Goal: Task Accomplishment & Management: Manage account settings

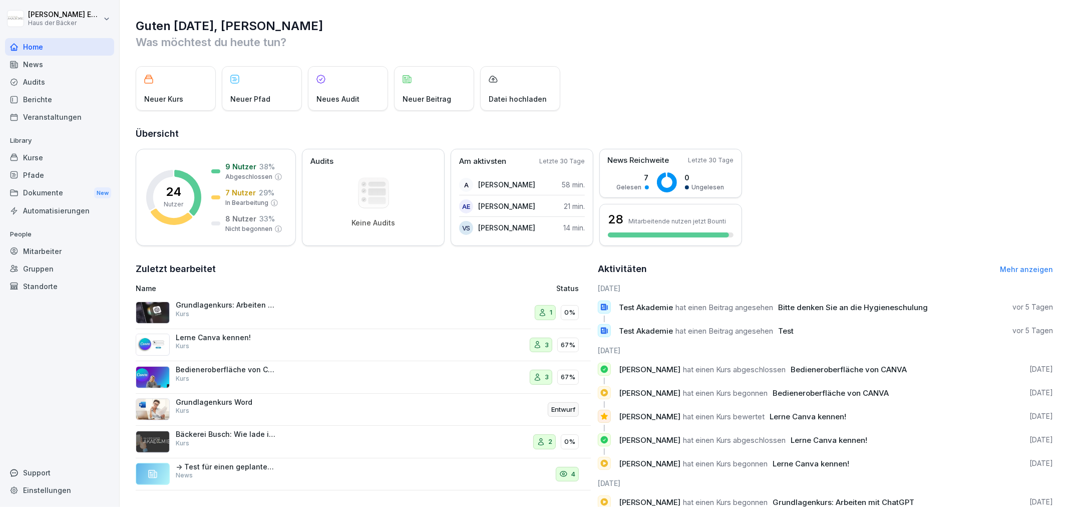
click at [90, 157] on div "Kurse" at bounding box center [59, 158] width 109 height 18
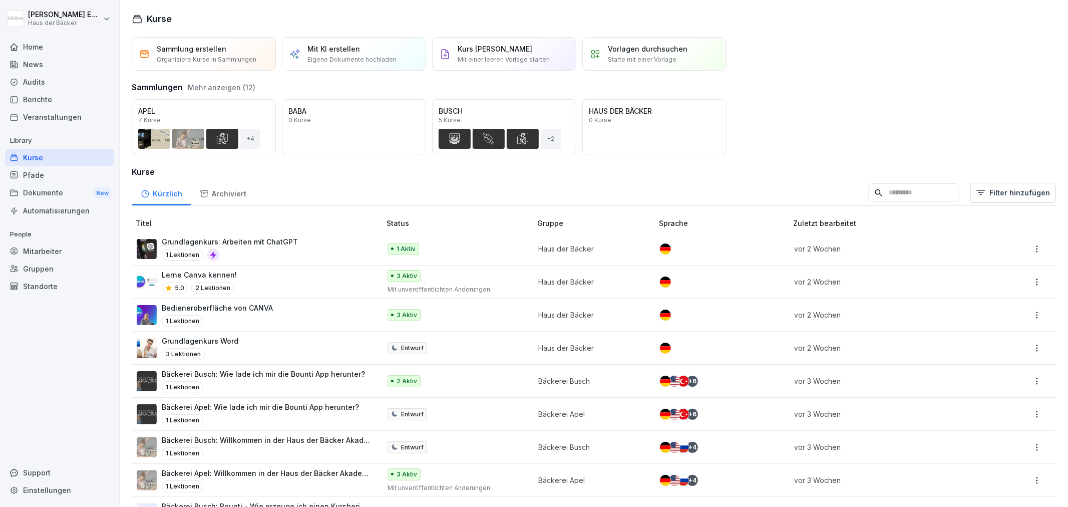
click at [282, 288] on div "Lerne Canva kennen! 5.0 2 Lektionen" at bounding box center [254, 281] width 234 height 25
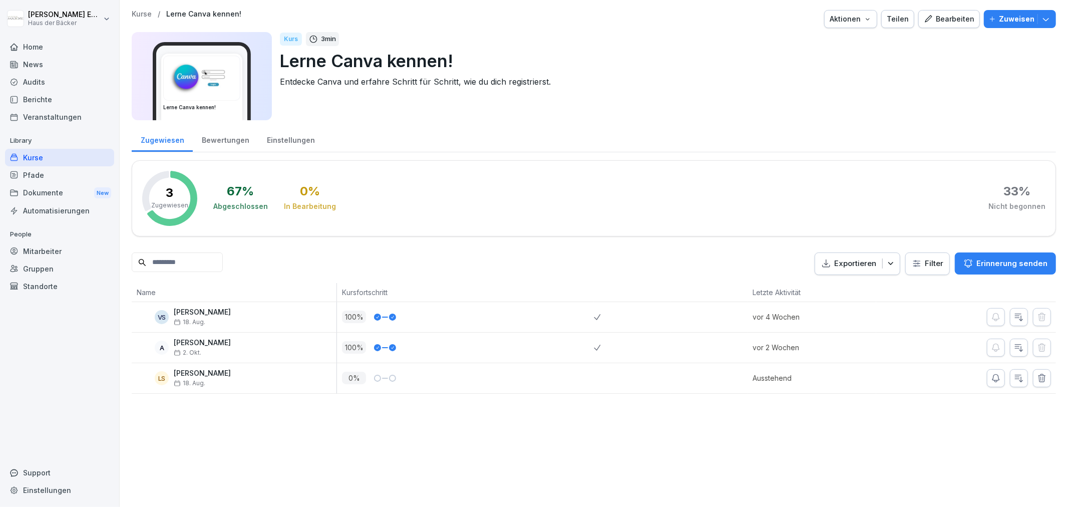
click at [239, 139] on div "Bewertungen" at bounding box center [225, 139] width 65 height 26
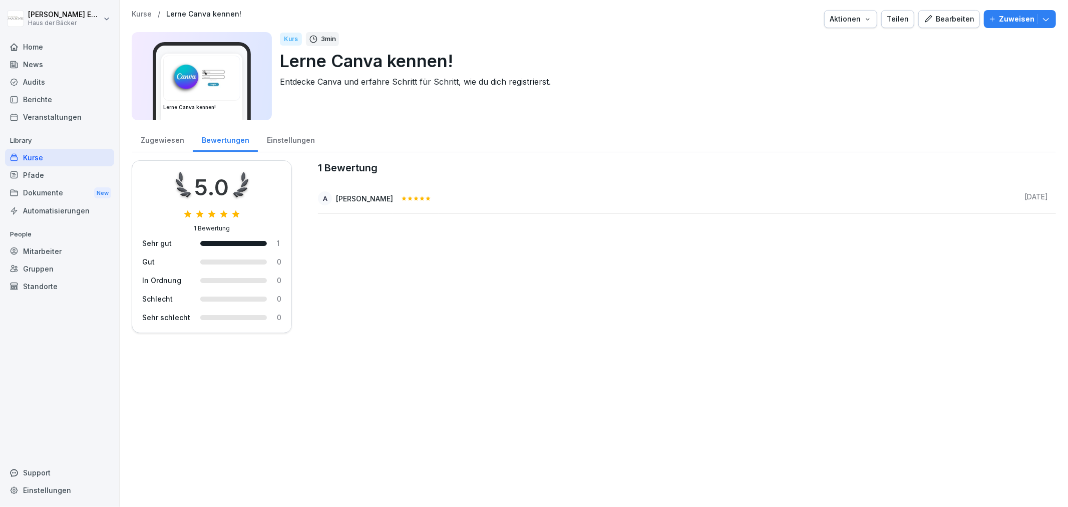
click at [318, 138] on div "Zugewiesen Bewertungen Einstellungen" at bounding box center [594, 139] width 924 height 26
click at [303, 138] on div "Einstellungen" at bounding box center [291, 139] width 66 height 26
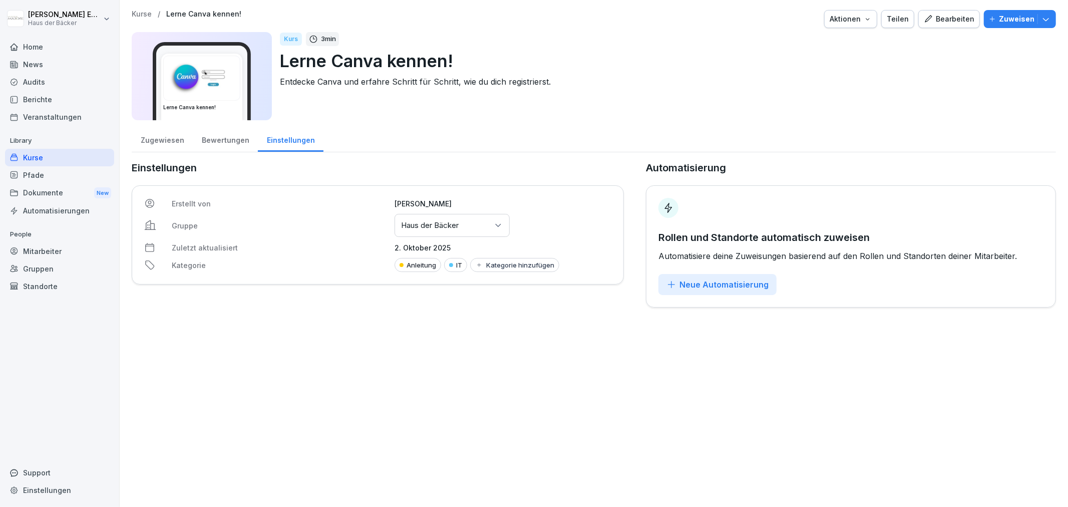
click at [237, 139] on div "Bewertungen" at bounding box center [225, 139] width 65 height 26
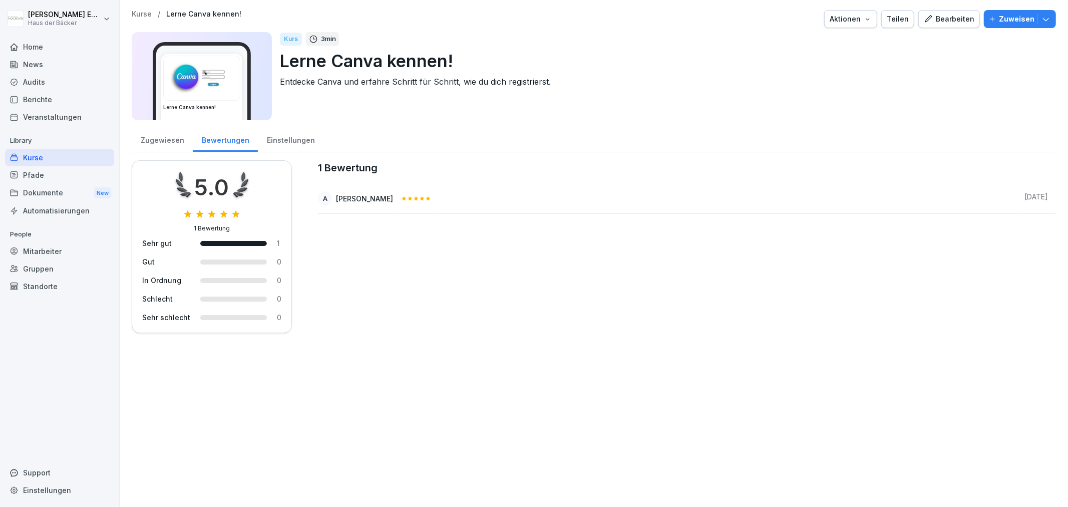
click at [142, 137] on div "Zugewiesen" at bounding box center [162, 139] width 61 height 26
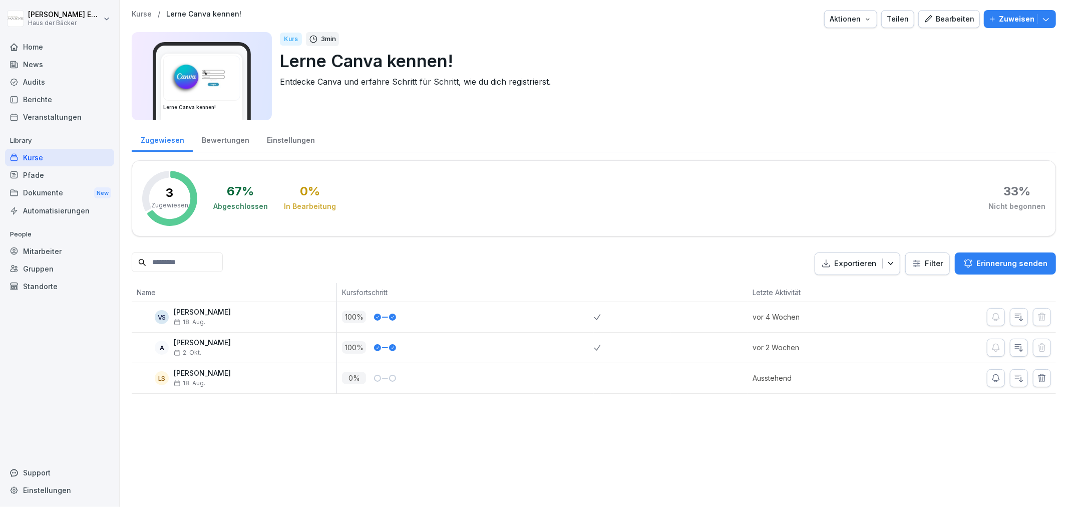
click at [82, 156] on div "Kurse" at bounding box center [59, 158] width 109 height 18
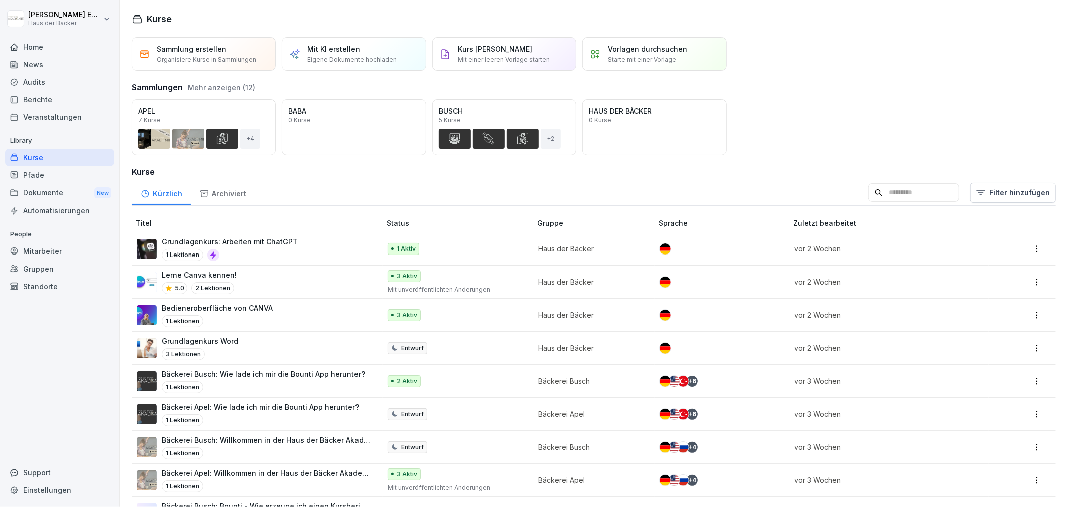
click at [1029, 312] on html "[PERSON_NAME] Haus der Bäcker Home News Audits Berichte Veranstaltungen Library…" at bounding box center [534, 253] width 1068 height 507
click at [1004, 335] on div "Bearbeiten" at bounding box center [979, 334] width 107 height 19
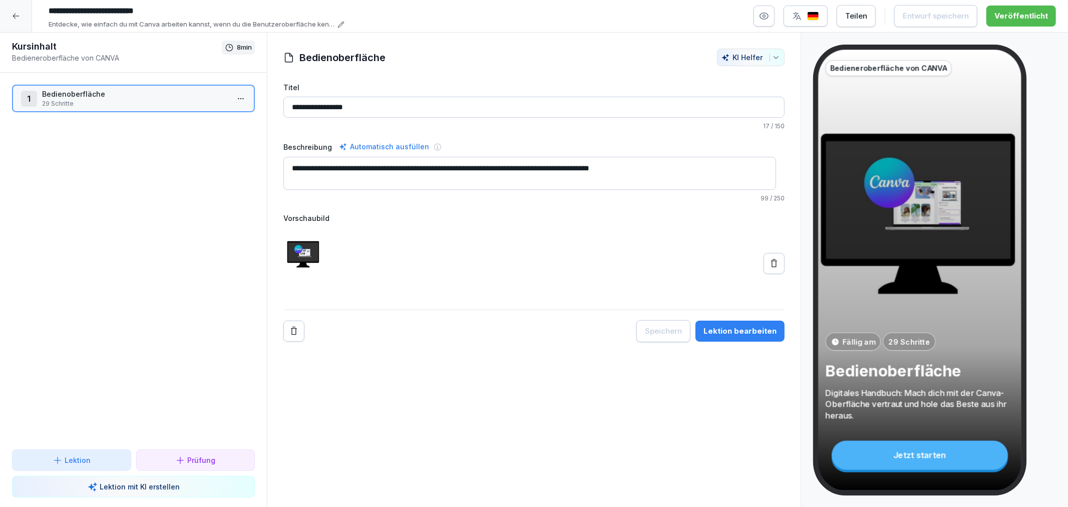
click at [22, 9] on div at bounding box center [16, 16] width 32 height 32
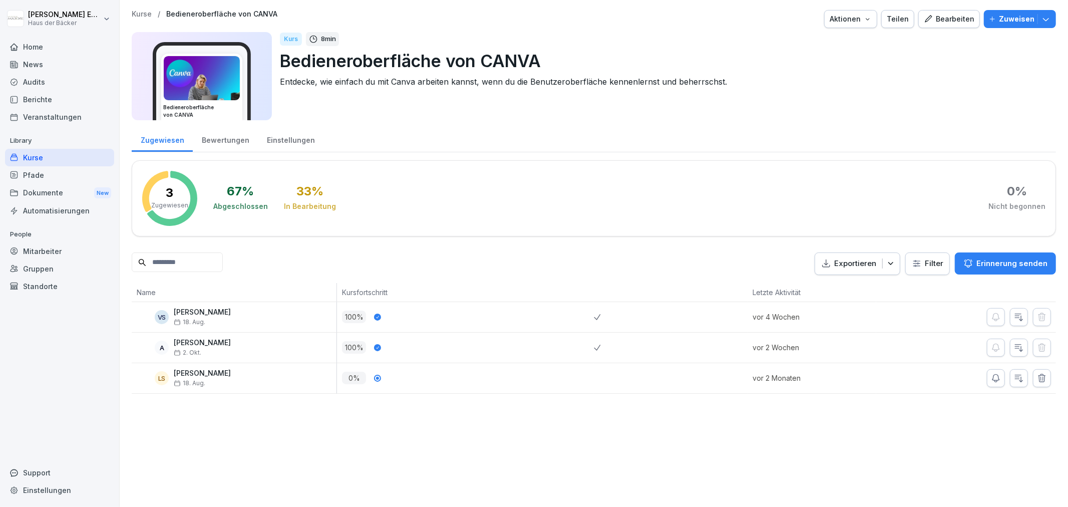
click at [51, 154] on div "Kurse" at bounding box center [59, 158] width 109 height 18
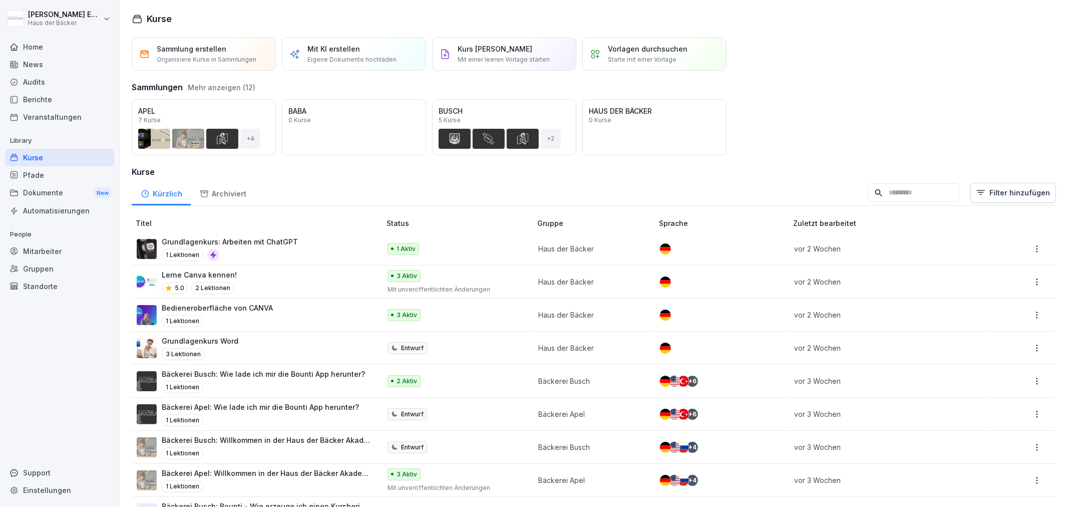
click at [525, 54] on div "Kurs [PERSON_NAME] erstellen Mit einer leeren Vorlage starten" at bounding box center [503, 54] width 92 height 21
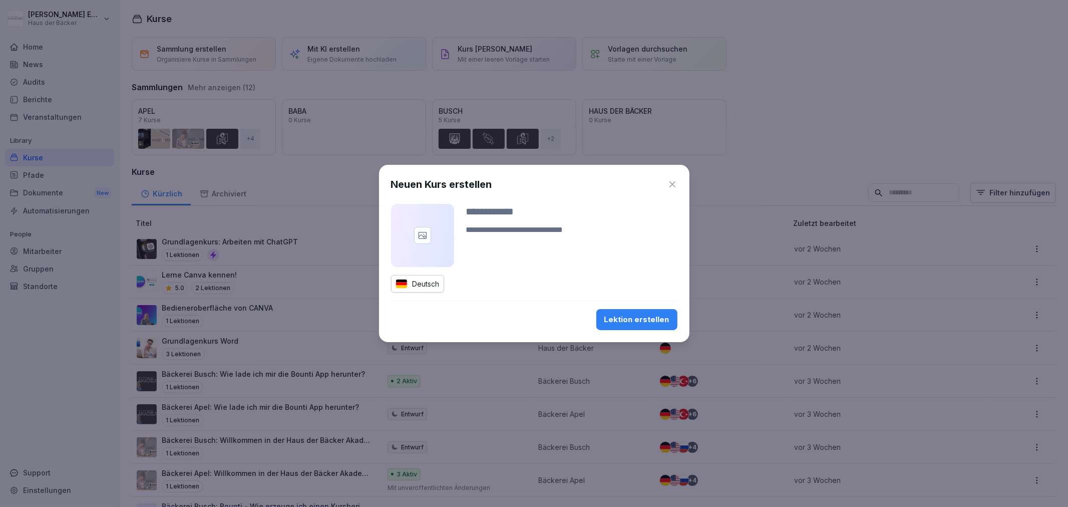
click at [474, 206] on input at bounding box center [571, 211] width 211 height 15
type input "**********"
click at [627, 316] on div "Lektion erstellen" at bounding box center [636, 319] width 65 height 11
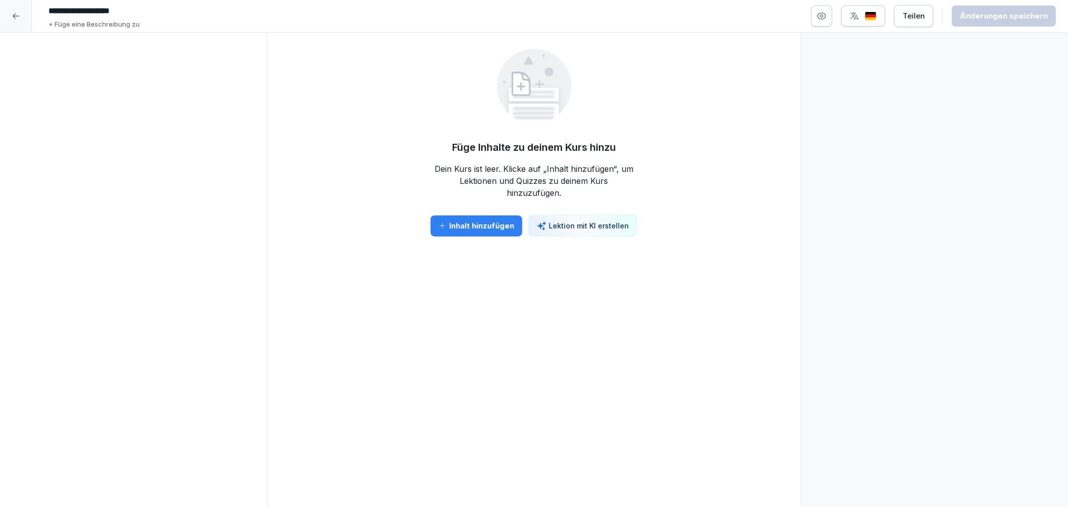
click at [600, 228] on p "Lektion mit KI erstellen" at bounding box center [589, 225] width 80 height 11
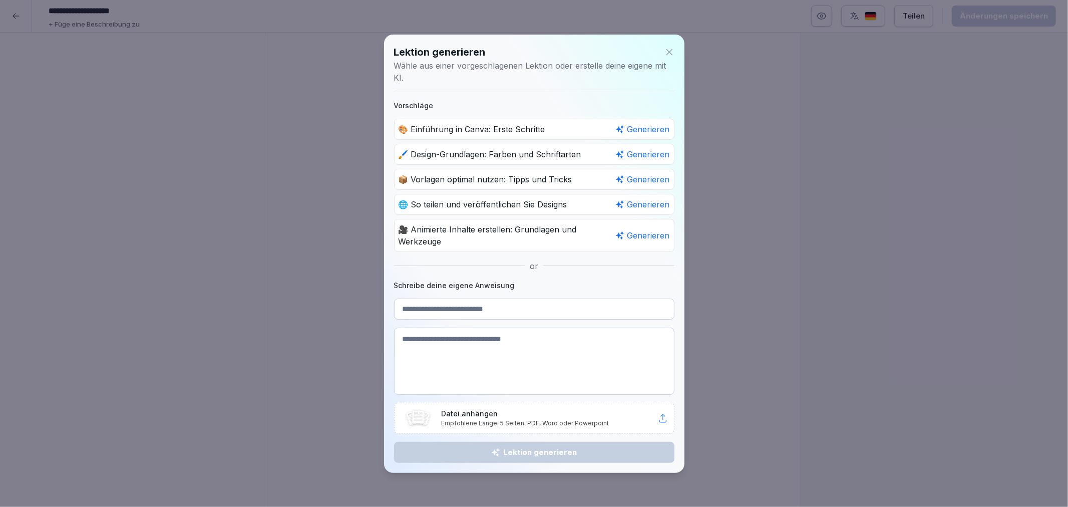
click at [670, 49] on icon at bounding box center [669, 52] width 10 height 10
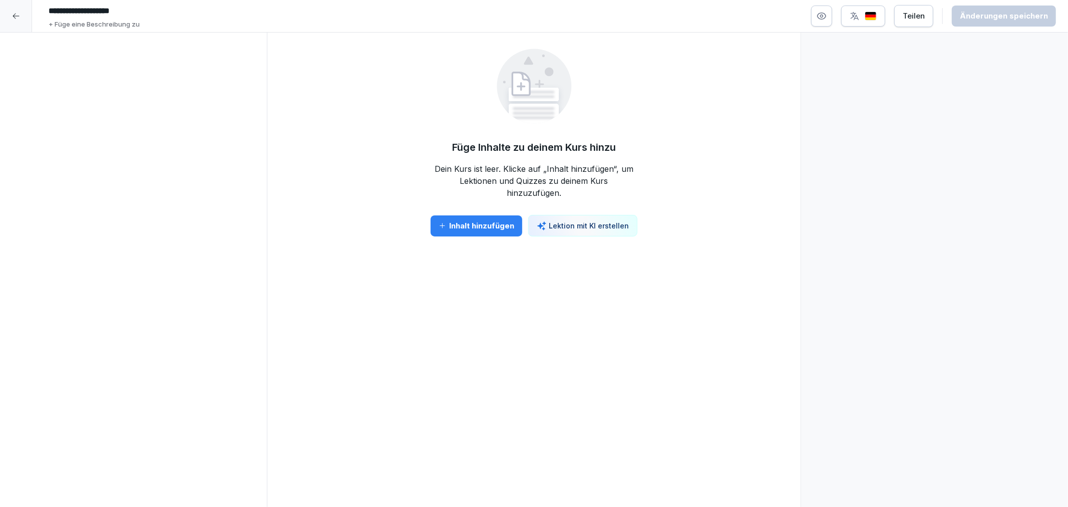
click at [5, 14] on div at bounding box center [16, 16] width 32 height 32
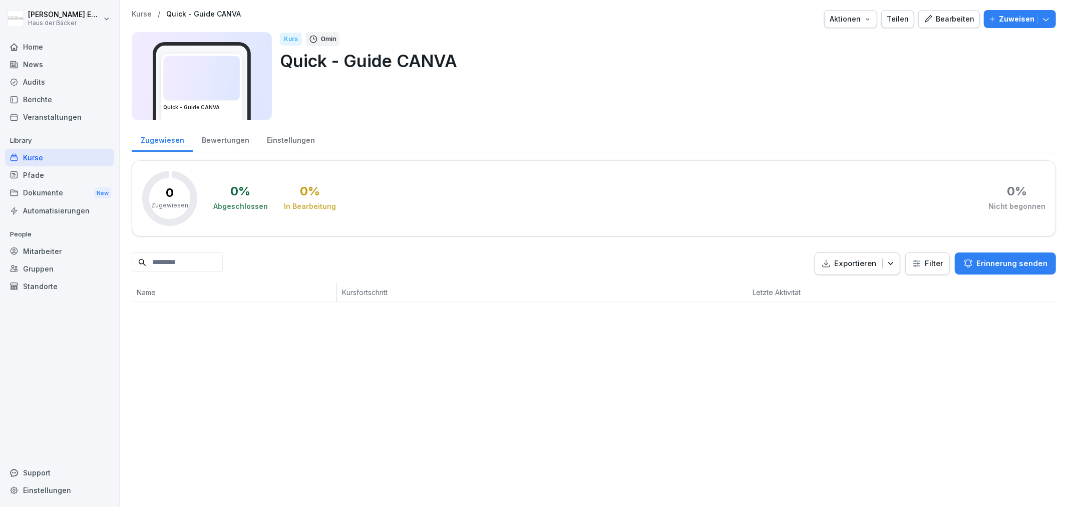
click at [957, 18] on div "Bearbeiten" at bounding box center [948, 19] width 51 height 11
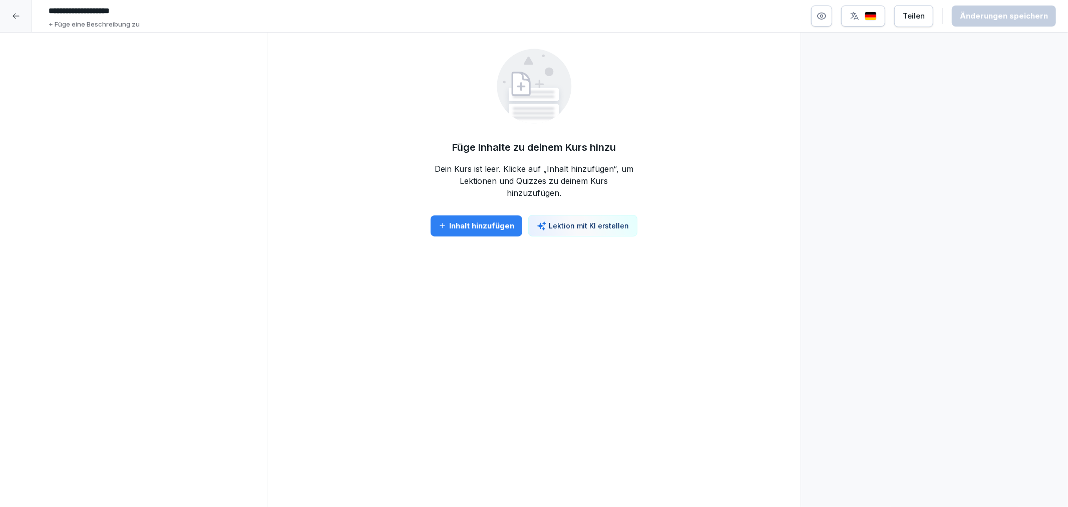
click at [578, 229] on p "Lektion mit KI erstellen" at bounding box center [589, 225] width 80 height 11
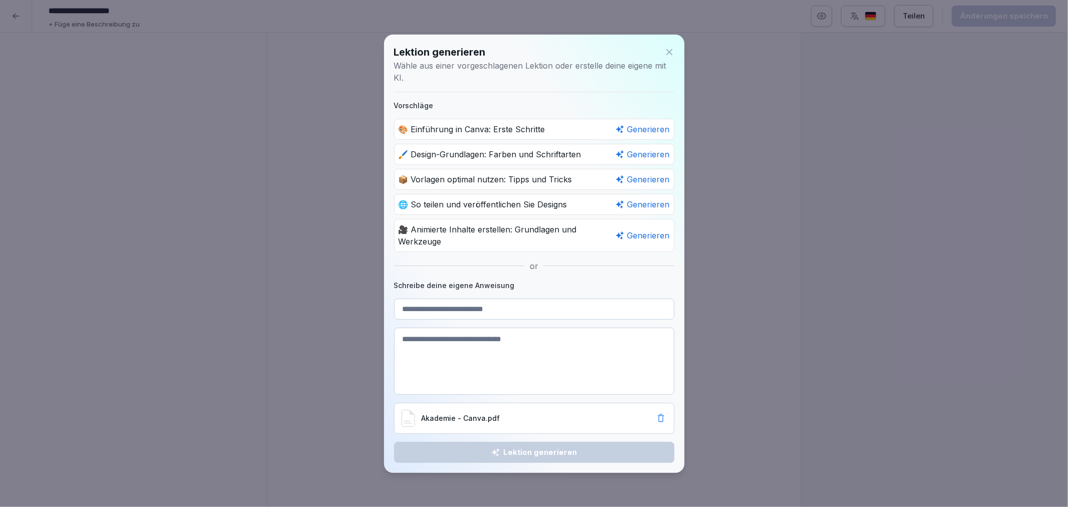
click at [493, 129] on div "🎨 Einführung in Canva: Erste Schritte Generieren" at bounding box center [534, 129] width 280 height 21
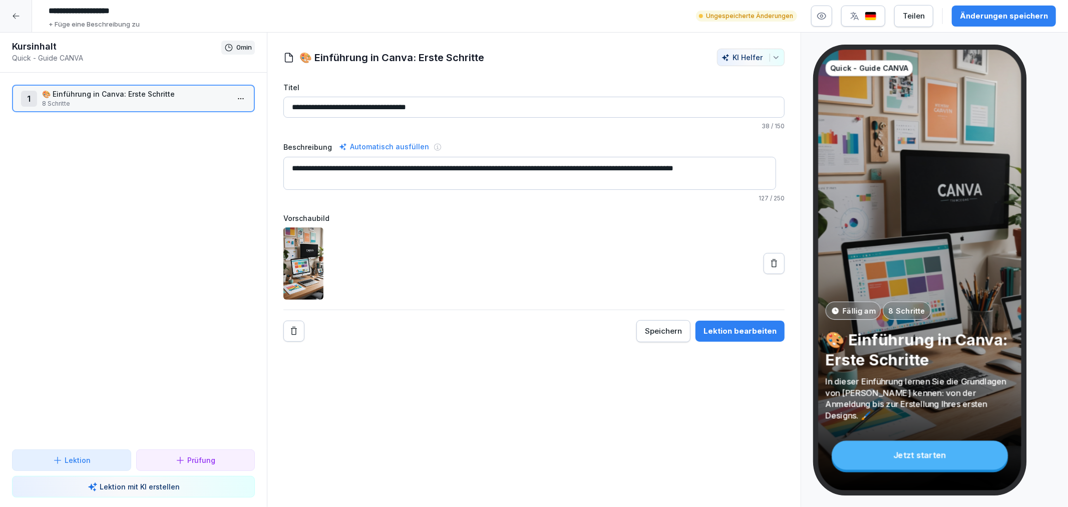
click at [769, 264] on icon at bounding box center [774, 263] width 10 height 10
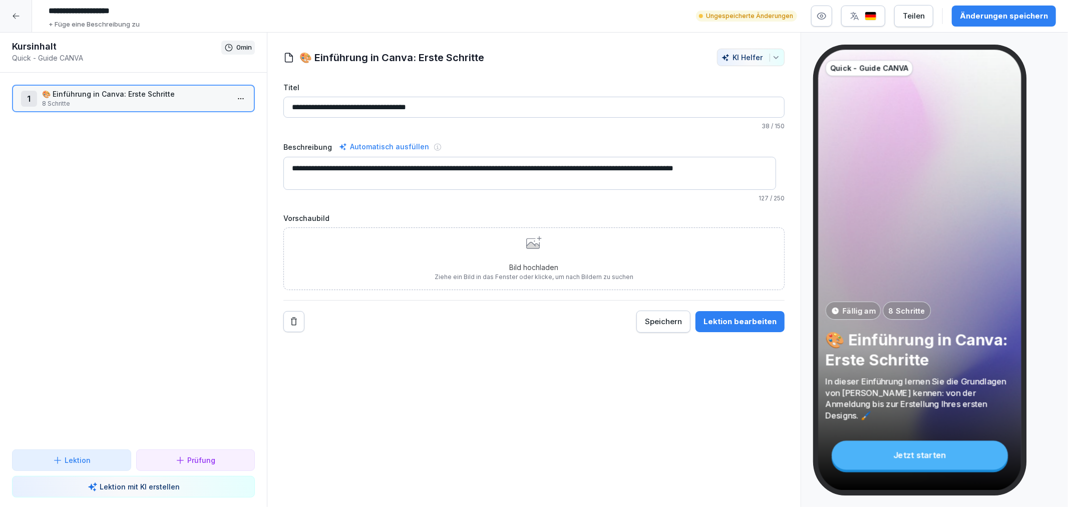
click at [232, 99] on html "**********" at bounding box center [534, 253] width 1068 height 507
click at [223, 127] on div "Kopieren ⌘C" at bounding box center [195, 136] width 85 height 19
click at [232, 98] on html "**********" at bounding box center [534, 253] width 1068 height 507
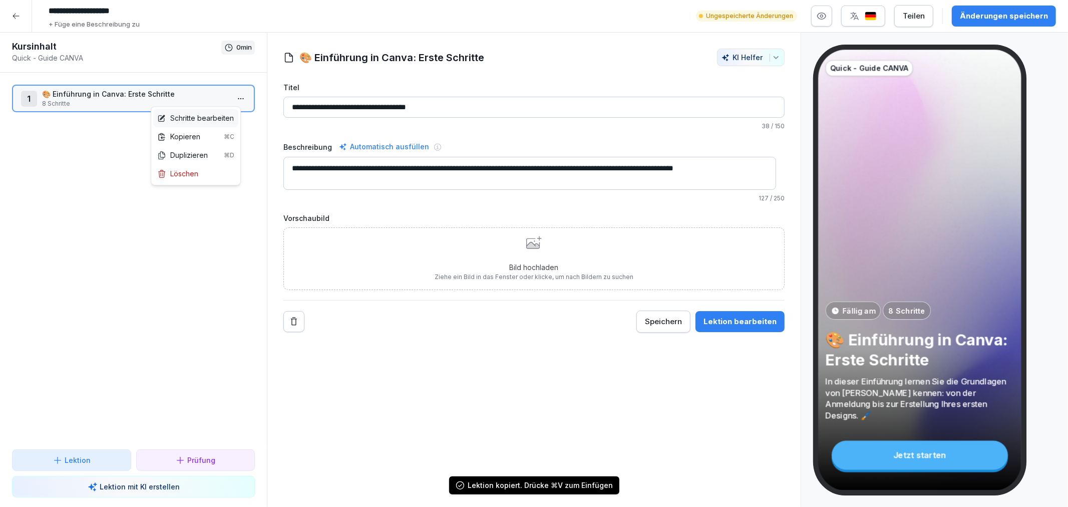
click at [228, 113] on div "Schritte bearbeiten" at bounding box center [195, 118] width 77 height 11
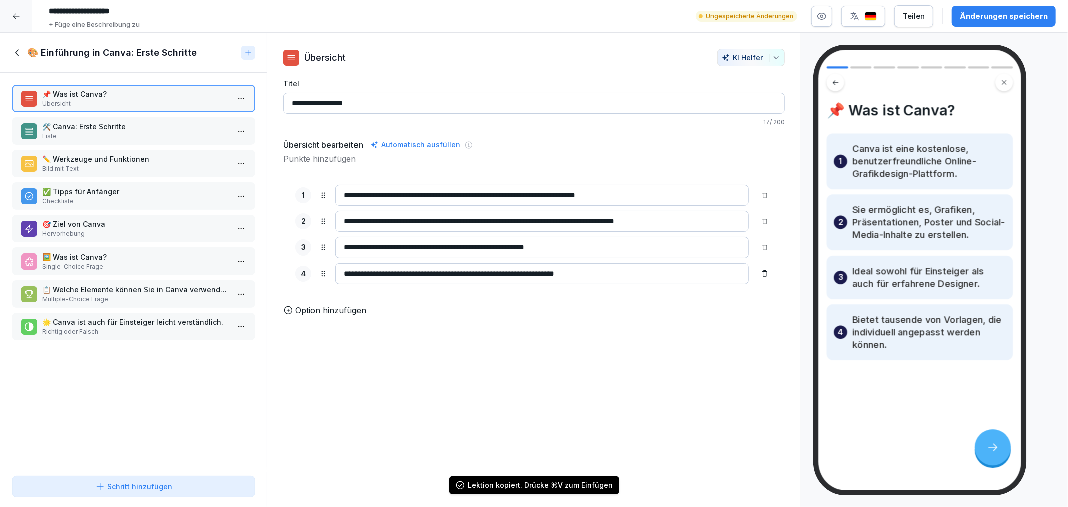
click at [160, 122] on p "🛠️ Canva: Erste Schritte" at bounding box center [135, 126] width 187 height 11
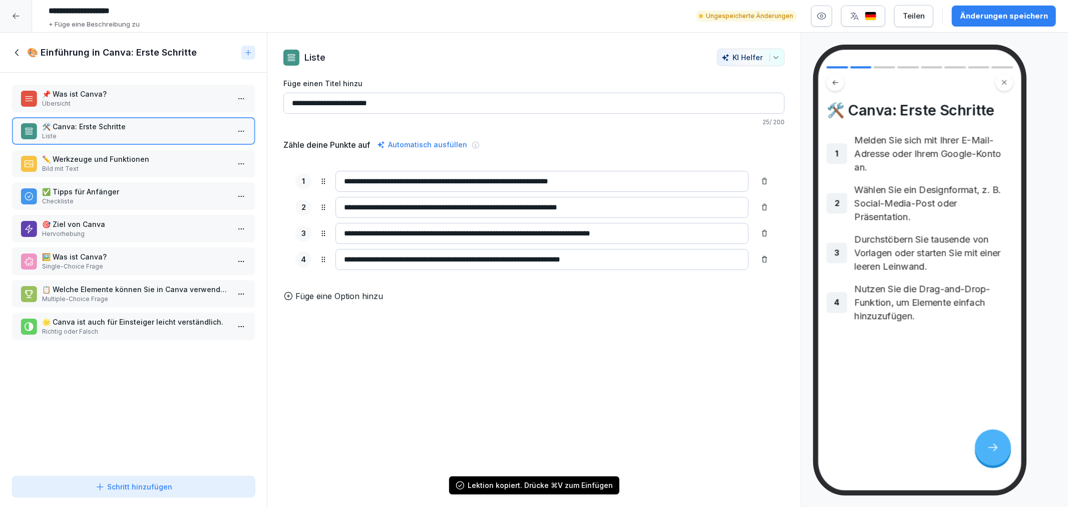
click at [154, 167] on p "Bild mit Text" at bounding box center [135, 168] width 187 height 9
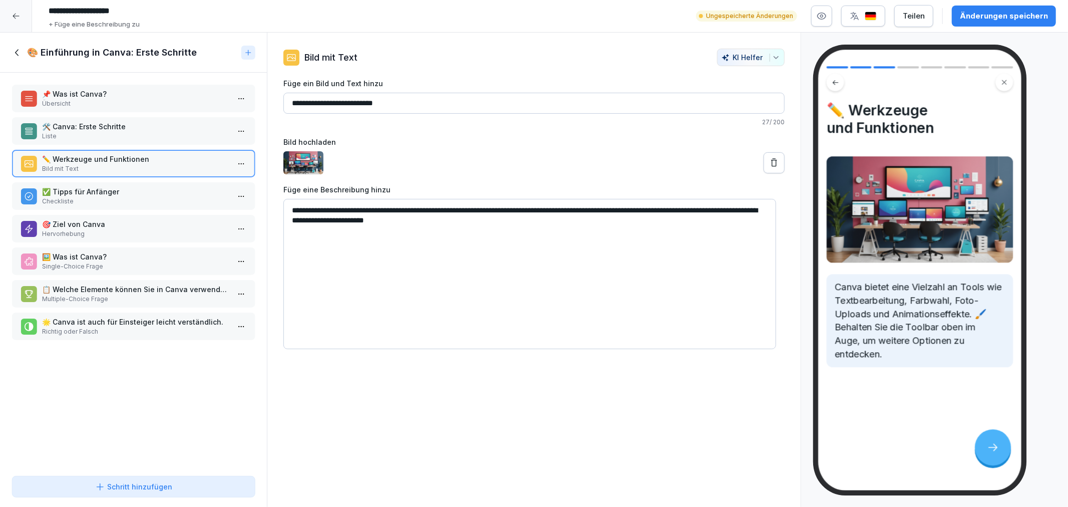
click at [146, 215] on div "🎯 Ziel von Canva Hervorhebung" at bounding box center [133, 229] width 243 height 28
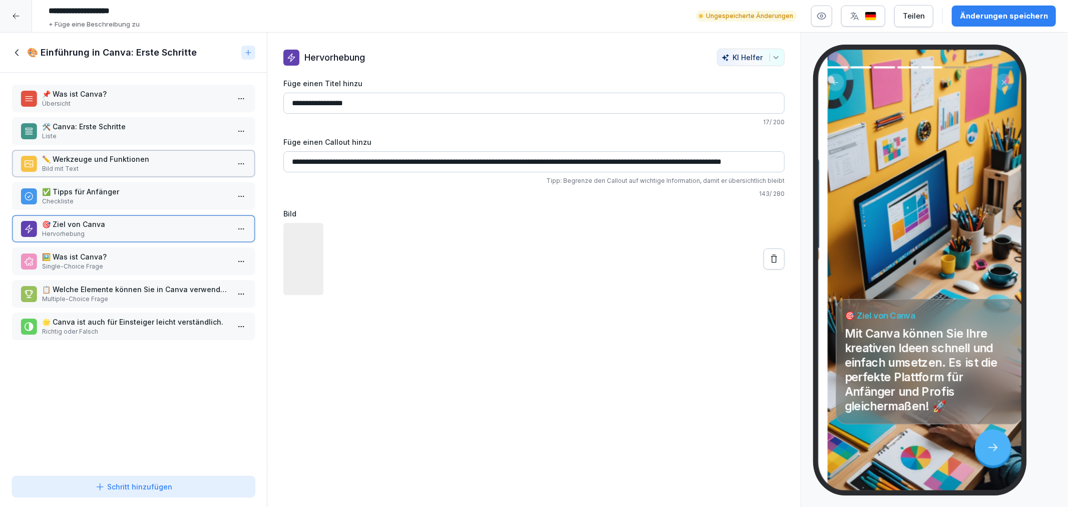
click at [141, 190] on p "✅ Tipps für Anfänger" at bounding box center [135, 191] width 187 height 11
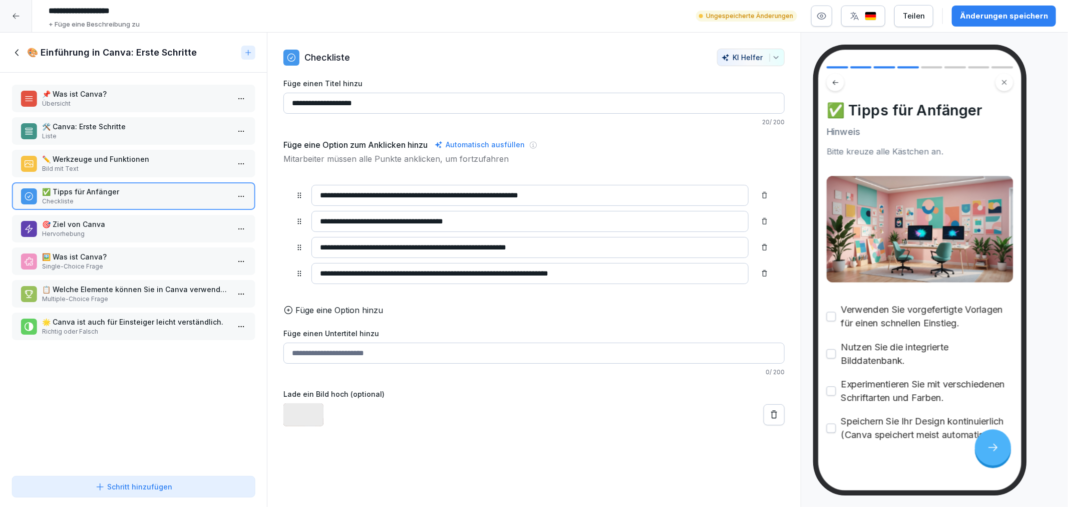
click at [129, 229] on p "Hervorhebung" at bounding box center [135, 233] width 187 height 9
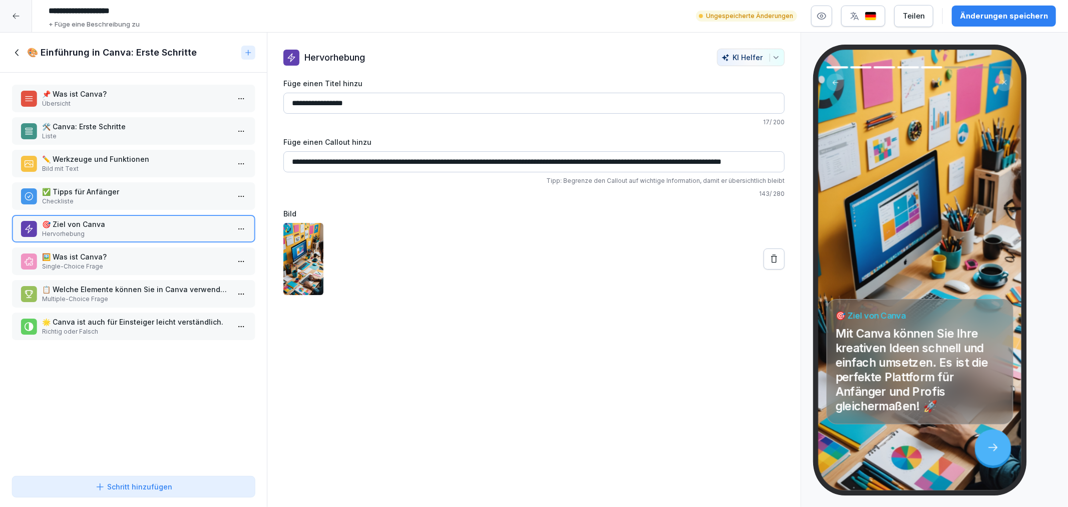
click at [131, 253] on p "🖼️ Was ist Canva?" at bounding box center [135, 256] width 187 height 11
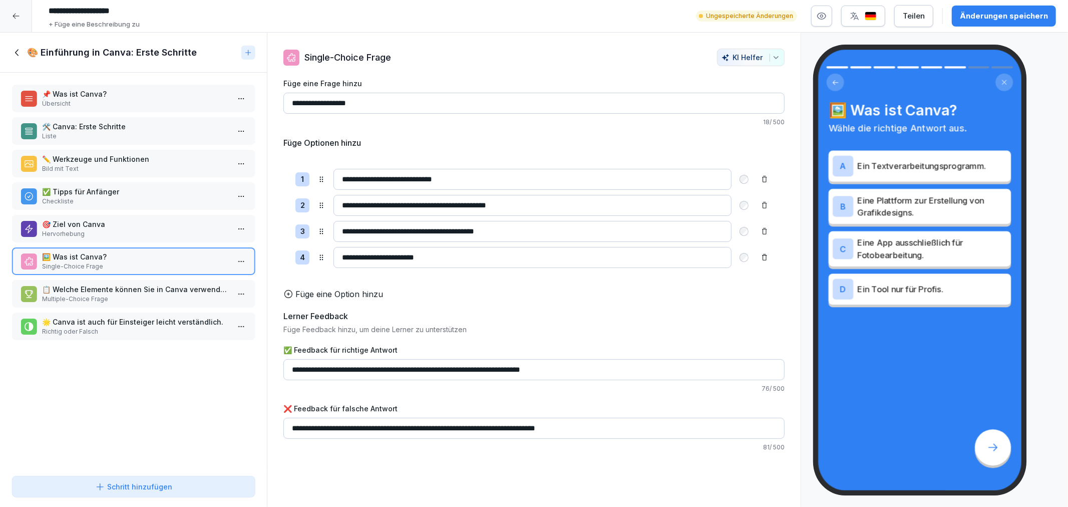
click at [127, 273] on div "📌 Was ist Canva? Übersicht 🛠️ Canva: Erste Schritte Liste ✏️ Werkzeuge und Funk…" at bounding box center [133, 272] width 267 height 399
click at [124, 284] on p "📋 Welche Elemente können Sie in Canva verwenden? Wählen Sie alle zutreffenden A…" at bounding box center [135, 289] width 187 height 11
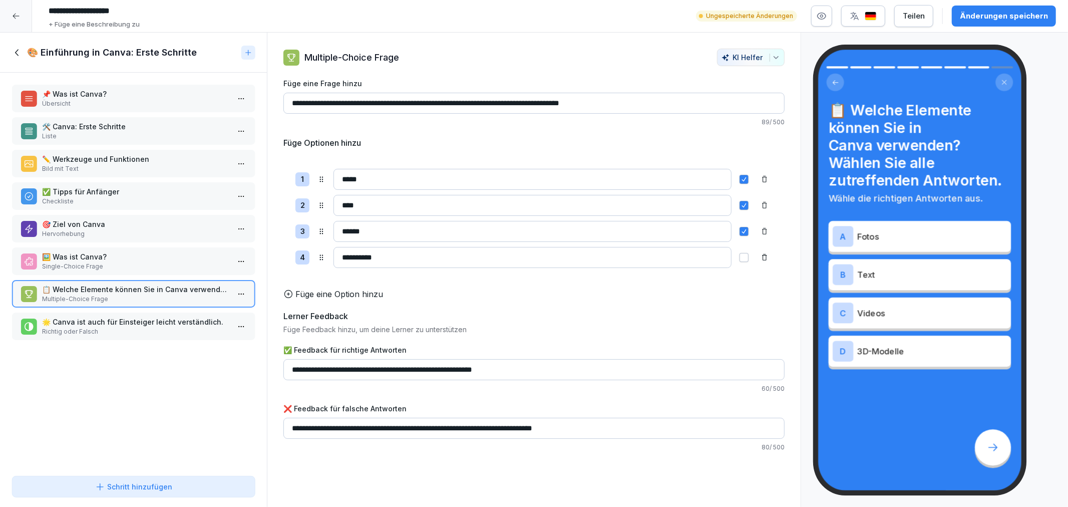
click at [121, 312] on div "🌟 Canva ist auch für Einsteiger leicht verständlich. Richtig oder Falsch" at bounding box center [133, 326] width 243 height 28
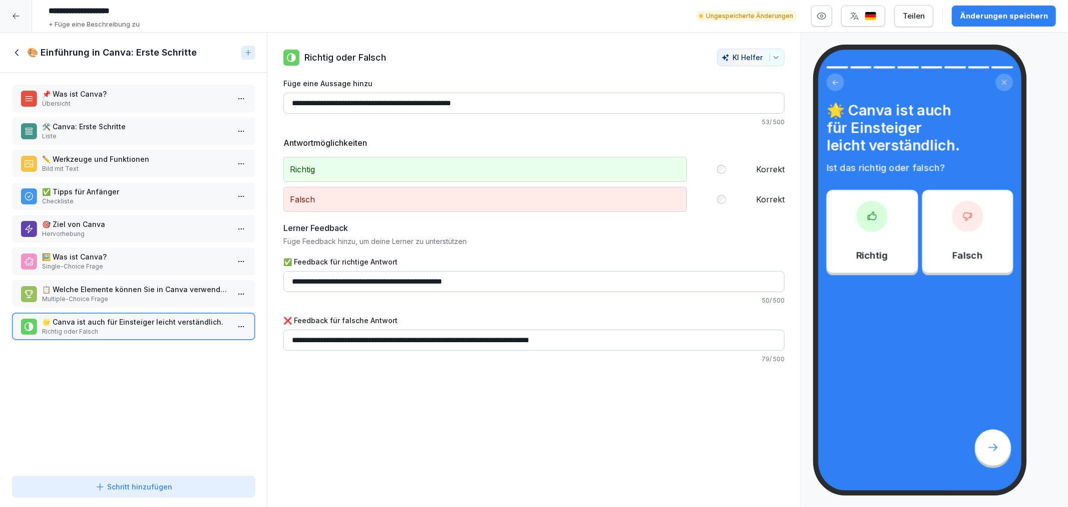
click at [18, 47] on div "🎨 Einführung in Canva: Erste Schritte" at bounding box center [124, 53] width 225 height 12
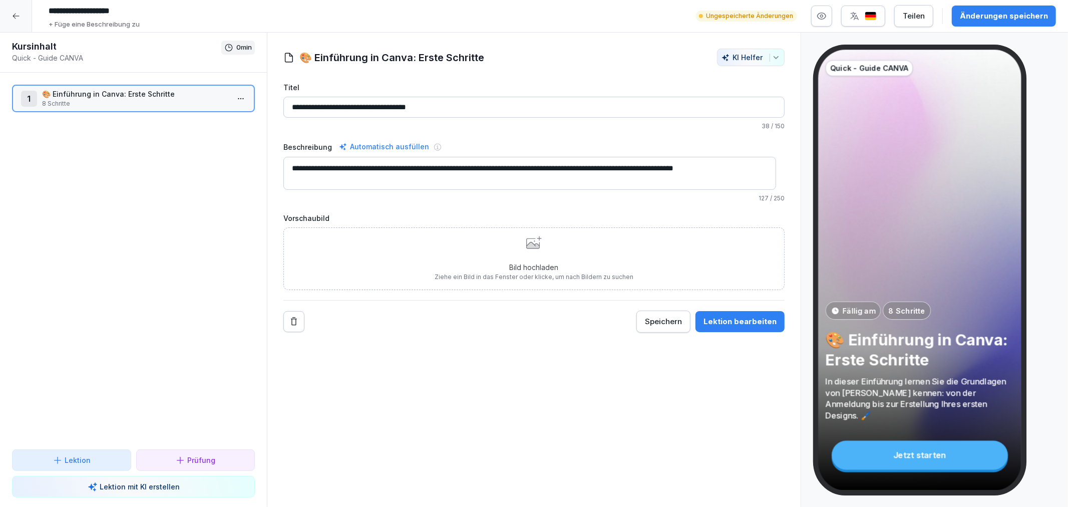
click at [512, 109] on input "**********" at bounding box center [533, 107] width 501 height 21
click at [231, 100] on html "**********" at bounding box center [534, 253] width 1068 height 507
click at [232, 113] on div "Schritte bearbeiten" at bounding box center [195, 118] width 77 height 11
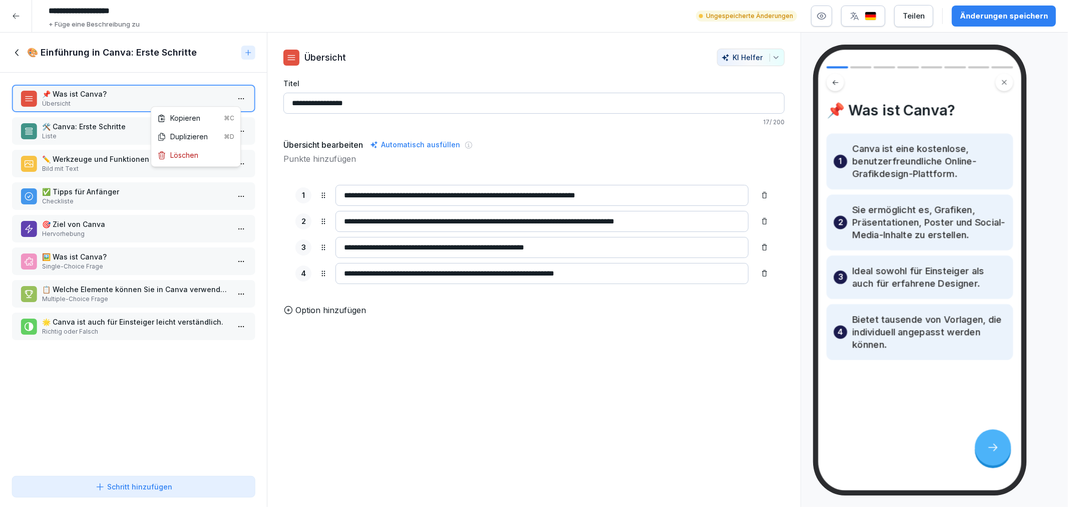
click at [229, 99] on html "**********" at bounding box center [534, 253] width 1068 height 507
click at [214, 154] on div "Löschen" at bounding box center [195, 155] width 85 height 19
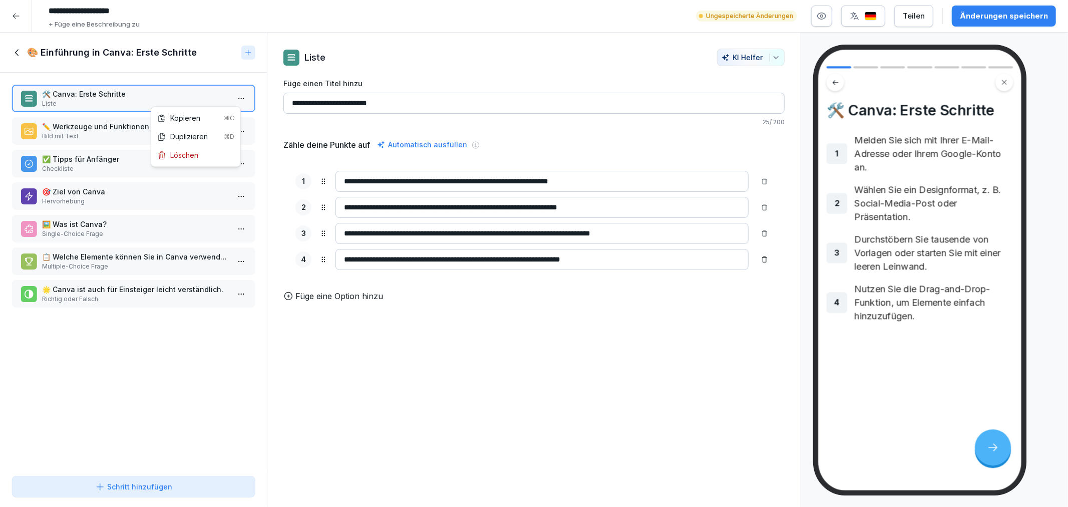
click at [233, 98] on html "**********" at bounding box center [534, 253] width 1068 height 507
click at [216, 158] on div "Löschen" at bounding box center [195, 155] width 85 height 19
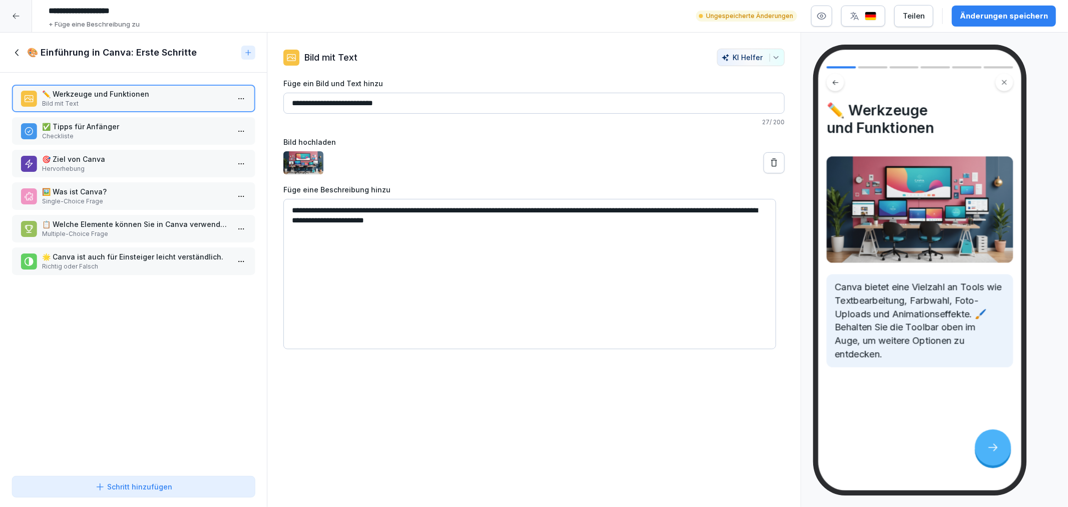
click at [158, 132] on p "Checkliste" at bounding box center [135, 136] width 187 height 9
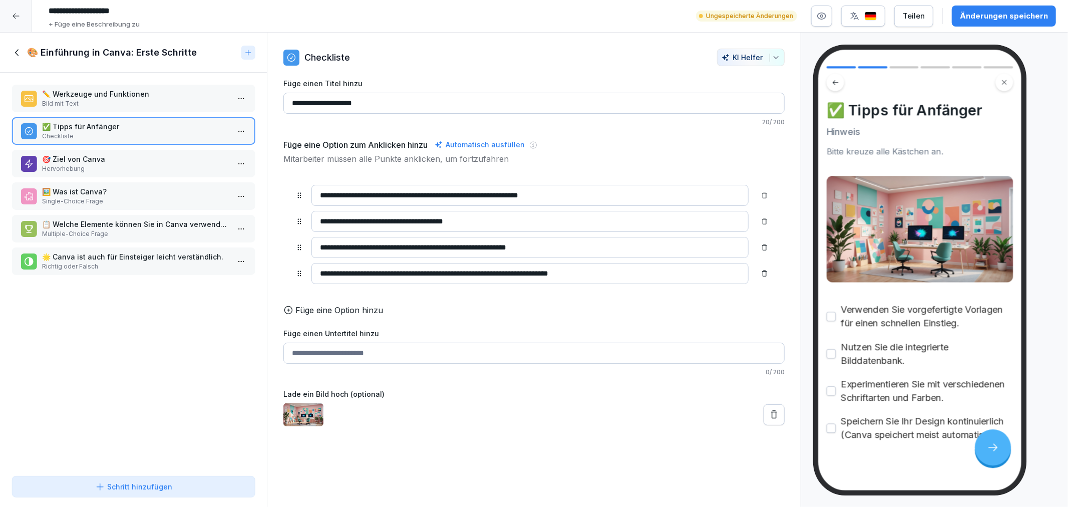
click at [230, 96] on html "**********" at bounding box center [534, 253] width 1068 height 507
click at [216, 150] on div "Löschen" at bounding box center [195, 155] width 85 height 19
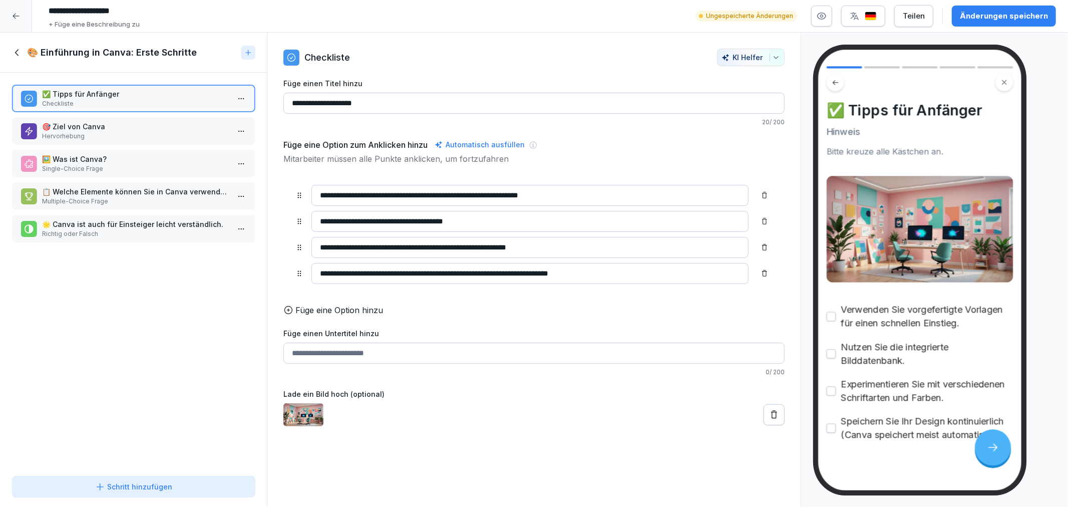
click at [19, 52] on icon at bounding box center [17, 52] width 11 height 11
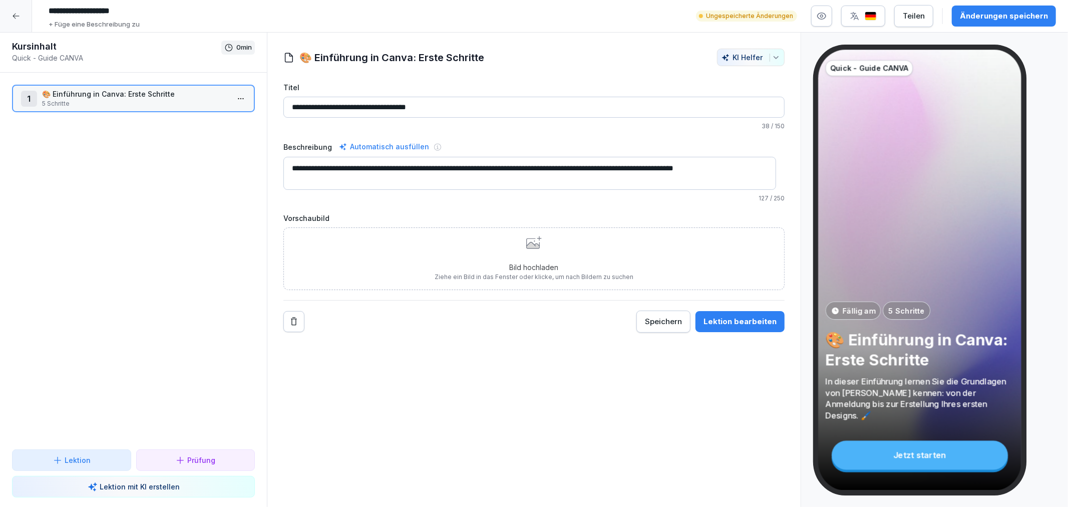
click at [236, 96] on html "**********" at bounding box center [534, 253] width 1068 height 507
click at [218, 174] on div "Löschen" at bounding box center [195, 173] width 85 height 19
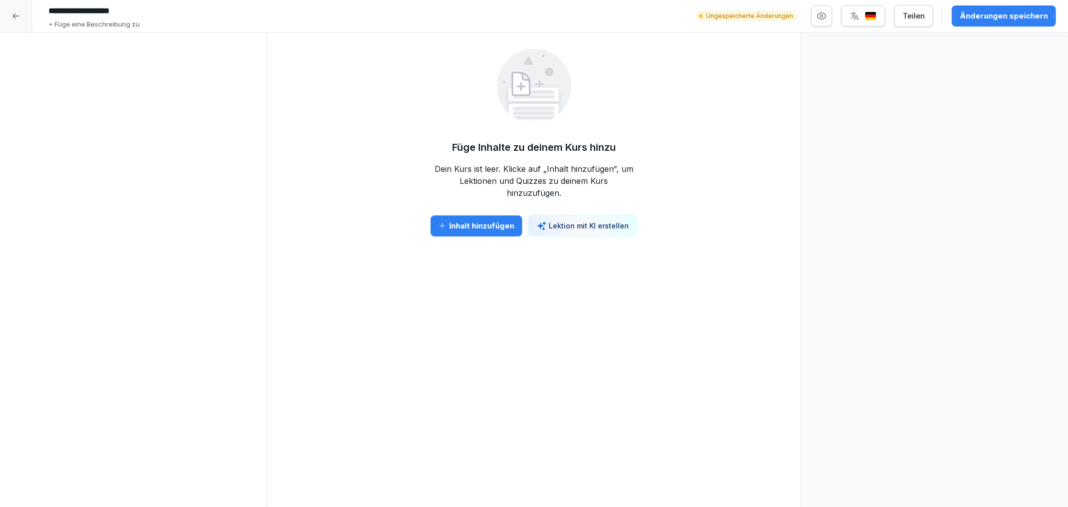
click at [464, 221] on div "Inhalt hinzufügen" at bounding box center [476, 225] width 76 height 11
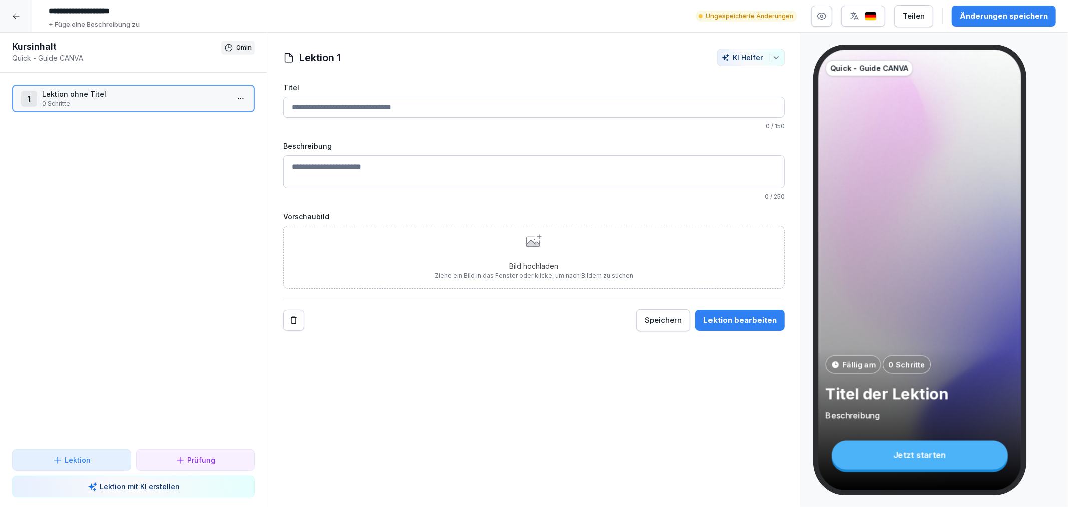
click at [501, 97] on input "Titel" at bounding box center [533, 107] width 501 height 21
type input "**********"
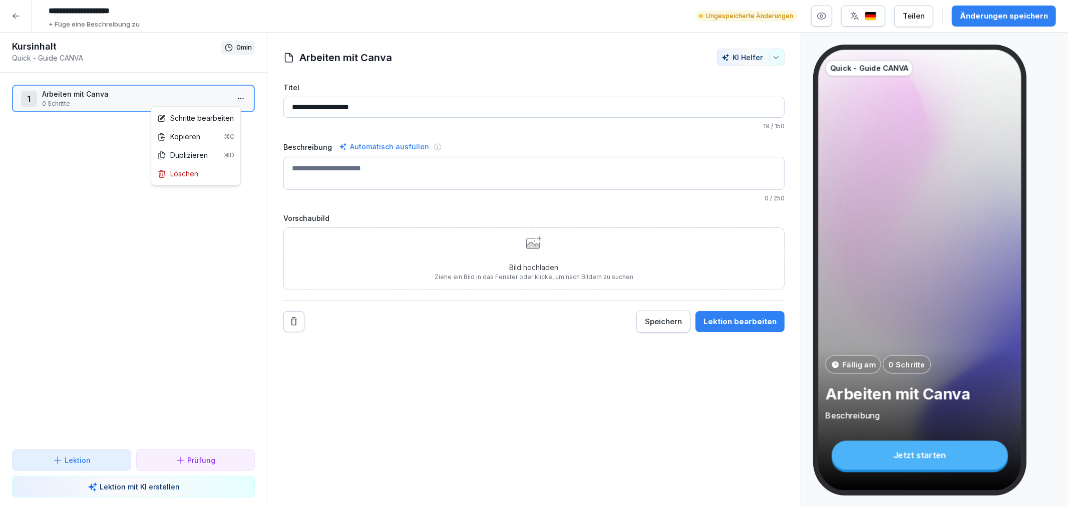
click at [236, 95] on html "**********" at bounding box center [534, 253] width 1068 height 507
click at [232, 117] on div "Schritte bearbeiten" at bounding box center [195, 118] width 77 height 11
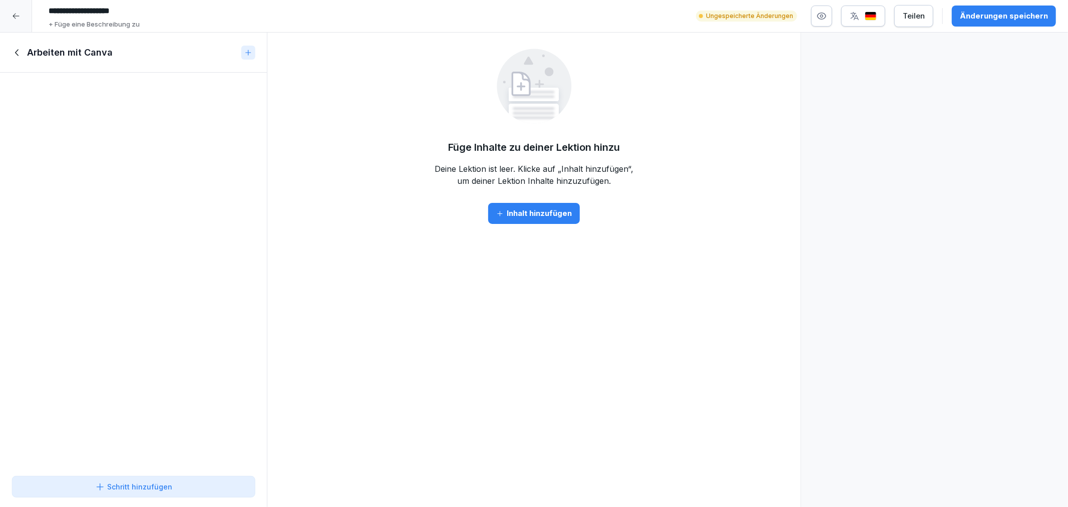
click at [527, 222] on button "Inhalt hinzufügen" at bounding box center [534, 213] width 92 height 21
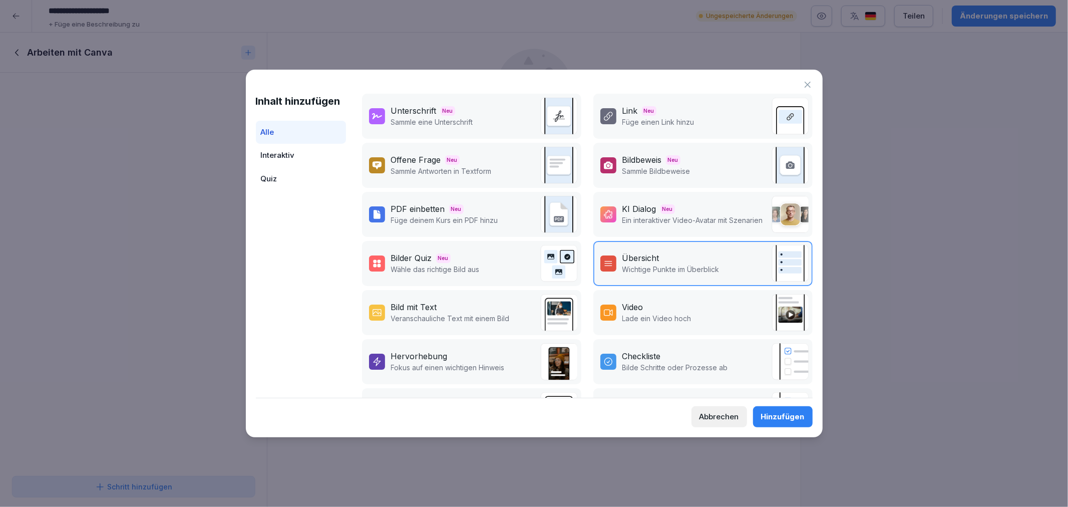
click at [458, 313] on p "Veranschauliche Text mit einem Bild" at bounding box center [450, 318] width 119 height 11
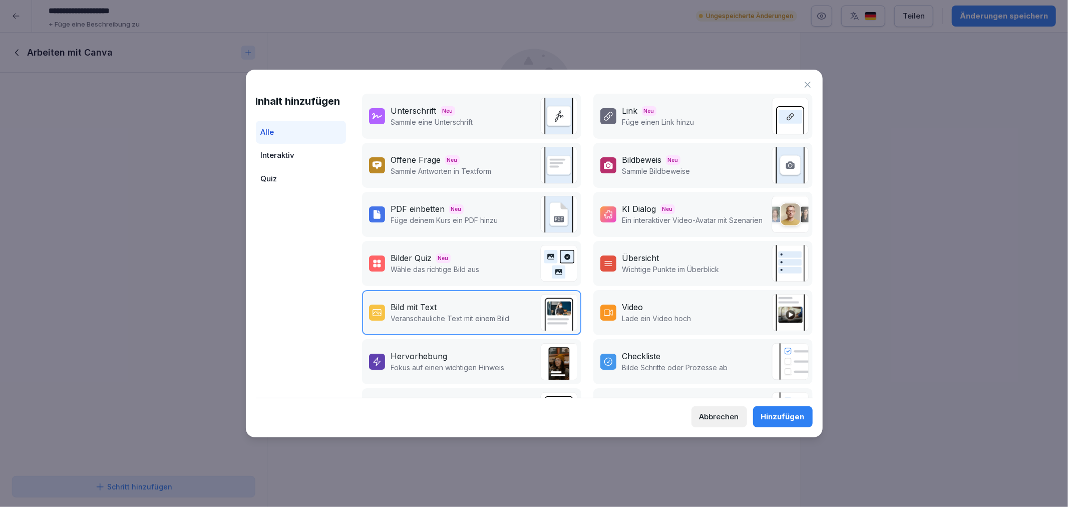
click at [778, 416] on div "Hinzufügen" at bounding box center [783, 416] width 44 height 11
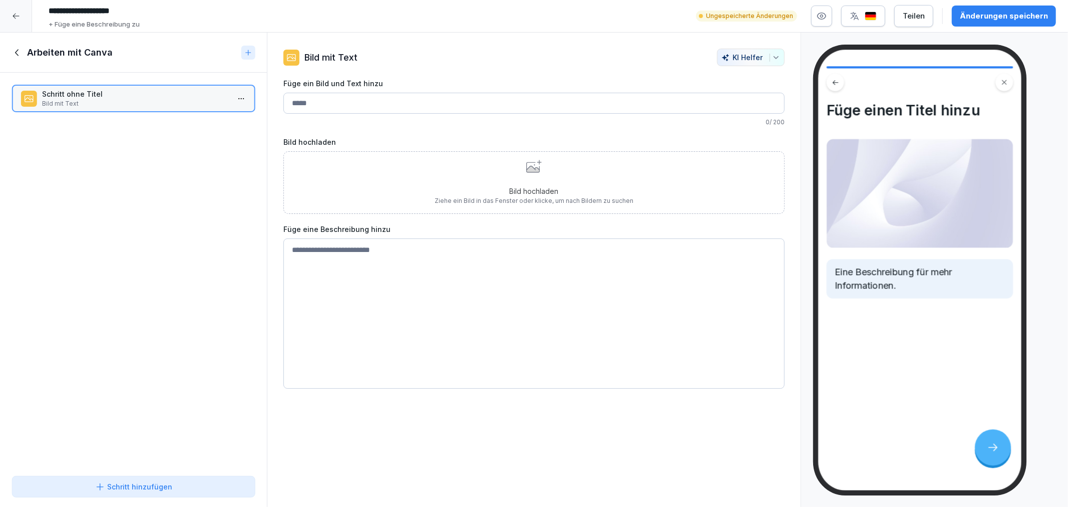
drag, startPoint x: 420, startPoint y: 287, endPoint x: 411, endPoint y: 287, distance: 9.5
click at [419, 287] on textarea at bounding box center [533, 313] width 501 height 150
paste textarea "**********"
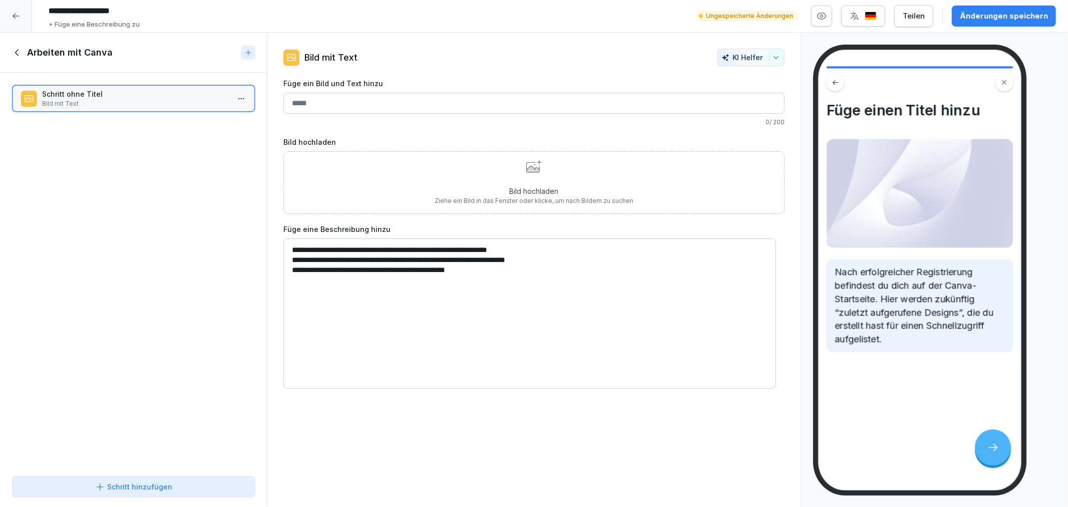
click at [292, 272] on textarea "**********" at bounding box center [529, 313] width 493 height 150
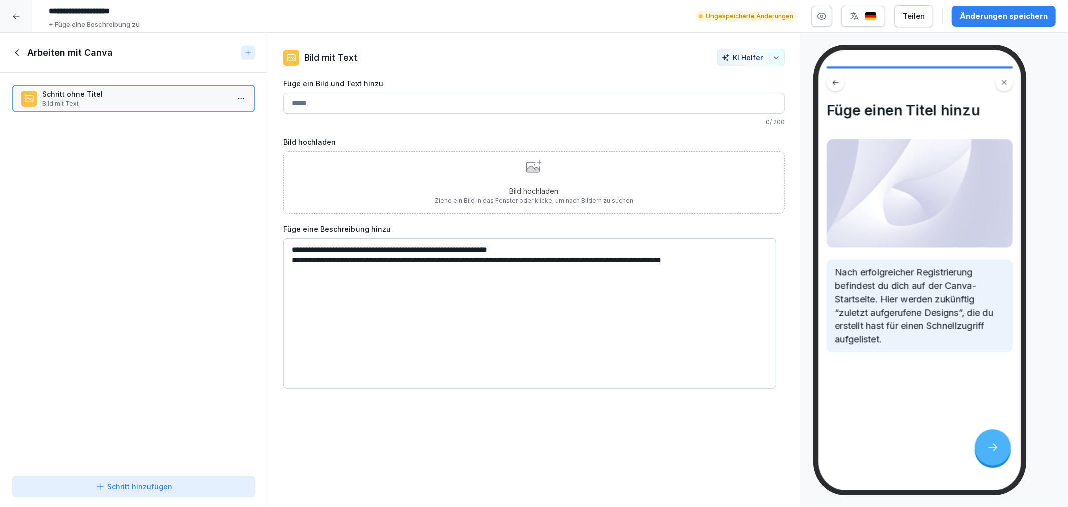
click at [288, 258] on textarea "**********" at bounding box center [529, 313] width 493 height 150
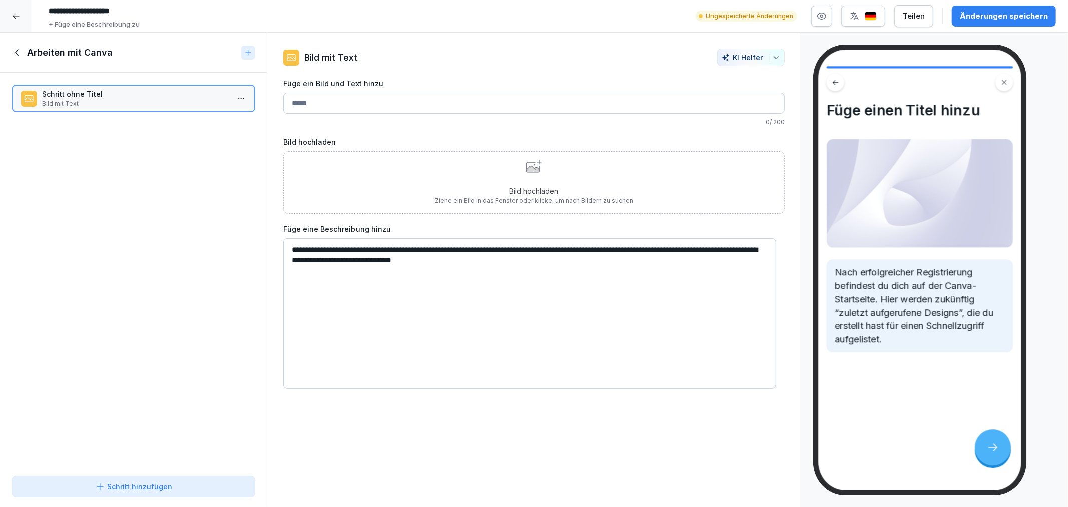
click at [437, 324] on textarea "**********" at bounding box center [529, 313] width 493 height 150
click at [449, 311] on textarea "**********" at bounding box center [529, 313] width 493 height 150
click at [489, 266] on textarea "**********" at bounding box center [529, 313] width 493 height 150
type textarea "**********"
click at [983, 20] on div "Änderungen speichern" at bounding box center [1004, 16] width 88 height 11
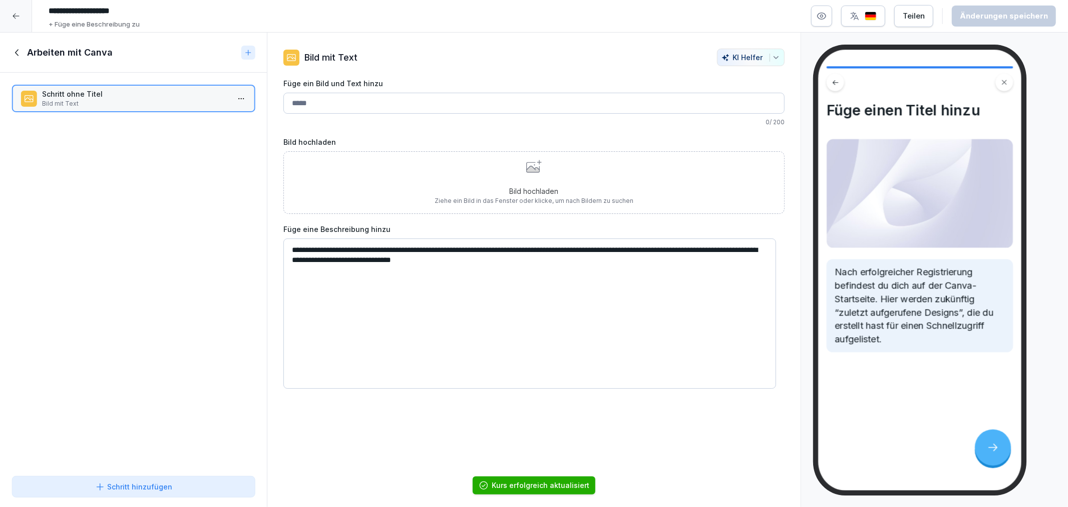
click at [160, 488] on div "Schritt hinzufügen" at bounding box center [133, 486] width 77 height 11
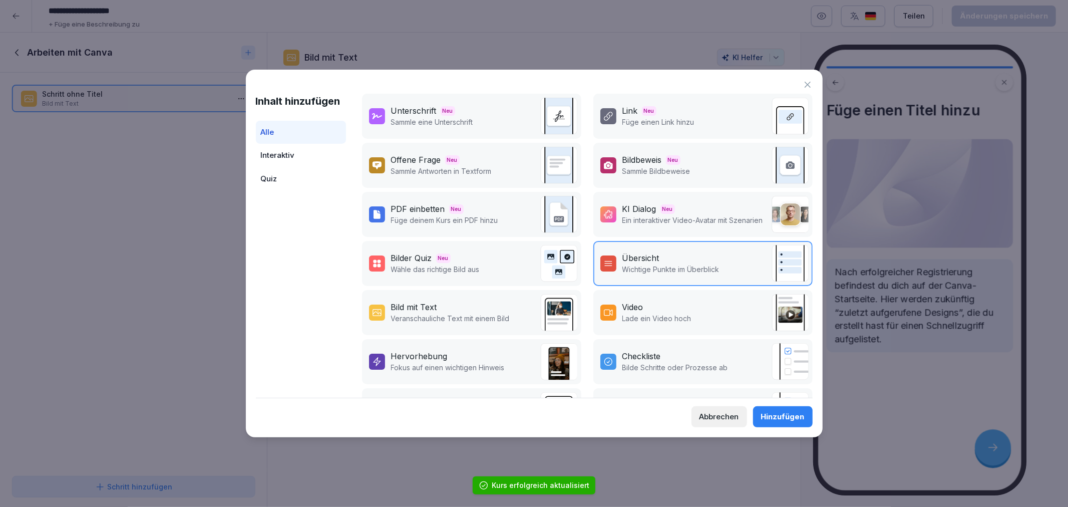
click at [469, 341] on div "Hervorhebung Fokus auf einen wichtigen Hinweis" at bounding box center [471, 361] width 219 height 45
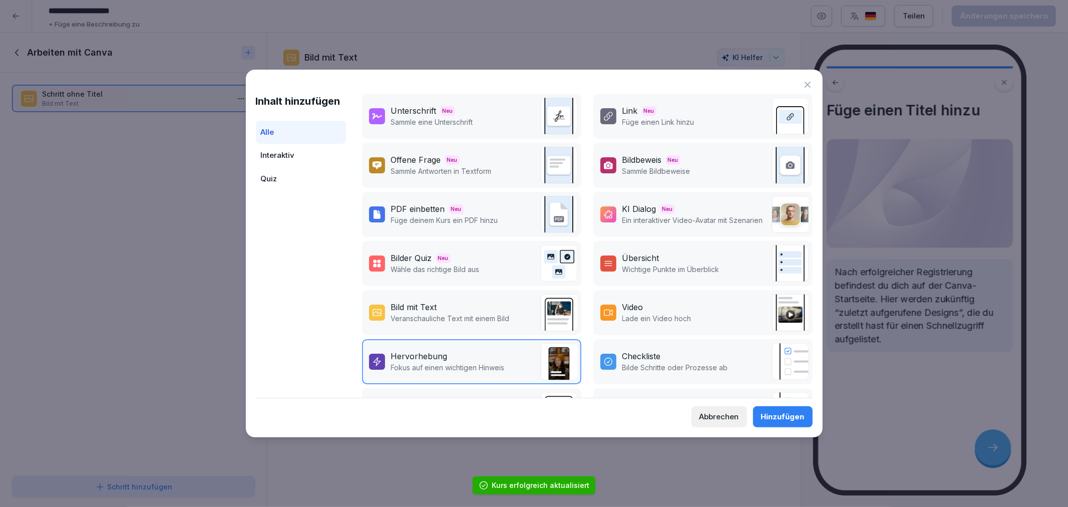
click at [766, 417] on div "Hinzufügen" at bounding box center [783, 416] width 44 height 11
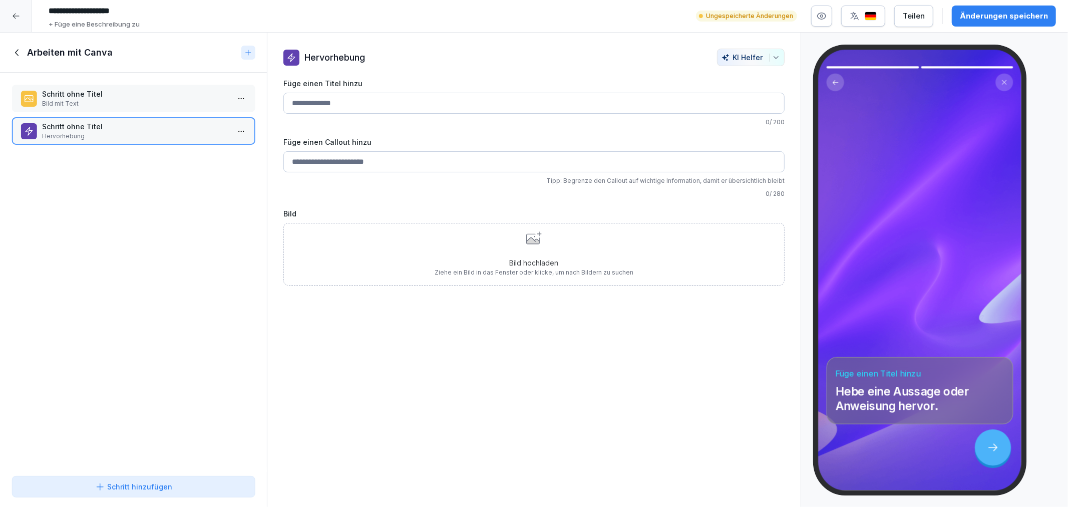
click at [449, 167] on input "Füge einen Callout hinzu" at bounding box center [533, 161] width 501 height 21
paste input "**********"
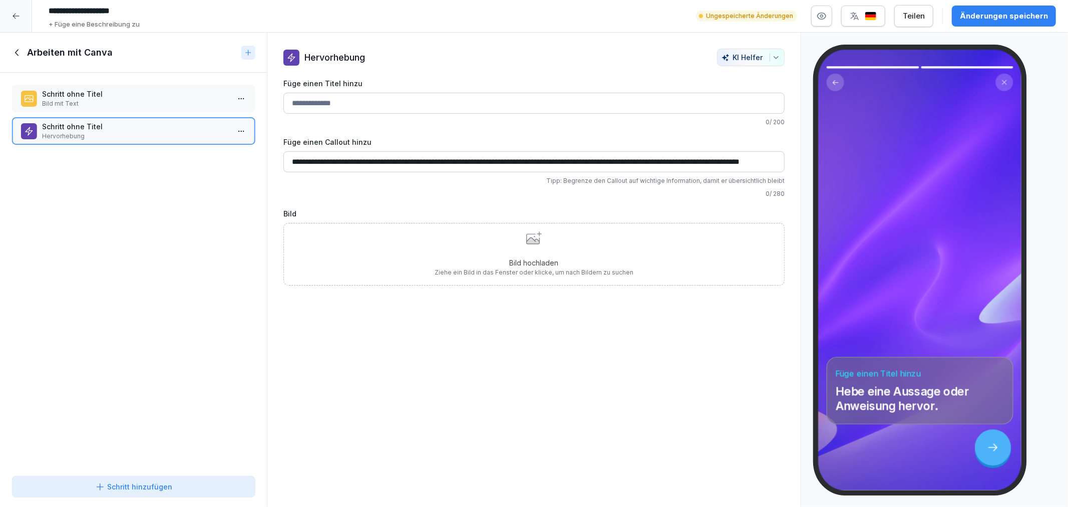
scroll to position [0, 58]
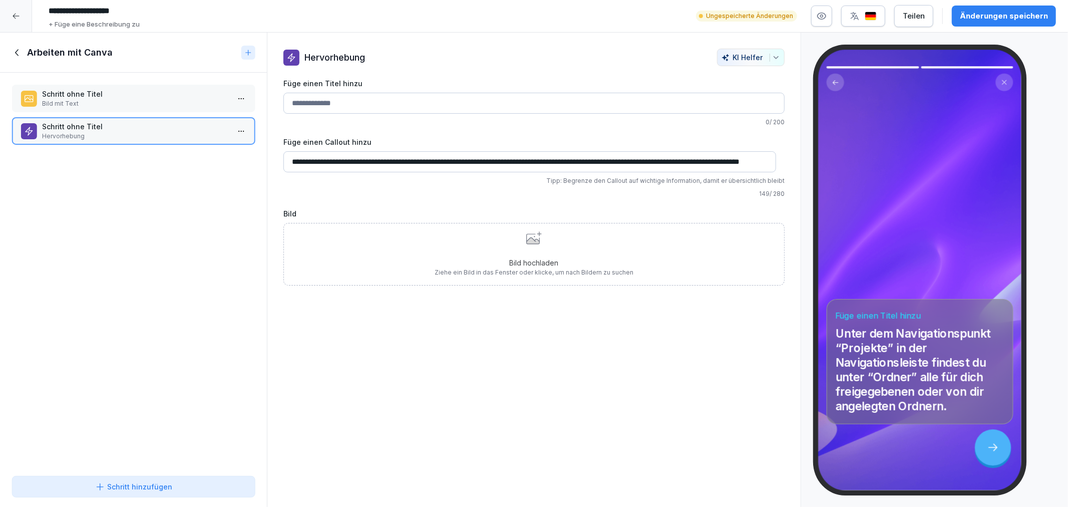
type input "**********"
click at [223, 485] on div "Schritt hinzufügen" at bounding box center [134, 486] width 226 height 11
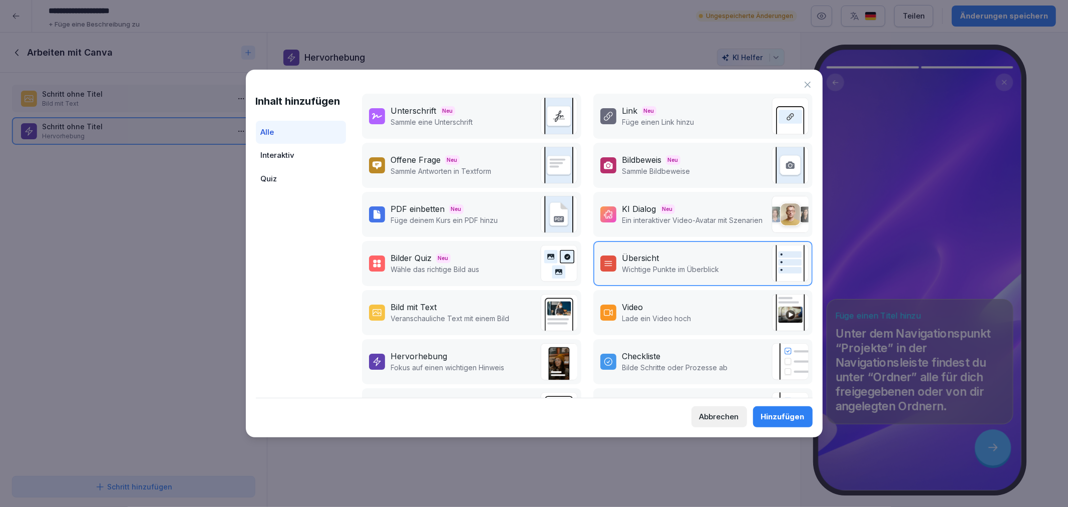
click at [392, 313] on p "Veranschauliche Text mit einem Bild" at bounding box center [450, 318] width 119 height 11
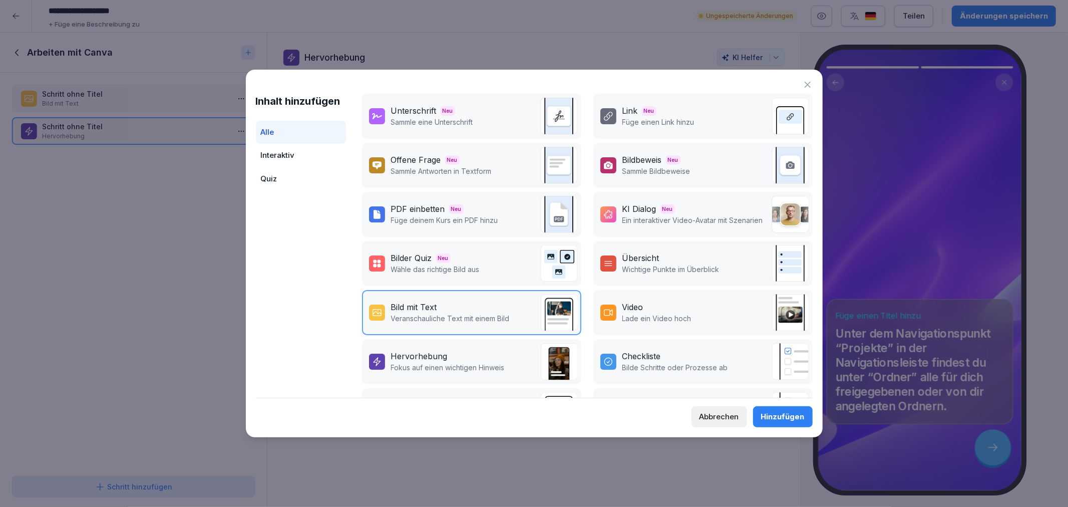
click at [752, 415] on div "Abbrechen Hinzufügen" at bounding box center [534, 412] width 557 height 30
click at [791, 413] on div "Hinzufügen" at bounding box center [783, 416] width 44 height 11
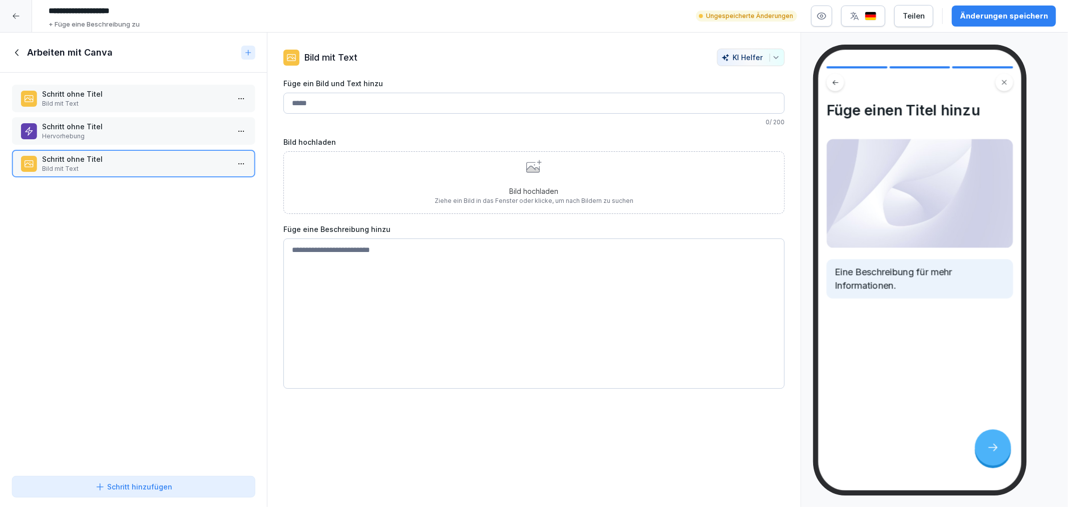
drag, startPoint x: 393, startPoint y: 253, endPoint x: 388, endPoint y: 256, distance: 5.4
click at [393, 253] on textarea at bounding box center [533, 313] width 501 height 150
paste textarea "**********"
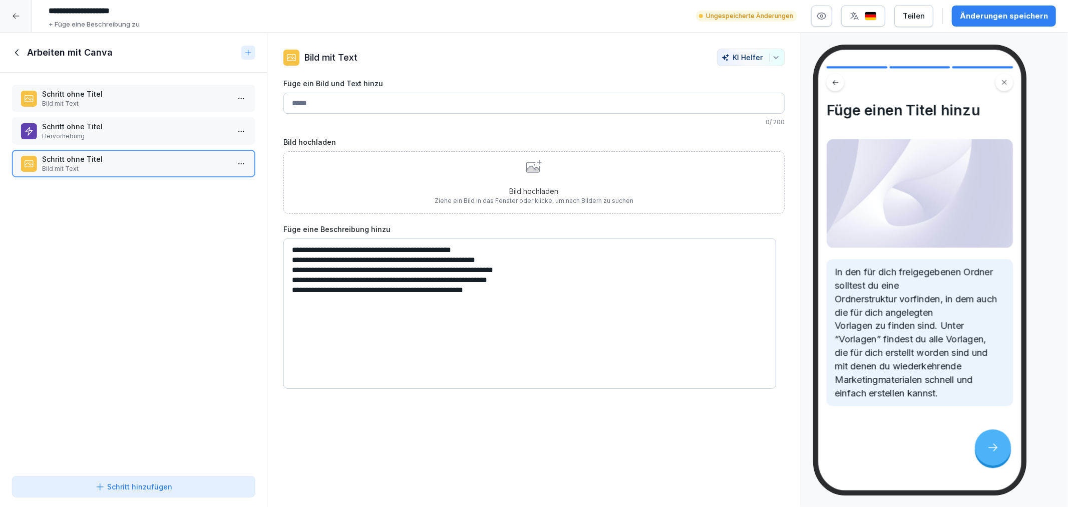
drag, startPoint x: 291, startPoint y: 288, endPoint x: 532, endPoint y: 287, distance: 240.8
click at [292, 288] on textarea "**********" at bounding box center [529, 313] width 493 height 150
click at [531, 273] on textarea "**********" at bounding box center [529, 313] width 493 height 150
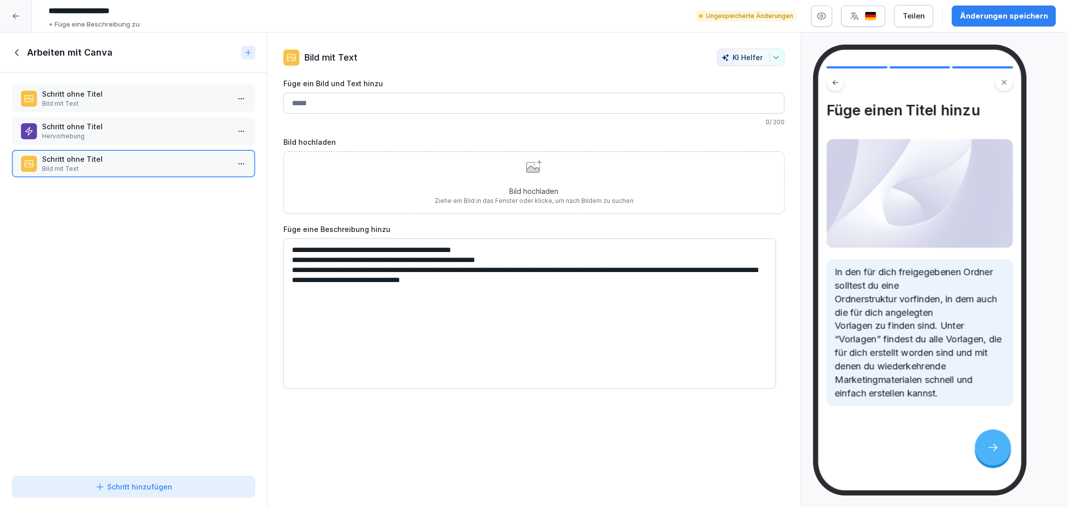
click at [533, 267] on textarea "**********" at bounding box center [529, 313] width 493 height 150
click at [532, 259] on textarea "**********" at bounding box center [529, 313] width 493 height 150
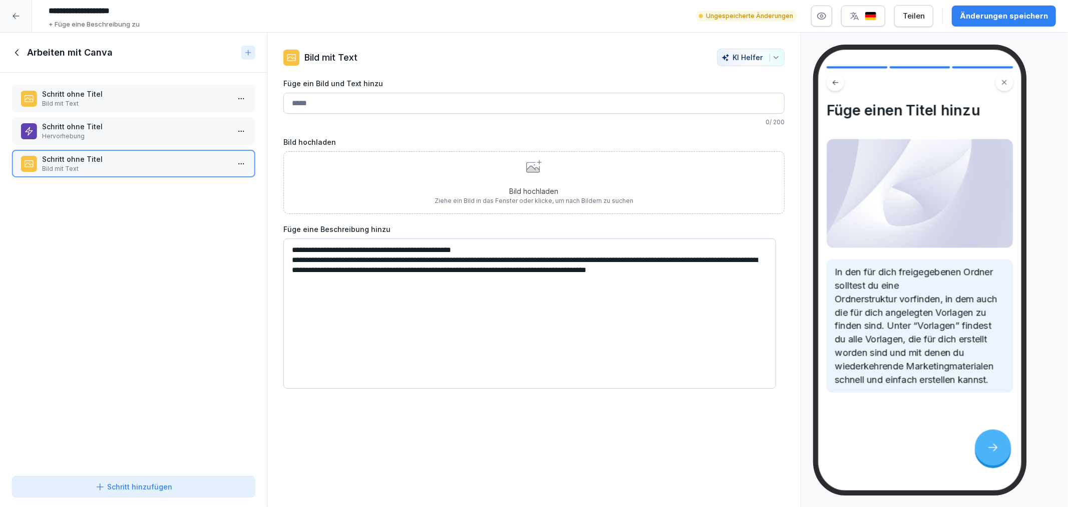
click at [509, 253] on textarea "**********" at bounding box center [529, 313] width 493 height 150
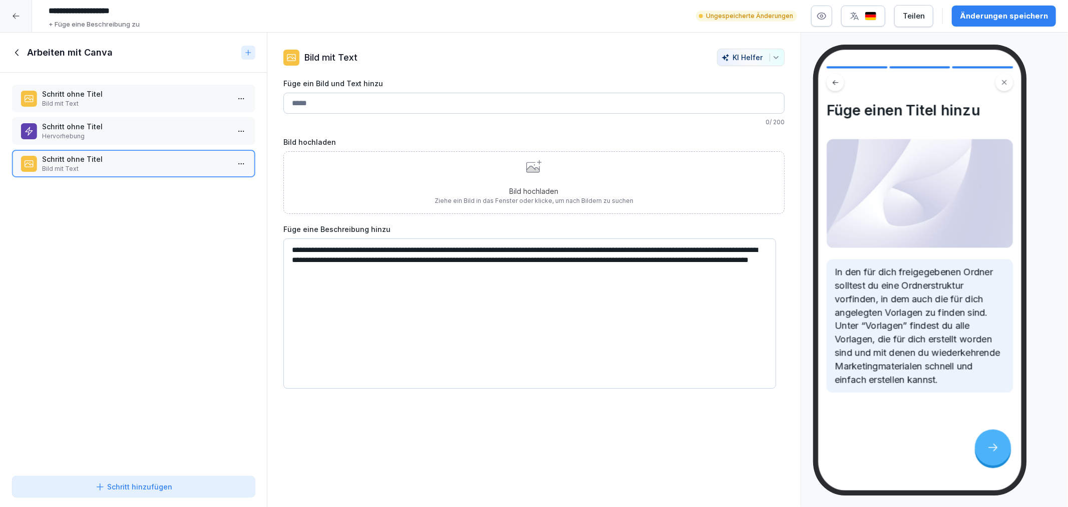
click at [530, 306] on textarea "**********" at bounding box center [529, 313] width 493 height 150
click at [969, 28] on div "**********" at bounding box center [550, 16] width 1012 height 27
click at [292, 270] on textarea "**********" at bounding box center [529, 313] width 493 height 150
type textarea "**********"
click at [528, 278] on textarea "**********" at bounding box center [529, 313] width 493 height 150
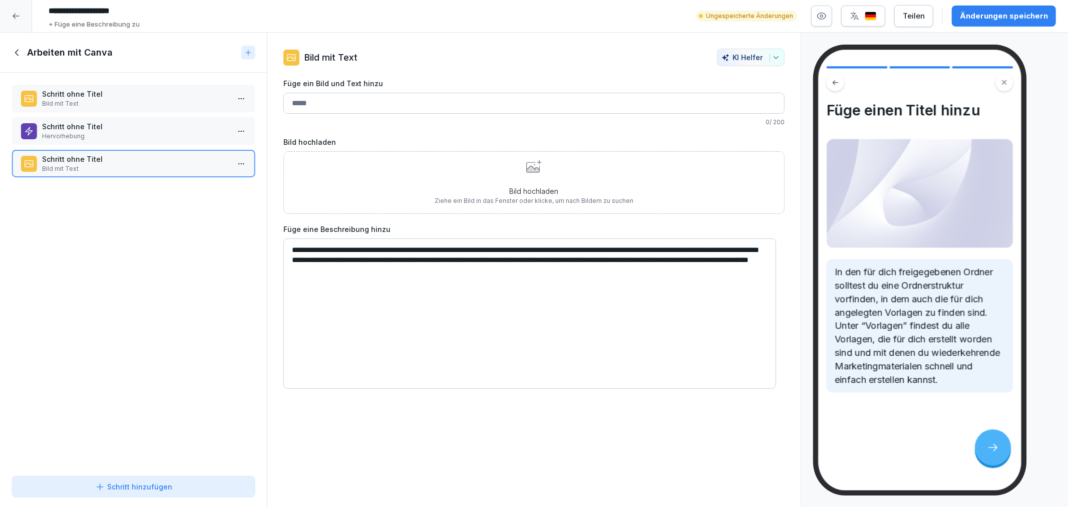
click at [706, 279] on textarea "**********" at bounding box center [529, 313] width 493 height 150
click at [163, 471] on div at bounding box center [133, 468] width 267 height 7
click at [163, 491] on div "Schritt hinzufügen" at bounding box center [133, 486] width 77 height 11
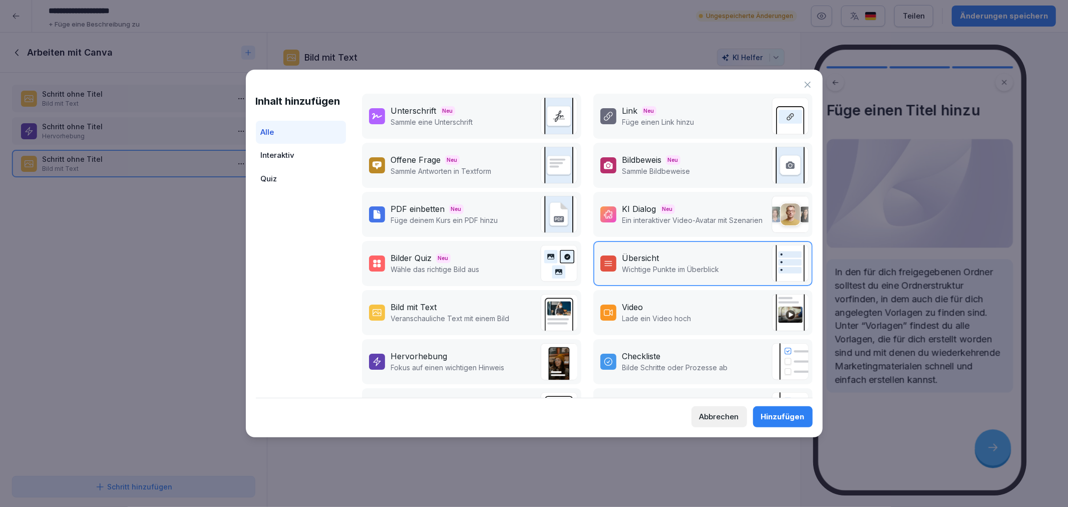
click at [472, 356] on div "Hervorhebung" at bounding box center [448, 356] width 114 height 12
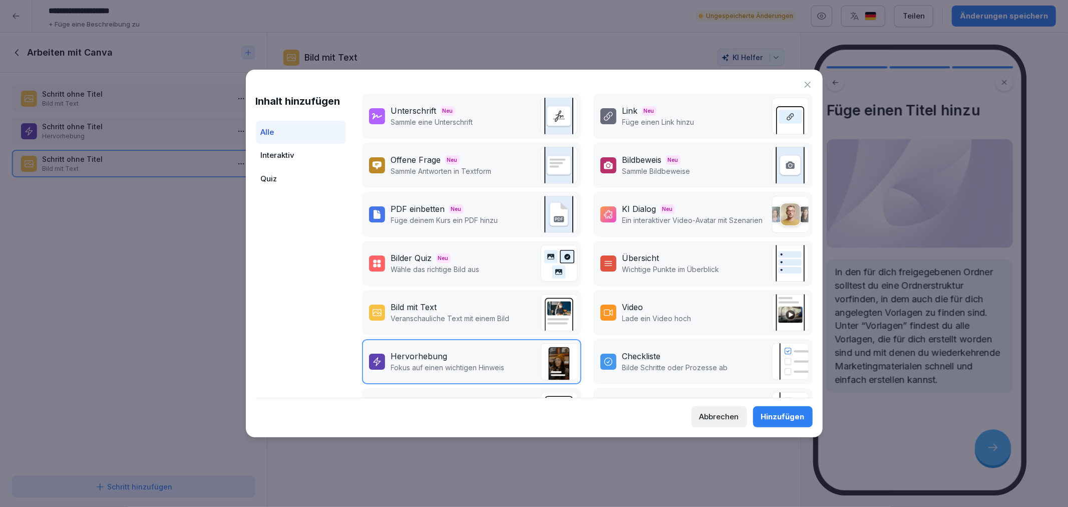
click at [766, 412] on div "Hinzufügen" at bounding box center [783, 416] width 44 height 11
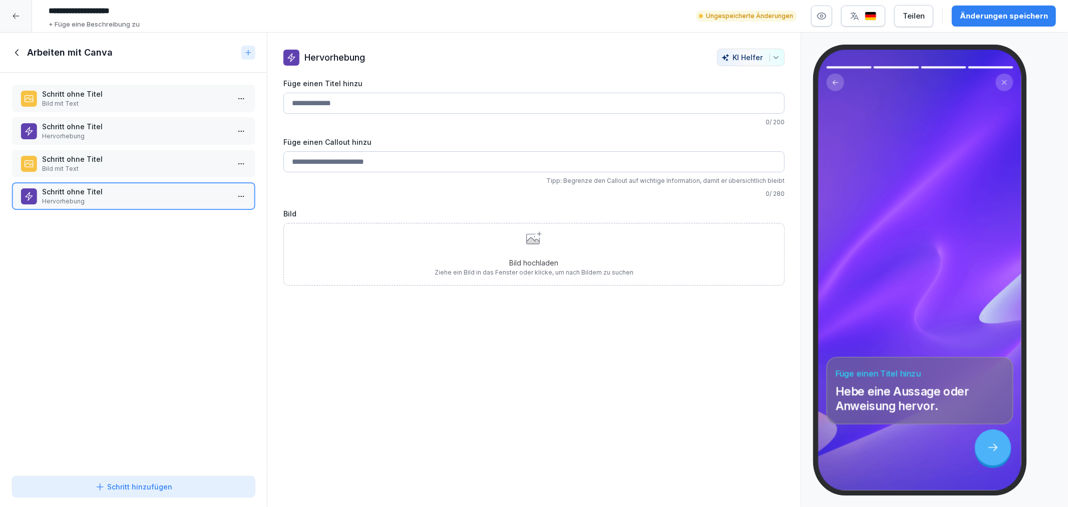
click at [973, 18] on div "Änderungen speichern" at bounding box center [1004, 16] width 88 height 11
click at [182, 167] on p "Bild mit Text" at bounding box center [135, 168] width 187 height 9
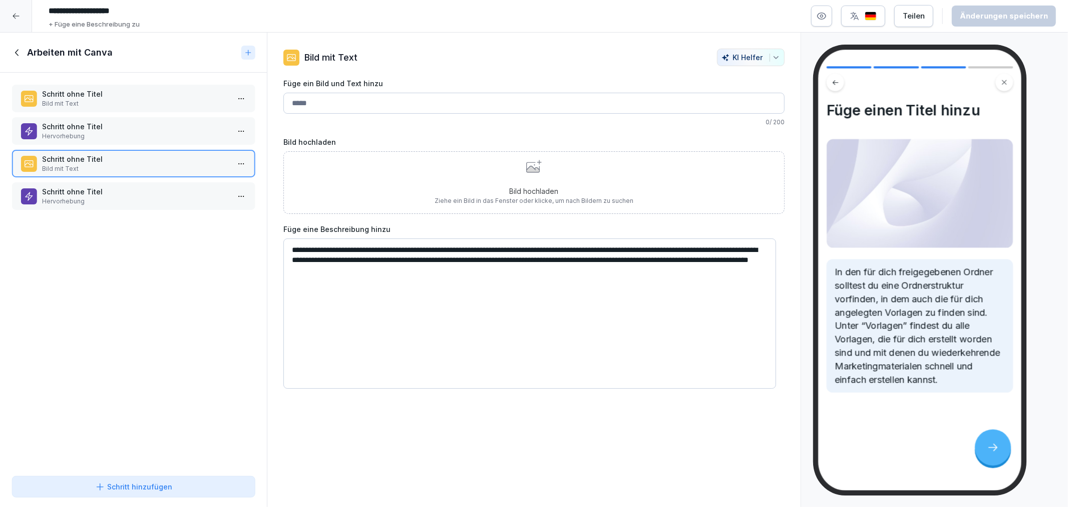
click at [165, 126] on p "Schritt ohne Titel" at bounding box center [135, 126] width 187 height 11
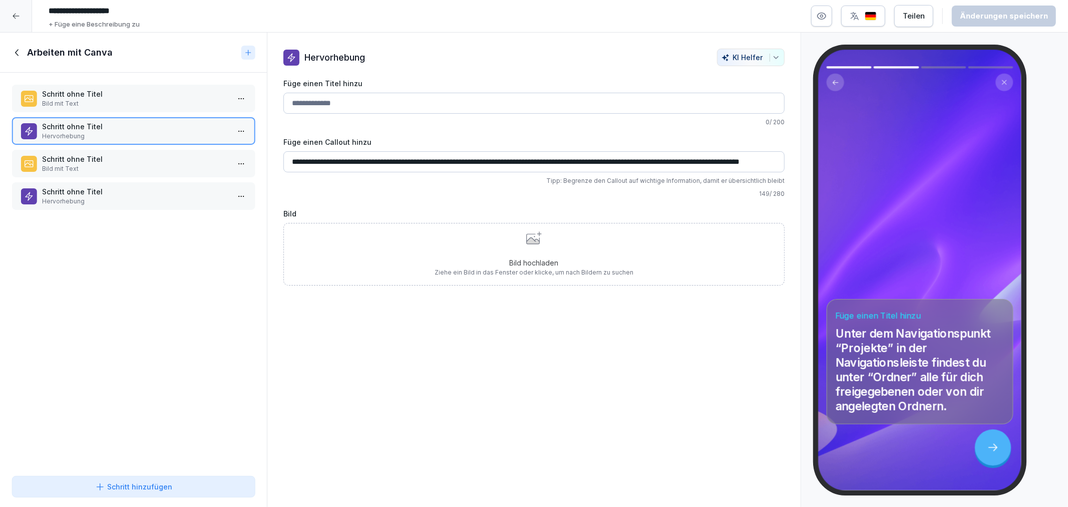
click at [165, 101] on p "Bild mit Text" at bounding box center [135, 103] width 187 height 9
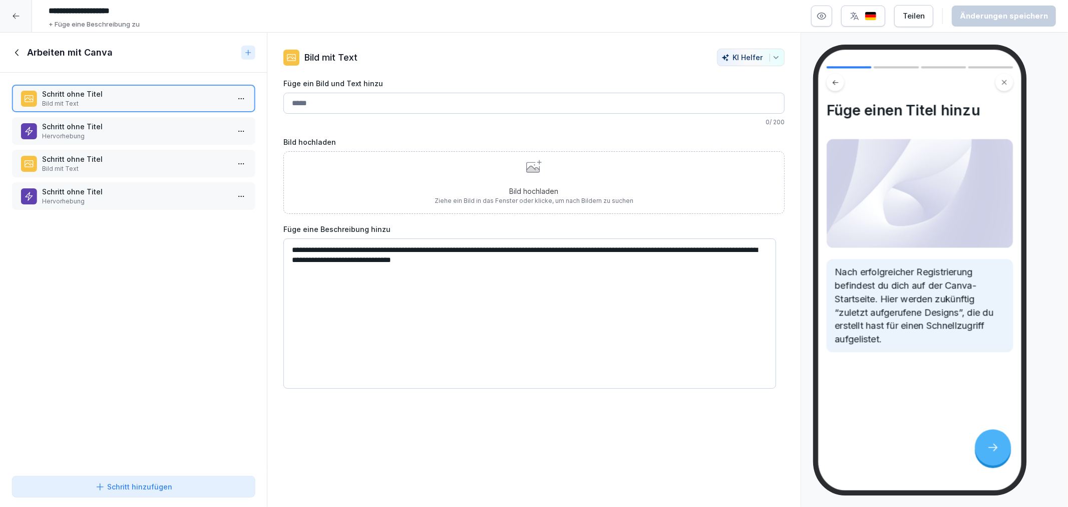
click at [154, 186] on p "Schritt ohne Titel" at bounding box center [135, 191] width 187 height 11
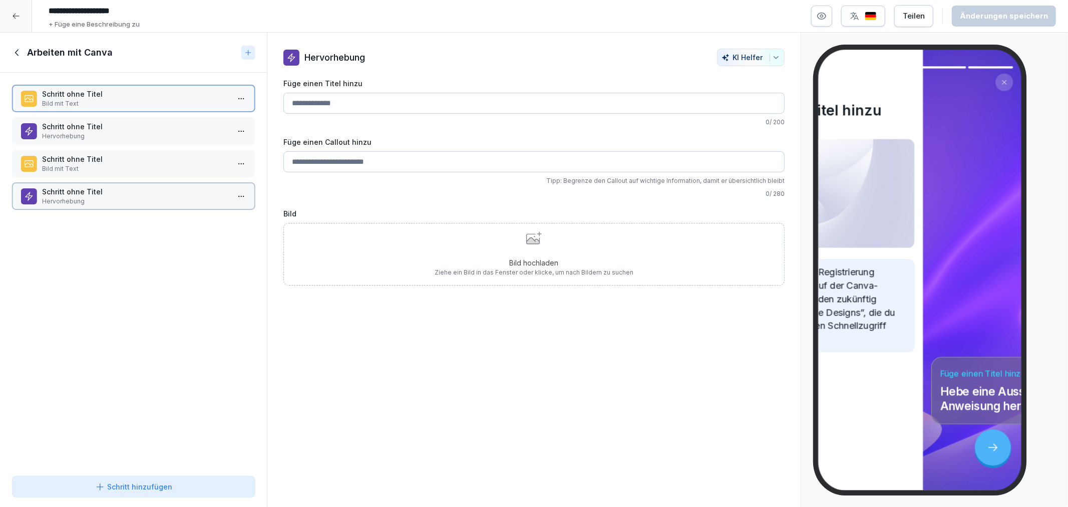
click at [144, 164] on p "Bild mit Text" at bounding box center [135, 168] width 187 height 9
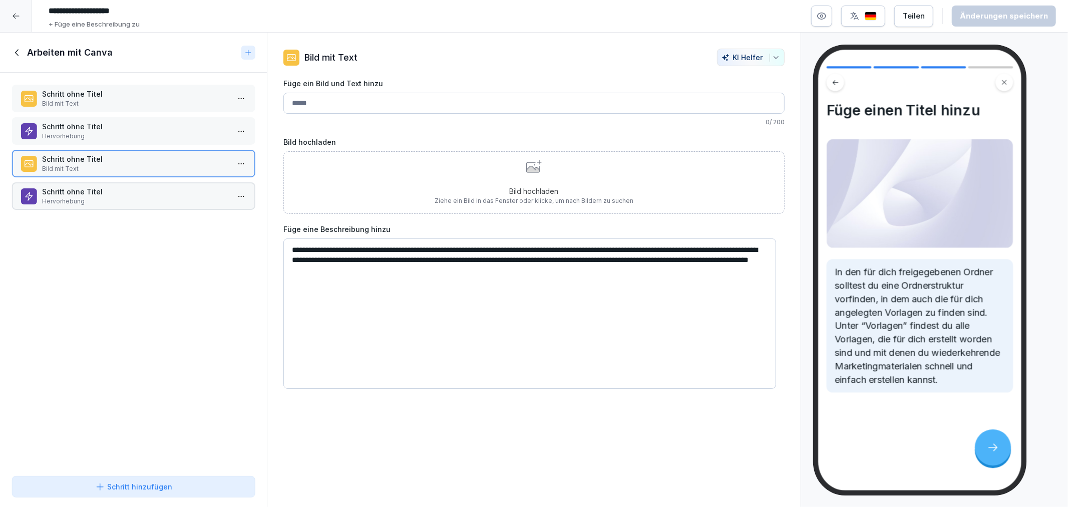
click at [139, 123] on p "Schritt ohne Titel" at bounding box center [135, 126] width 187 height 11
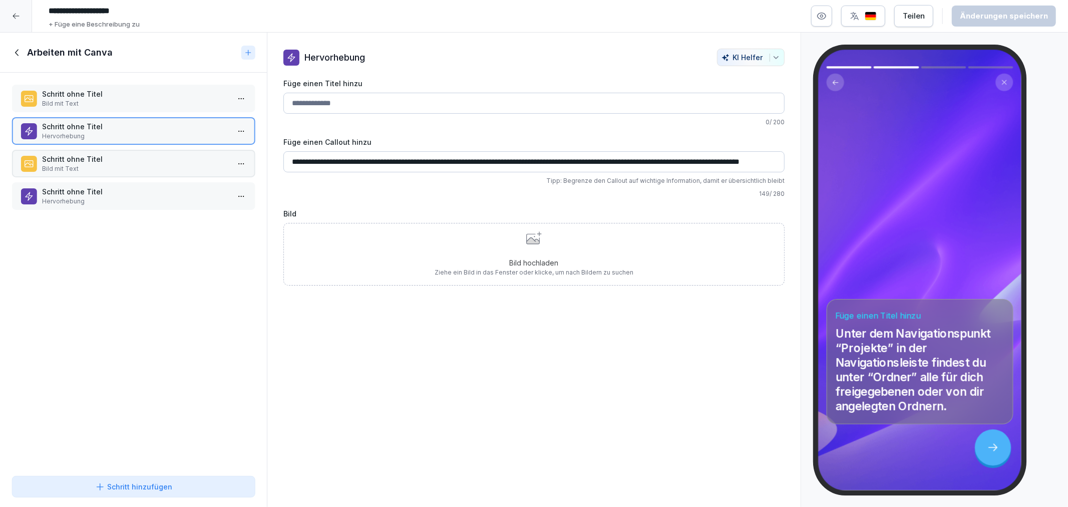
click at [138, 102] on p "Bild mit Text" at bounding box center [135, 103] width 187 height 9
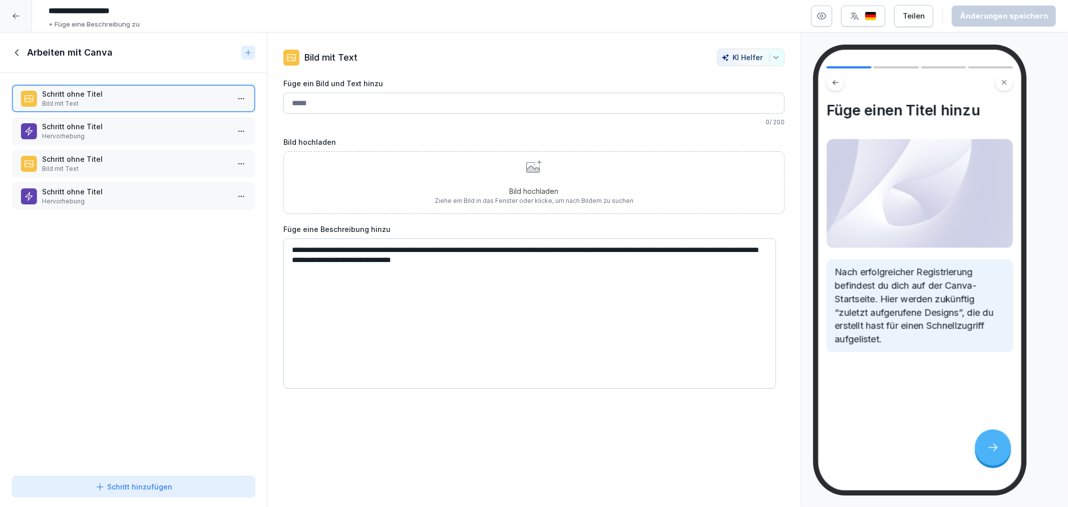
click at [179, 198] on p "Hervorhebung" at bounding box center [135, 201] width 187 height 9
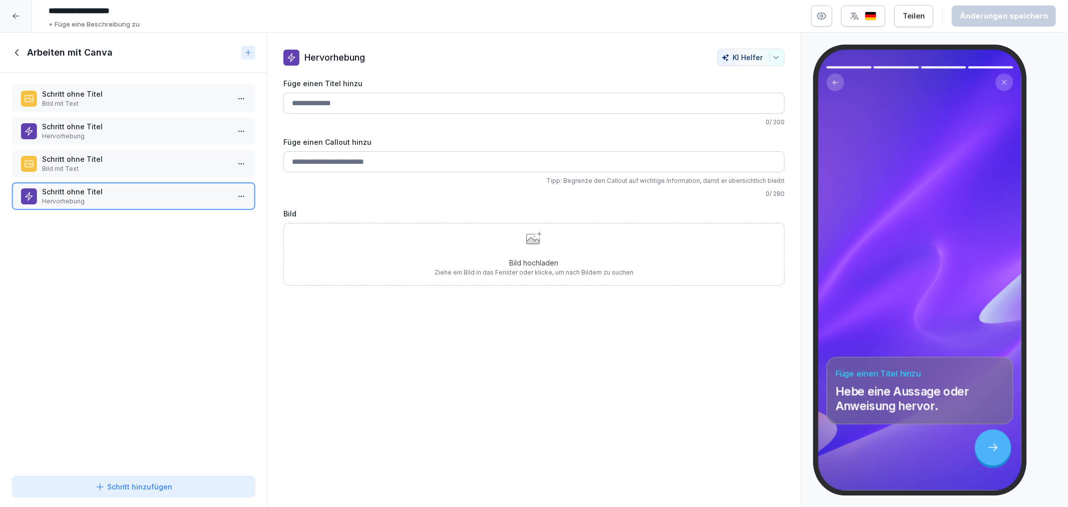
click at [201, 494] on button "Schritt hinzufügen" at bounding box center [133, 487] width 243 height 22
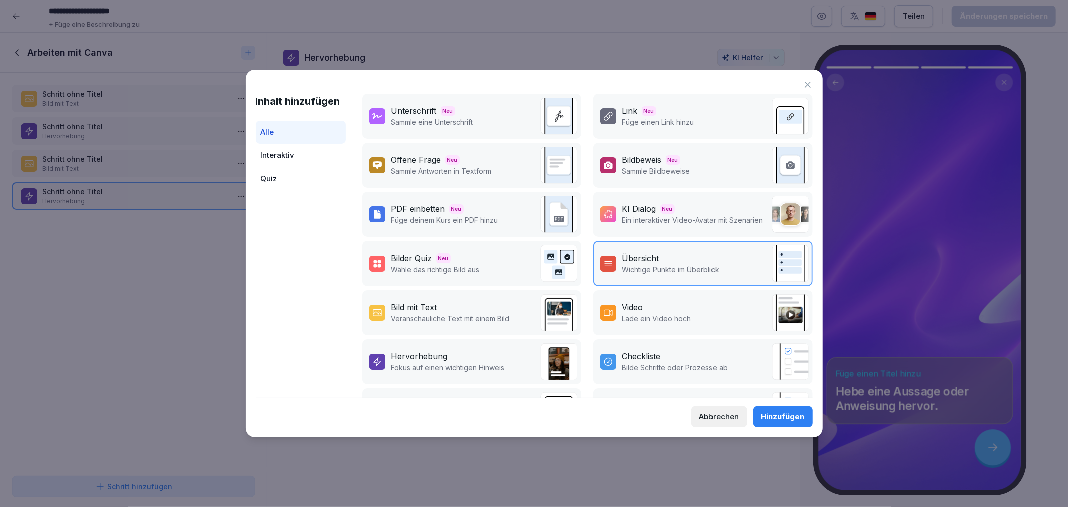
click at [452, 350] on div "Hervorhebung" at bounding box center [448, 356] width 114 height 12
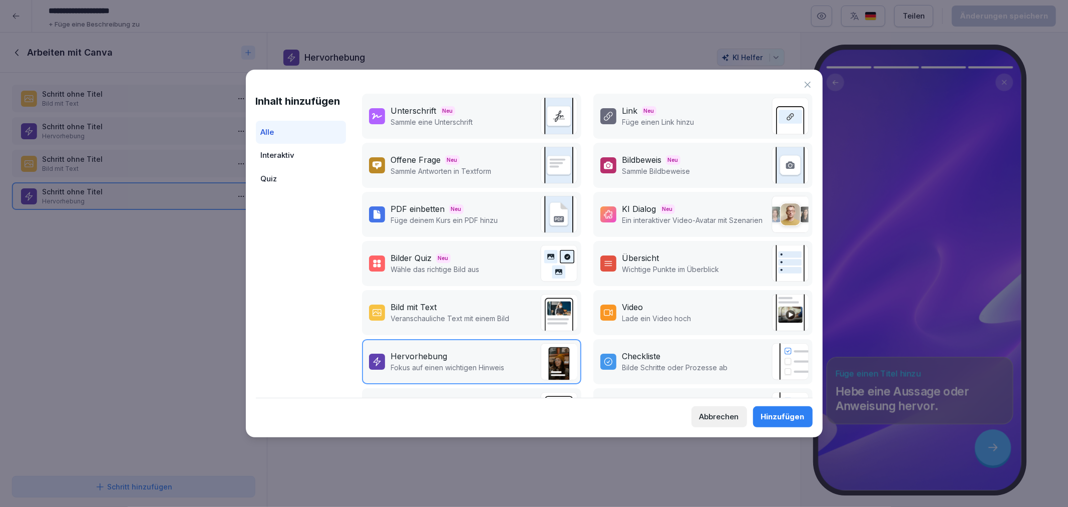
click at [758, 417] on button "Hinzufügen" at bounding box center [783, 416] width 60 height 21
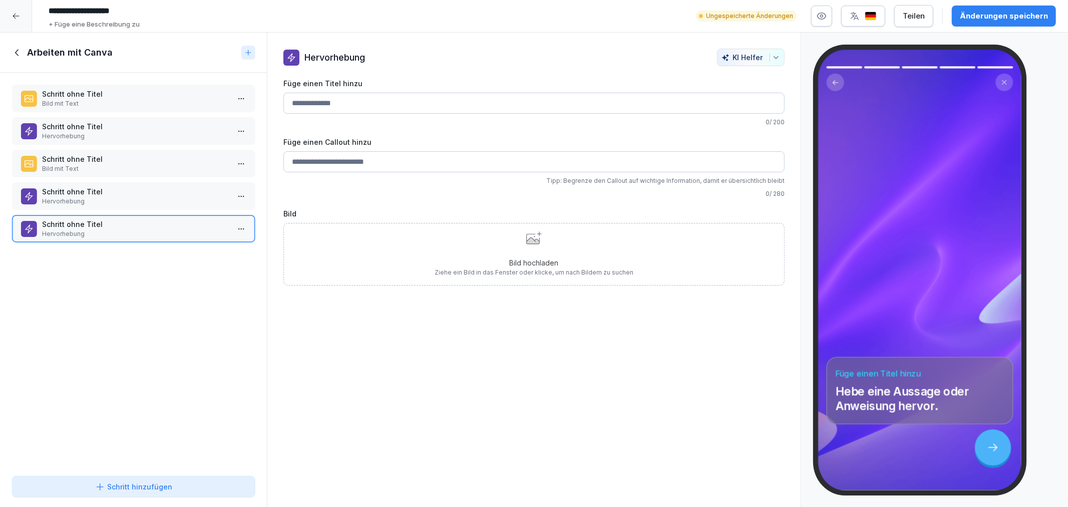
click at [1016, 15] on div "Änderungen speichern" at bounding box center [1004, 16] width 88 height 11
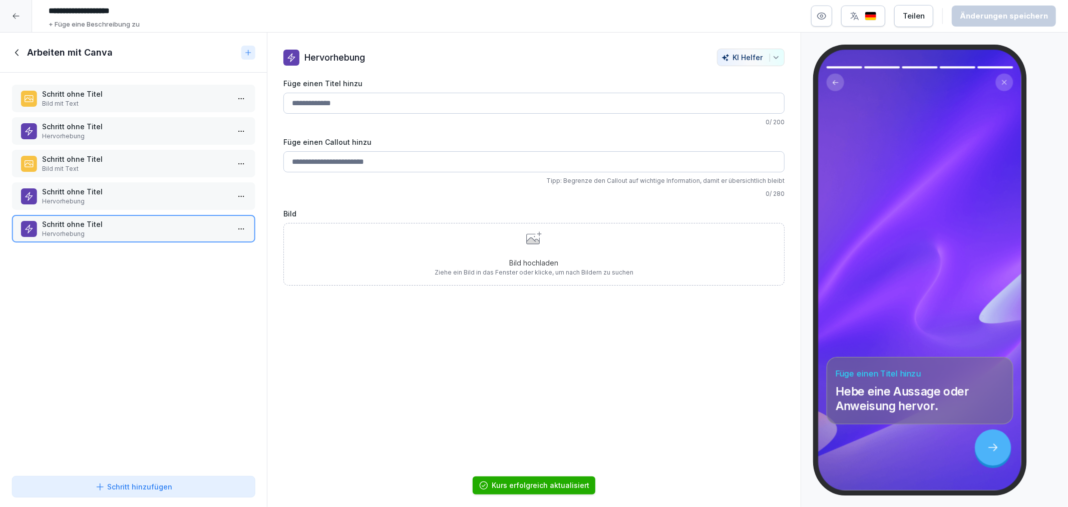
click at [167, 190] on p "Schritt ohne Titel" at bounding box center [135, 191] width 187 height 11
click at [161, 182] on div "Schritt ohne Titel Hervorhebung" at bounding box center [133, 196] width 243 height 28
click at [148, 146] on div "Schritt ohne Titel Bild mit Text Schritt ohne Titel Hervorhebung Schritt ohne T…" at bounding box center [133, 272] width 267 height 399
click at [142, 154] on p "Schritt ohne Titel" at bounding box center [135, 159] width 187 height 11
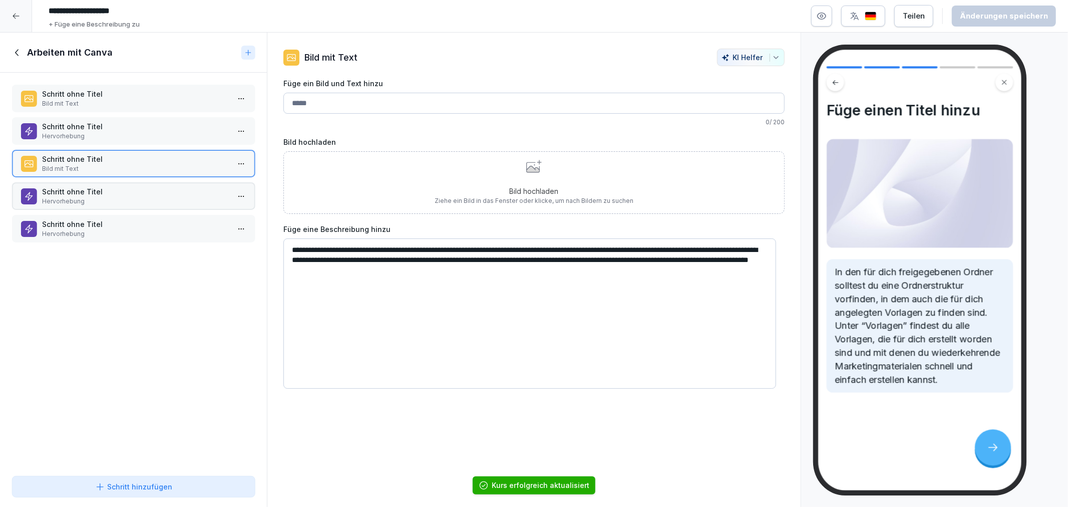
click at [122, 107] on p "Bild mit Text" at bounding box center [135, 103] width 187 height 9
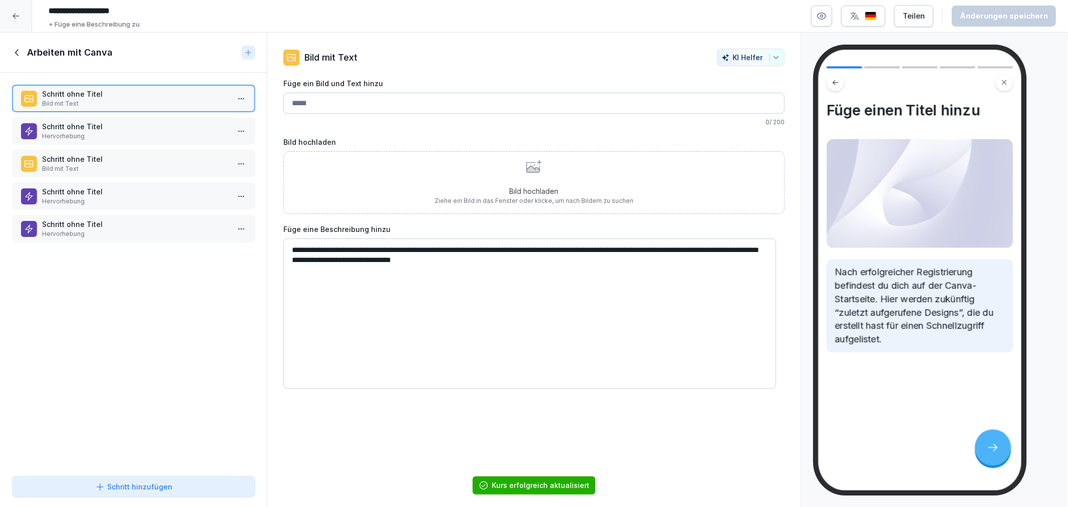
click at [120, 127] on p "Schritt ohne Titel" at bounding box center [135, 126] width 187 height 11
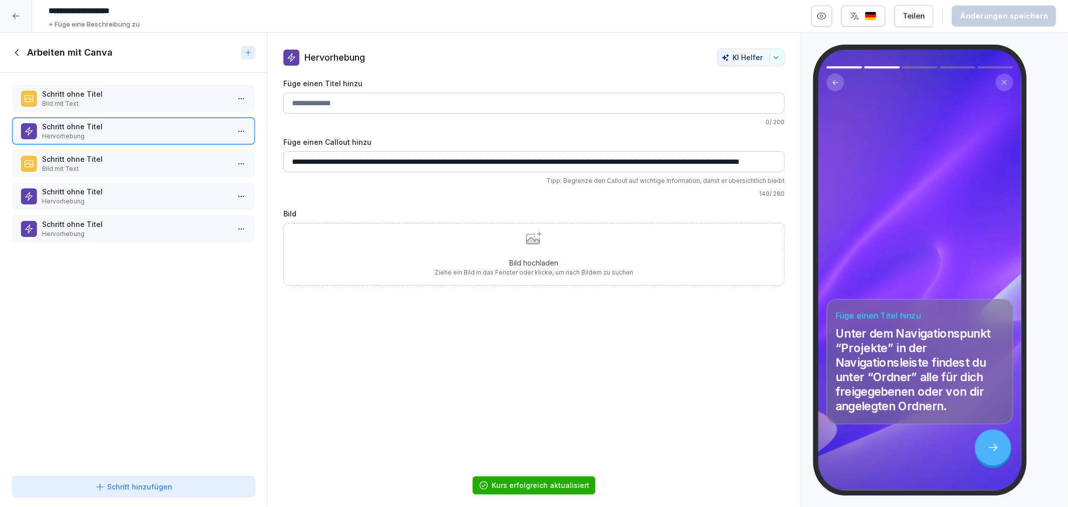
click at [120, 95] on p "Schritt ohne Titel" at bounding box center [135, 94] width 187 height 11
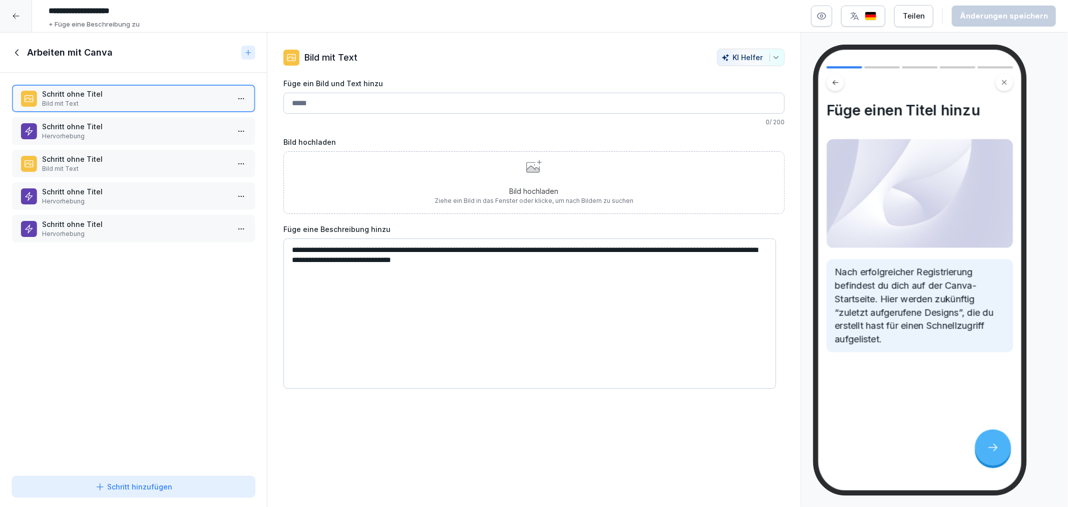
drag, startPoint x: 87, startPoint y: 236, endPoint x: 77, endPoint y: 206, distance: 31.3
click at [83, 236] on div "Schritt ohne Titel Hervorhebung" at bounding box center [133, 229] width 243 height 28
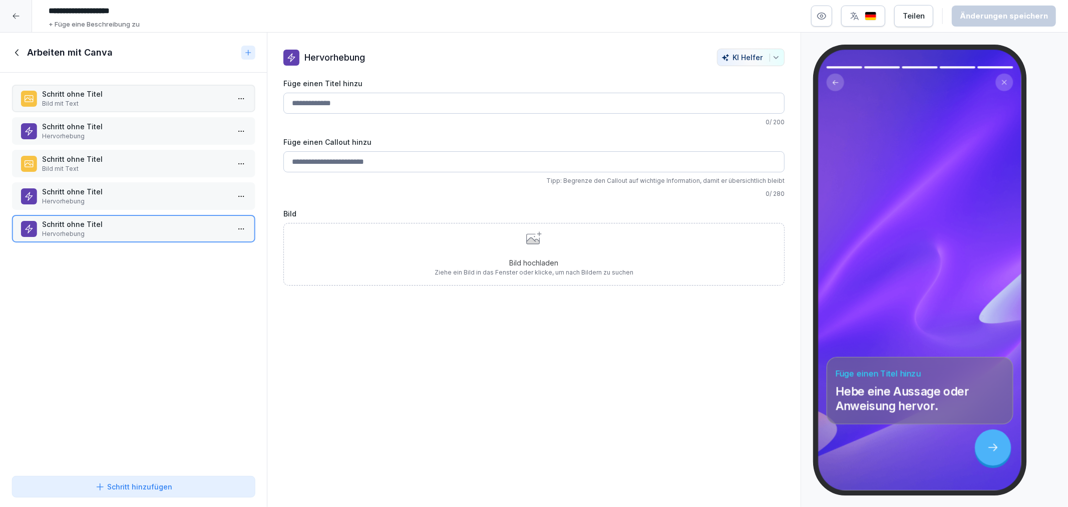
click at [76, 200] on p "Hervorhebung" at bounding box center [135, 201] width 187 height 9
click at [76, 167] on p "Bild mit Text" at bounding box center [135, 168] width 187 height 9
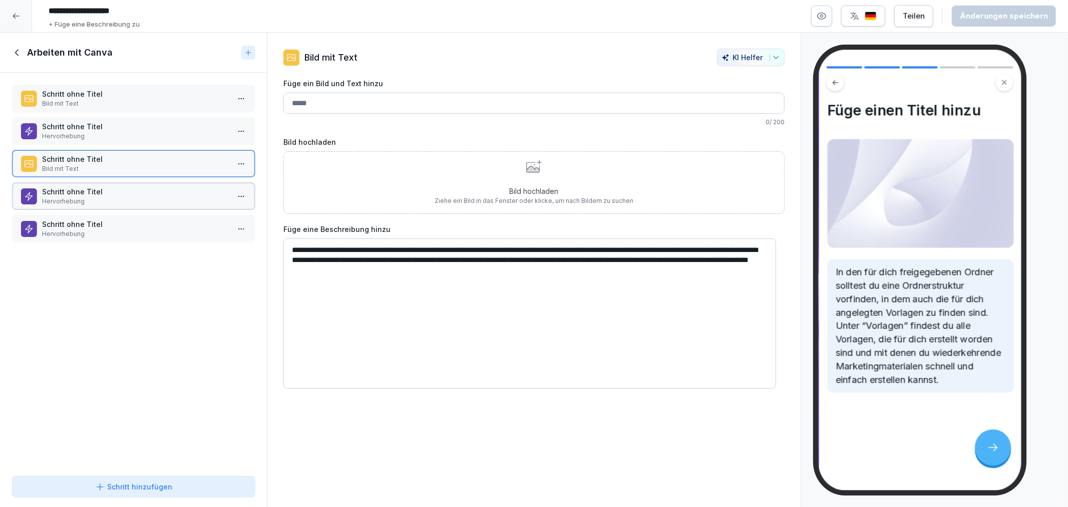
click at [76, 128] on p "Schritt ohne Titel" at bounding box center [135, 126] width 187 height 11
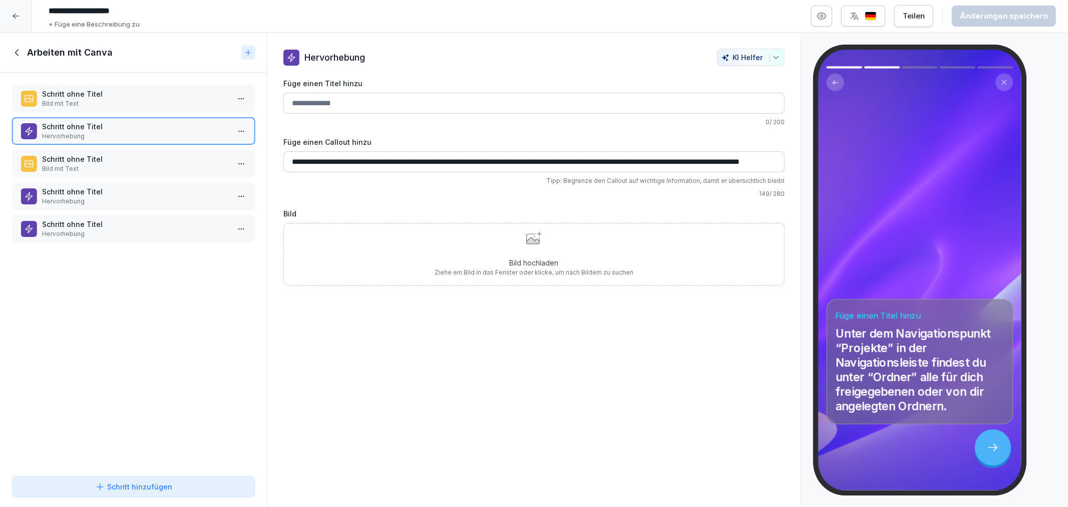
click at [78, 98] on p "Schritt ohne Titel" at bounding box center [135, 94] width 187 height 11
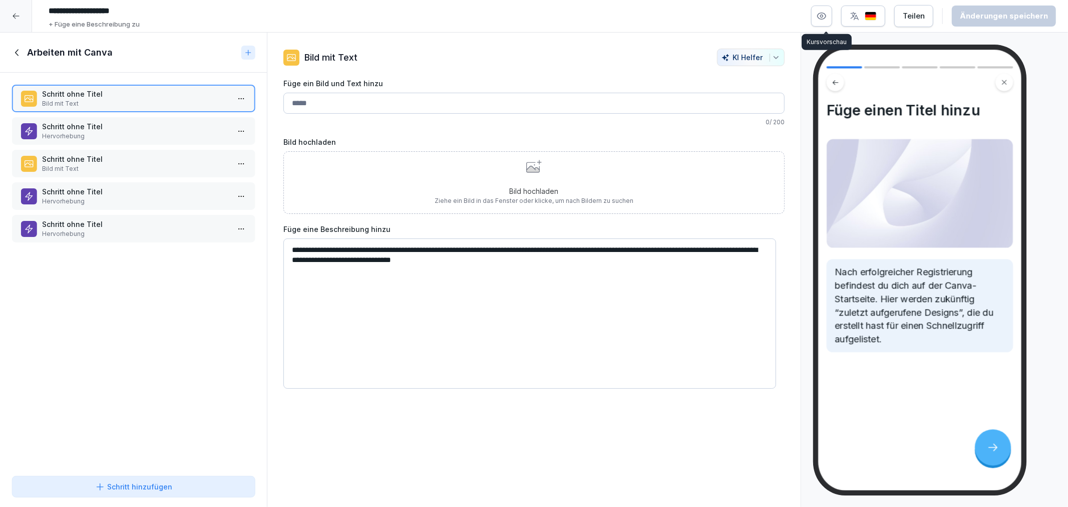
click at [826, 14] on icon "button" at bounding box center [821, 16] width 10 height 10
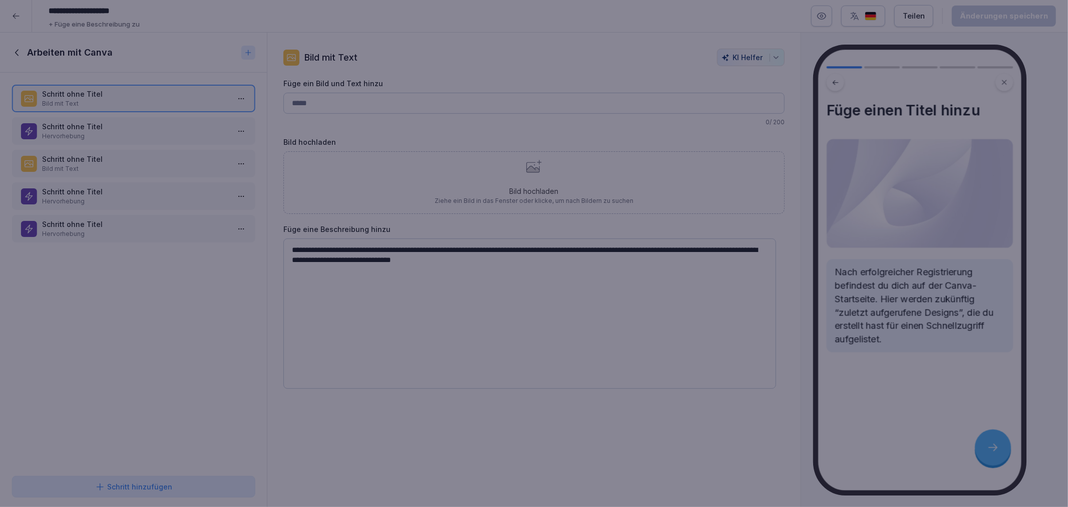
click at [312, 402] on div at bounding box center [534, 253] width 1068 height 507
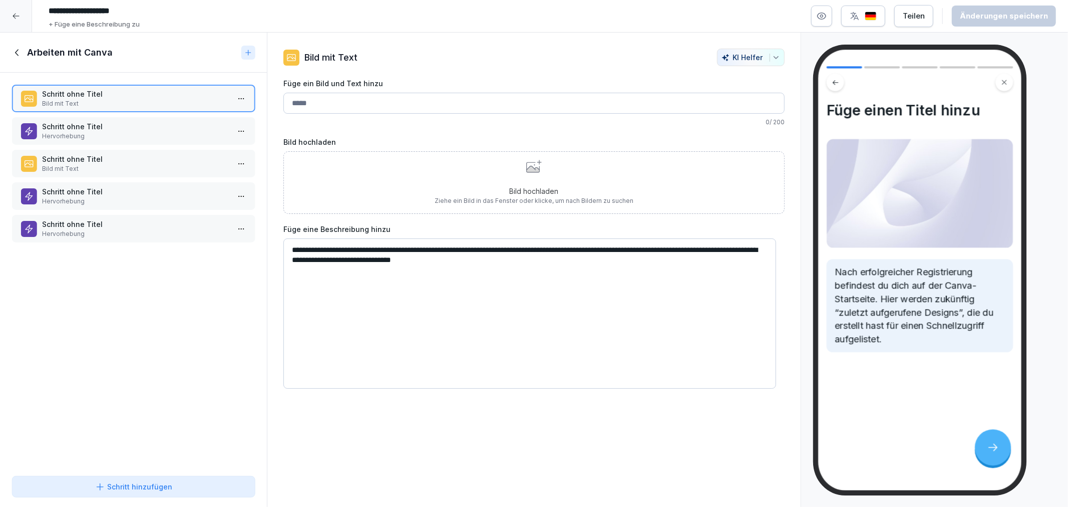
click at [151, 234] on div "Schritt ohne Titel Hervorhebung" at bounding box center [133, 229] width 243 height 28
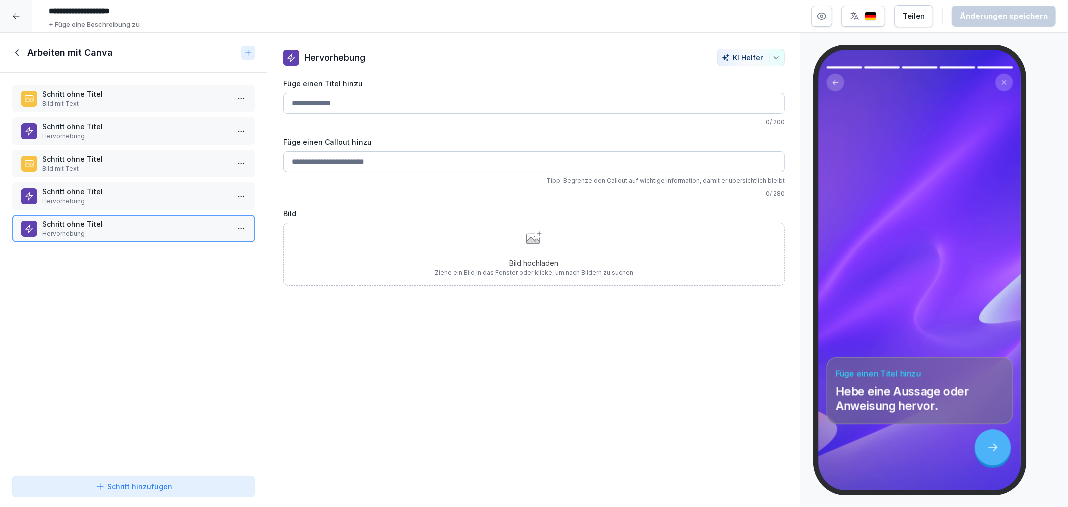
click at [146, 201] on p "Hervorhebung" at bounding box center [135, 201] width 187 height 9
click at [140, 164] on p "Bild mit Text" at bounding box center [135, 168] width 187 height 9
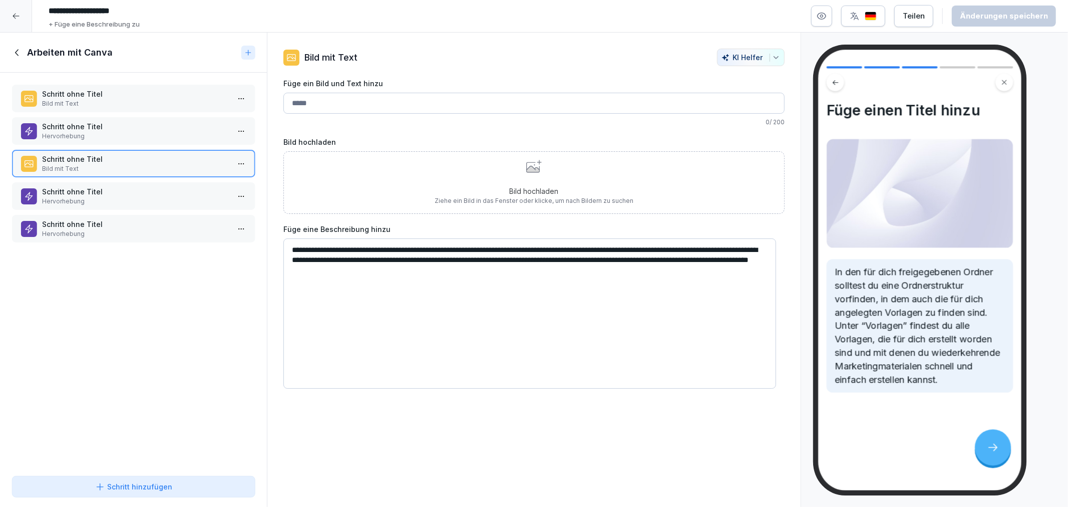
click at [140, 103] on p "Bild mit Text" at bounding box center [135, 103] width 187 height 9
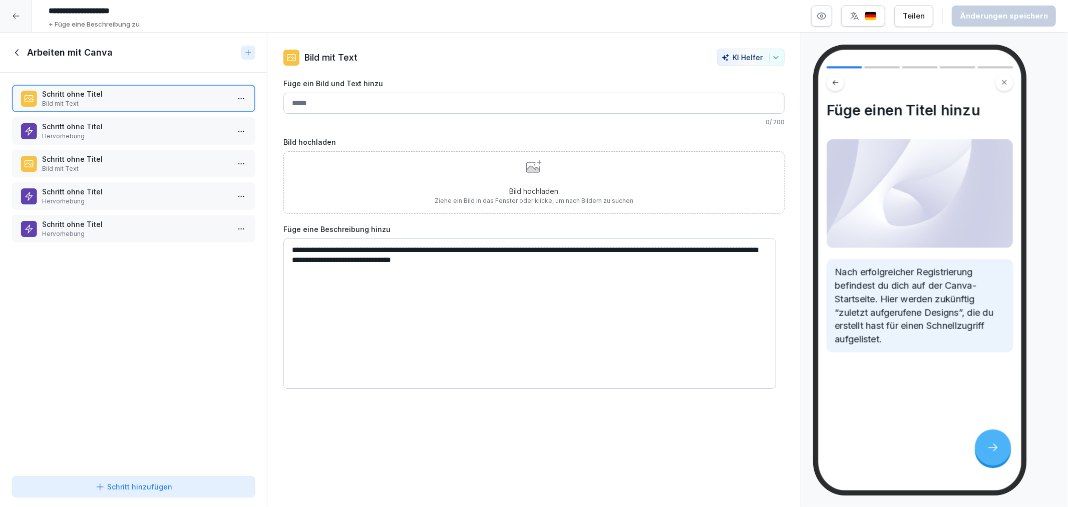
click at [143, 111] on div "Schritt ohne Titel Bild mit Text" at bounding box center [133, 99] width 243 height 28
click at [142, 138] on p "Hervorhebung" at bounding box center [135, 136] width 187 height 9
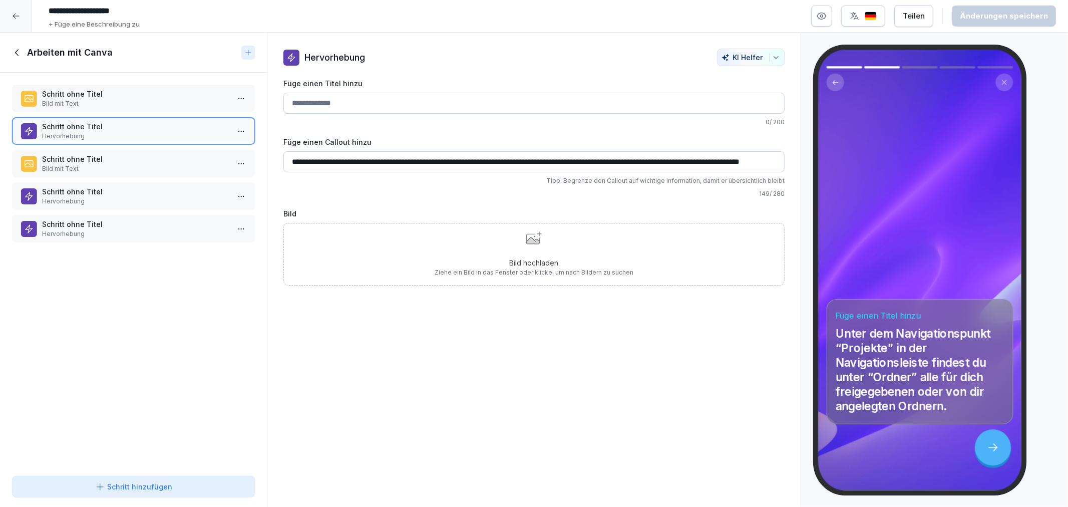
click at [142, 159] on p "Schritt ohne Titel" at bounding box center [135, 159] width 187 height 11
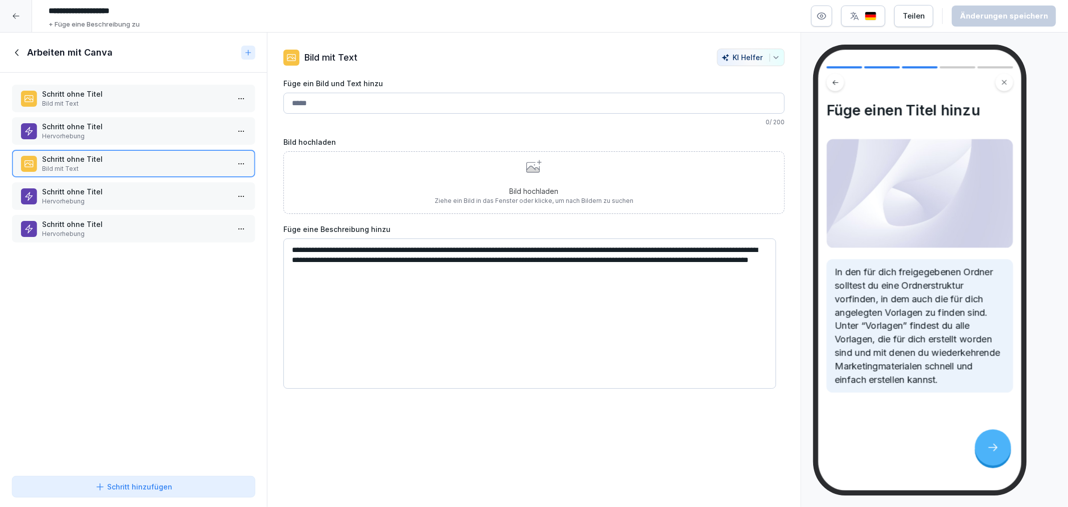
click at [142, 192] on p "Schritt ohne Titel" at bounding box center [135, 191] width 187 height 11
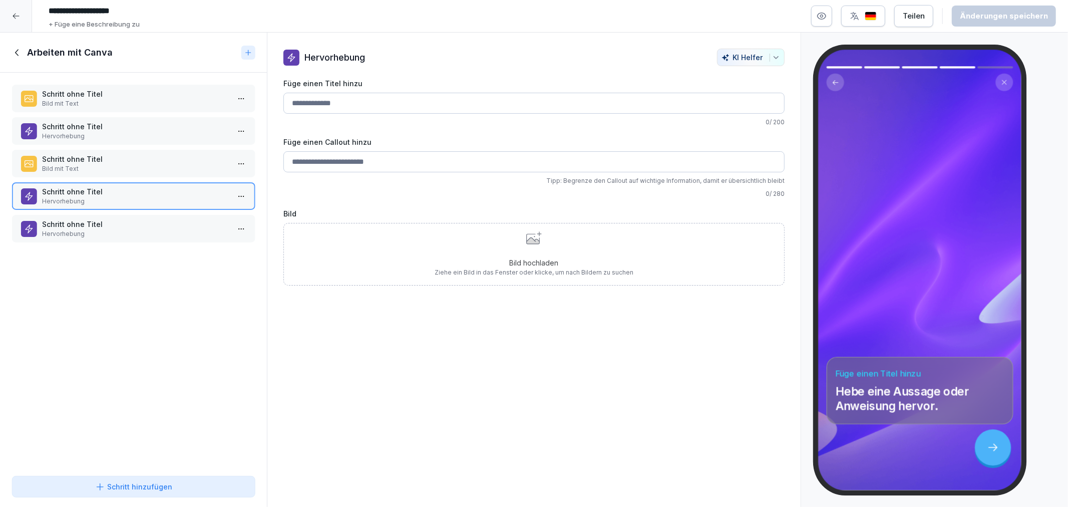
click at [149, 215] on div "Schritt ohne Titel Hervorhebung" at bounding box center [133, 229] width 243 height 28
click at [168, 197] on p "Hervorhebung" at bounding box center [135, 201] width 187 height 9
click at [136, 220] on p "Schritt ohne Titel" at bounding box center [135, 224] width 187 height 11
click at [147, 197] on p "Hervorhebung" at bounding box center [135, 201] width 187 height 9
click at [137, 154] on p "Schritt ohne Titel" at bounding box center [135, 159] width 187 height 11
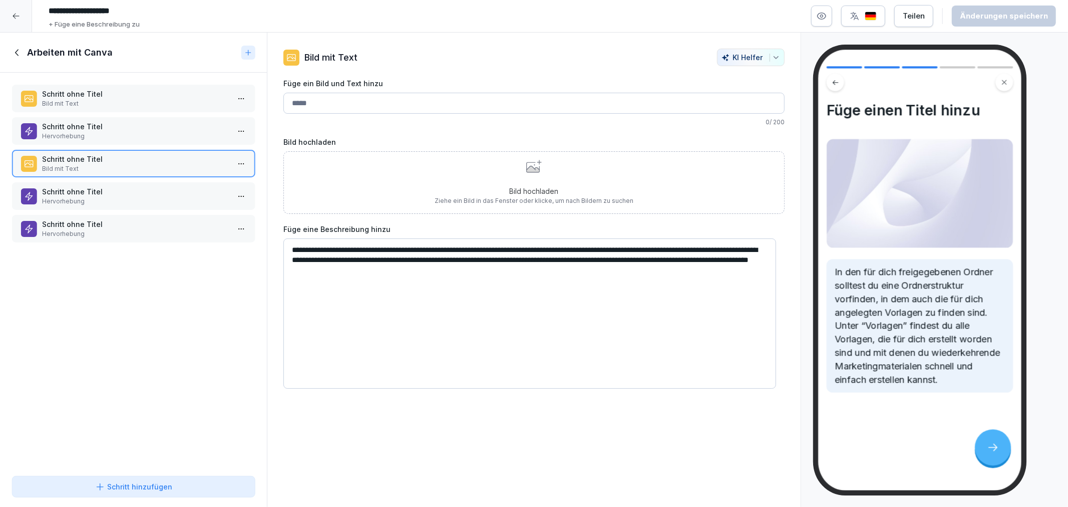
click at [131, 136] on p "Hervorhebung" at bounding box center [135, 136] width 187 height 9
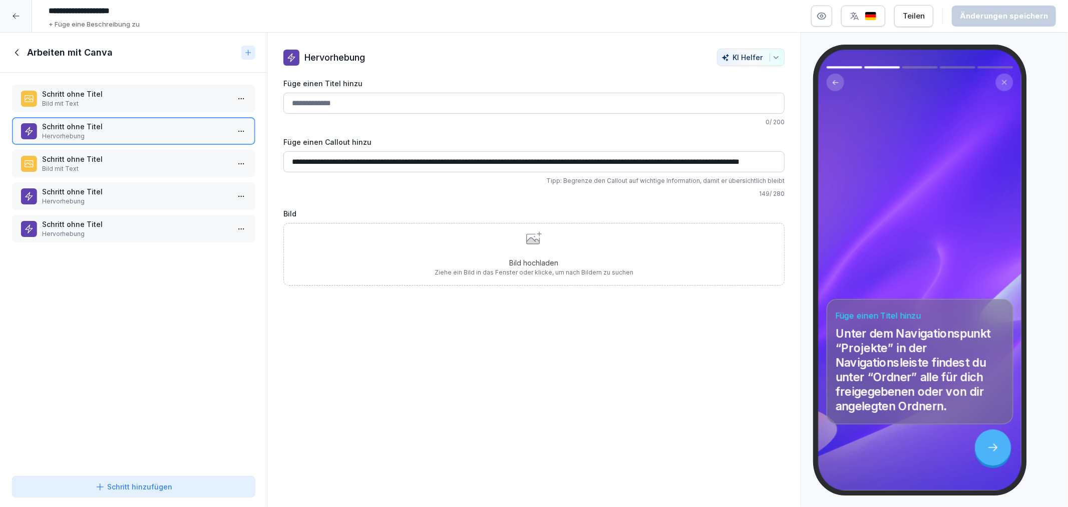
click at [128, 87] on div "Schritt ohne Titel Bild mit Text" at bounding box center [133, 99] width 243 height 28
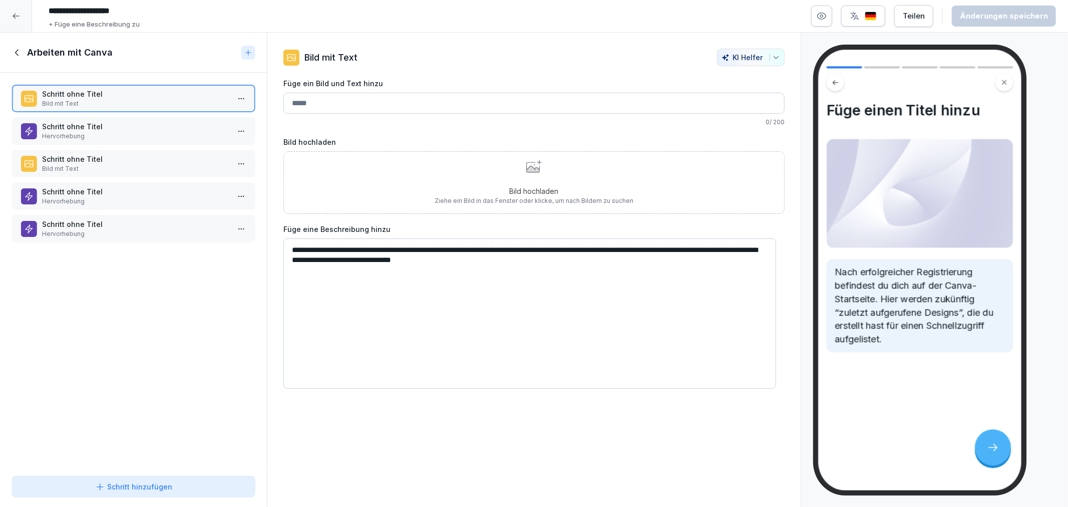
click at [143, 118] on div "Schritt ohne Titel Hervorhebung" at bounding box center [133, 131] width 243 height 28
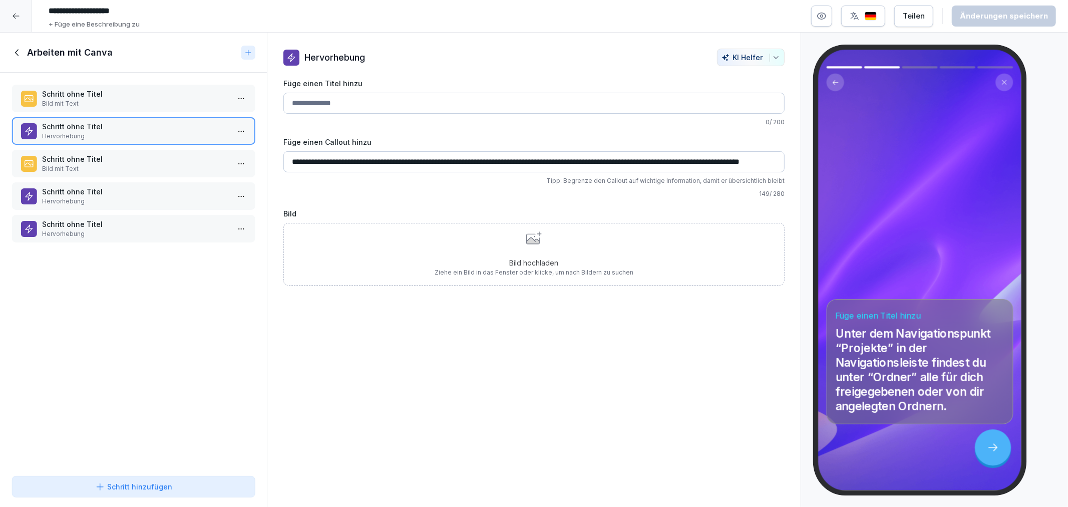
click at [136, 175] on div "Schritt ohne Titel Bild mit Text Schritt ohne Titel Hervorhebung Schritt ohne T…" at bounding box center [133, 272] width 267 height 399
click at [139, 166] on p "Bild mit Text" at bounding box center [135, 168] width 187 height 9
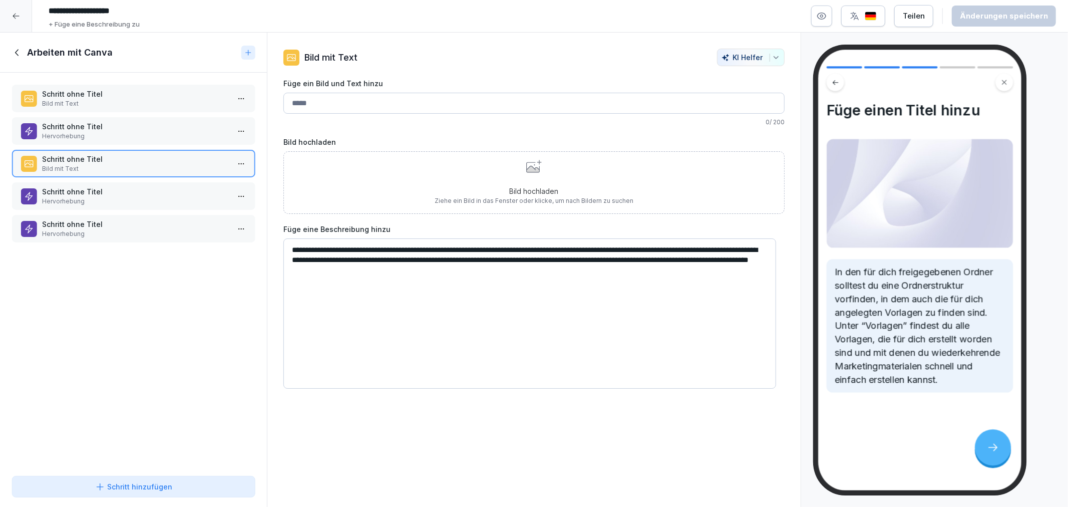
click at [22, 59] on div "Arbeiten mit Canva" at bounding box center [133, 53] width 267 height 40
click at [21, 57] on icon at bounding box center [17, 52] width 11 height 11
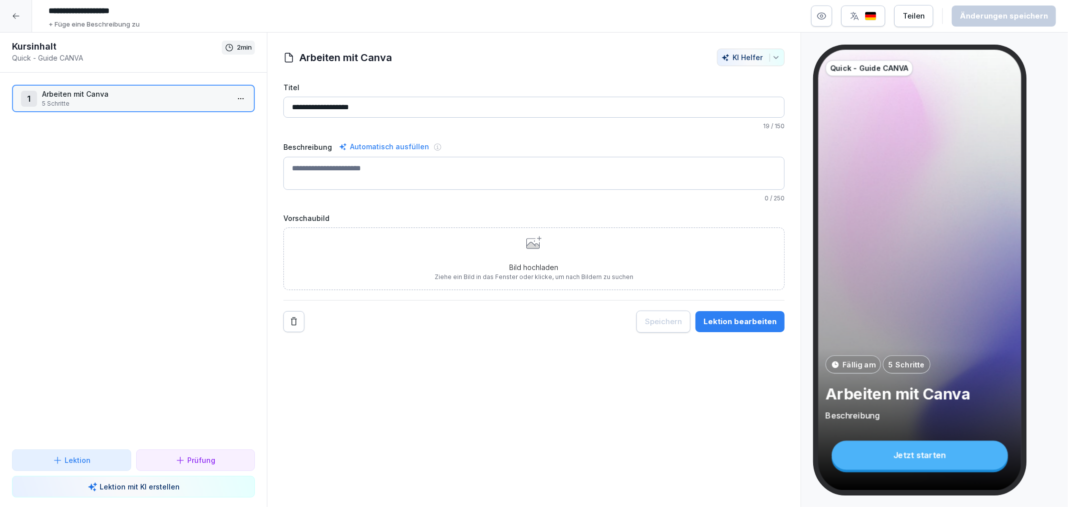
click at [11, 22] on div at bounding box center [16, 16] width 32 height 32
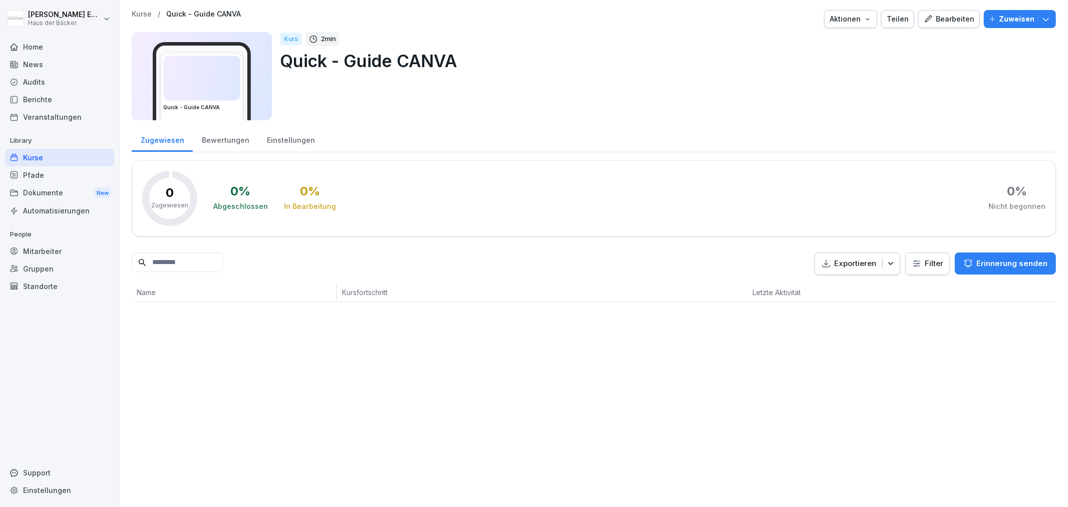
click at [37, 156] on div "Kurse" at bounding box center [59, 158] width 109 height 18
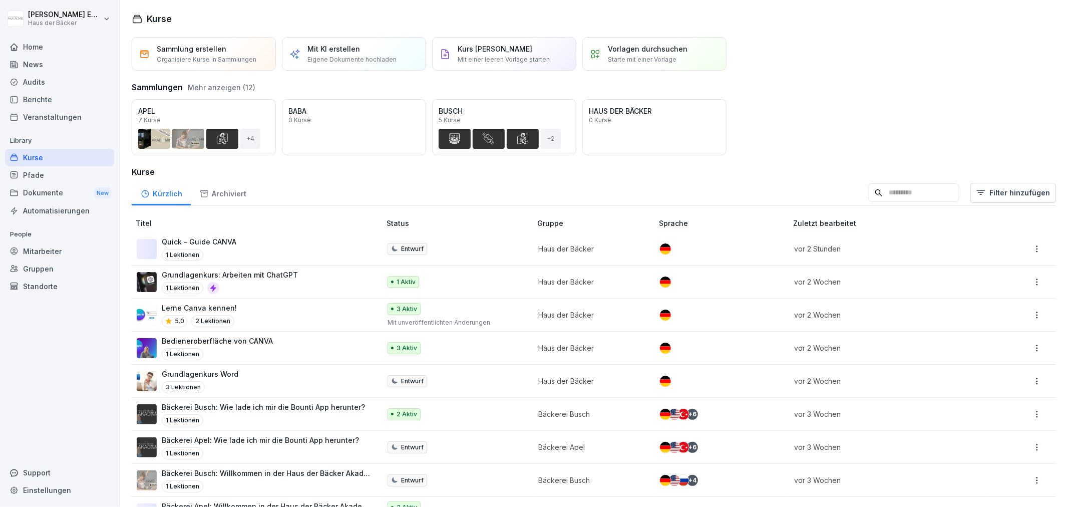
click at [95, 251] on div "Mitarbeiter" at bounding box center [59, 251] width 109 height 18
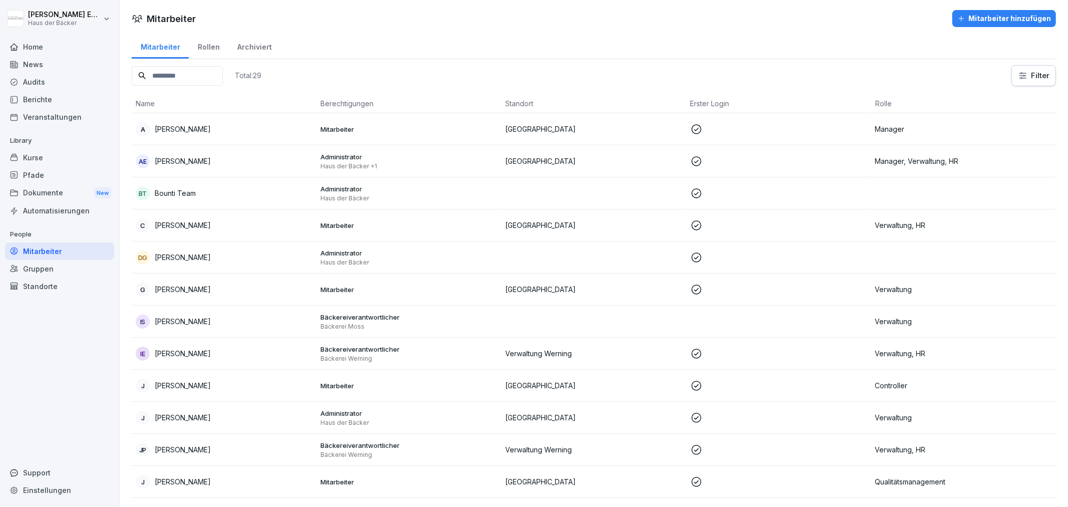
click at [191, 154] on div "AE [PERSON_NAME]" at bounding box center [224, 161] width 177 height 14
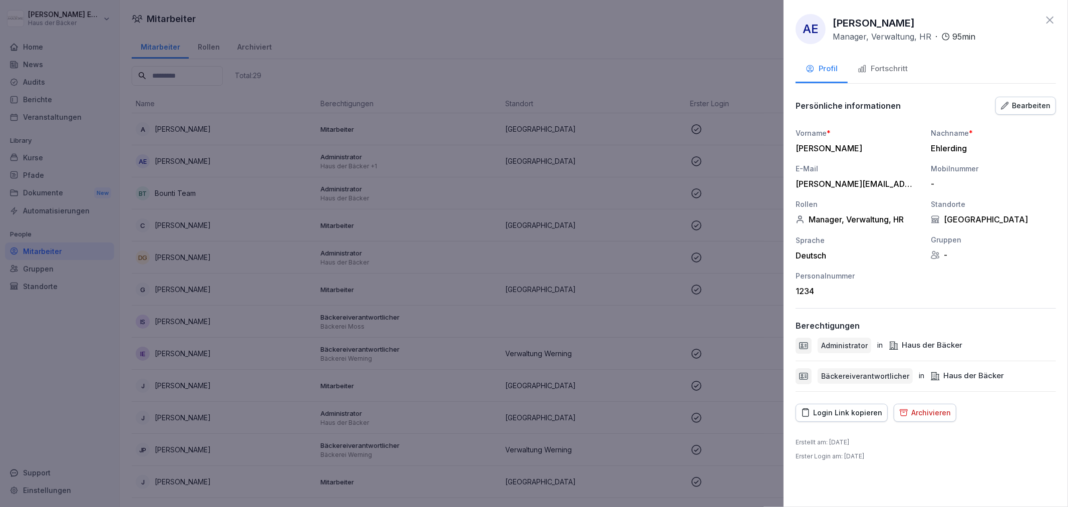
click at [859, 414] on div "Login Link kopieren" at bounding box center [841, 412] width 81 height 11
click at [321, 48] on div at bounding box center [534, 253] width 1068 height 507
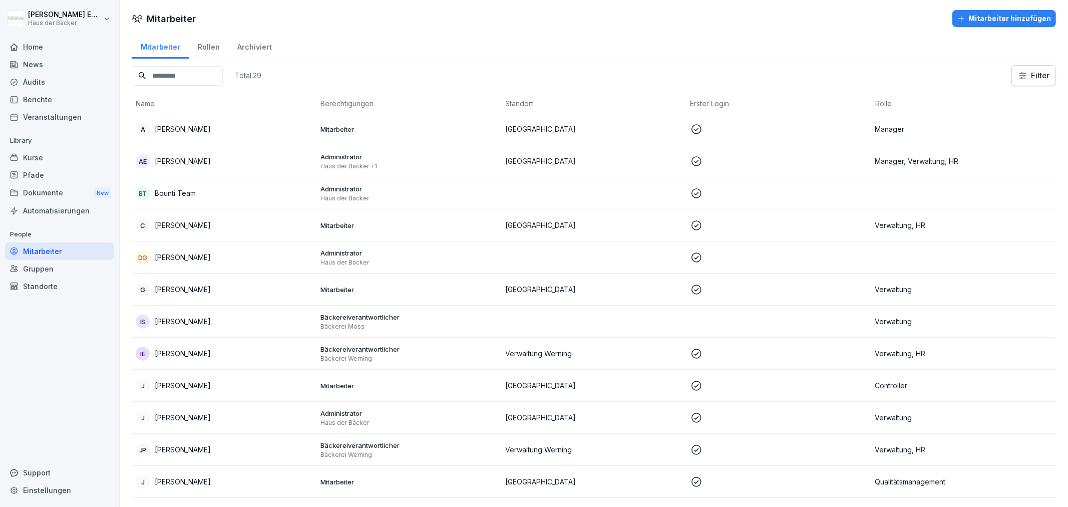
click at [49, 158] on div "Kurse" at bounding box center [59, 158] width 109 height 18
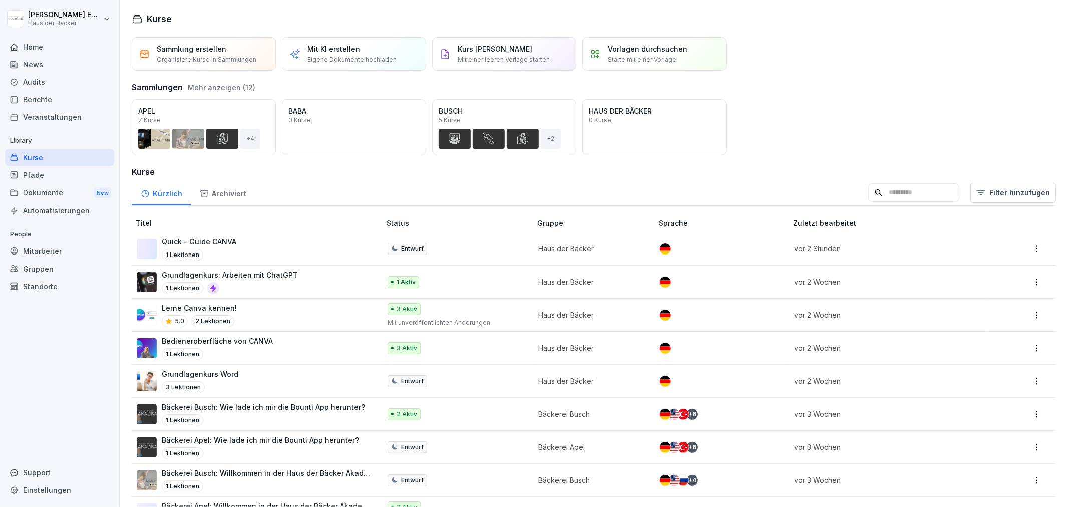
click at [910, 188] on input at bounding box center [913, 192] width 91 height 19
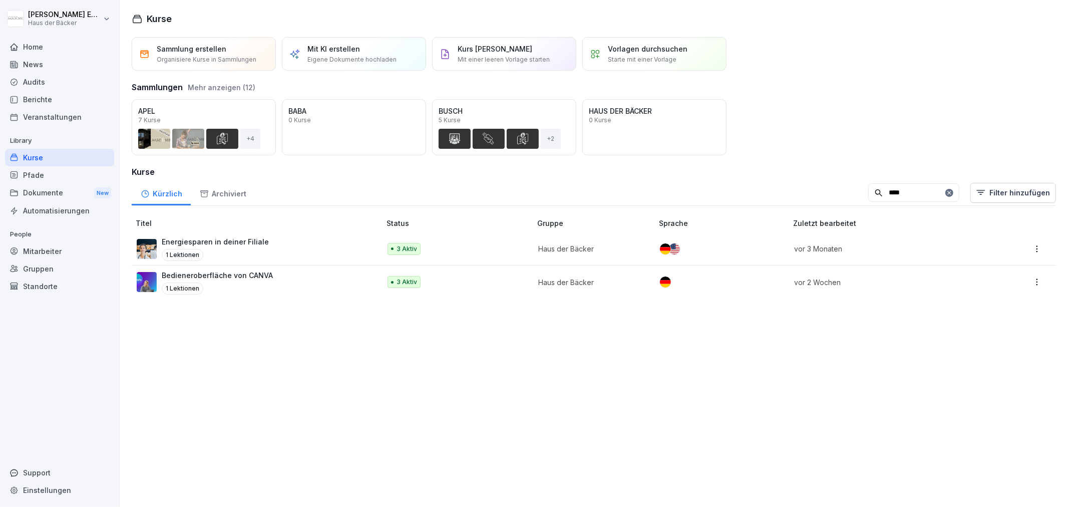
type input "****"
click at [351, 243] on div "Energiesparen in deiner Filiale 1 Lektionen" at bounding box center [254, 248] width 234 height 25
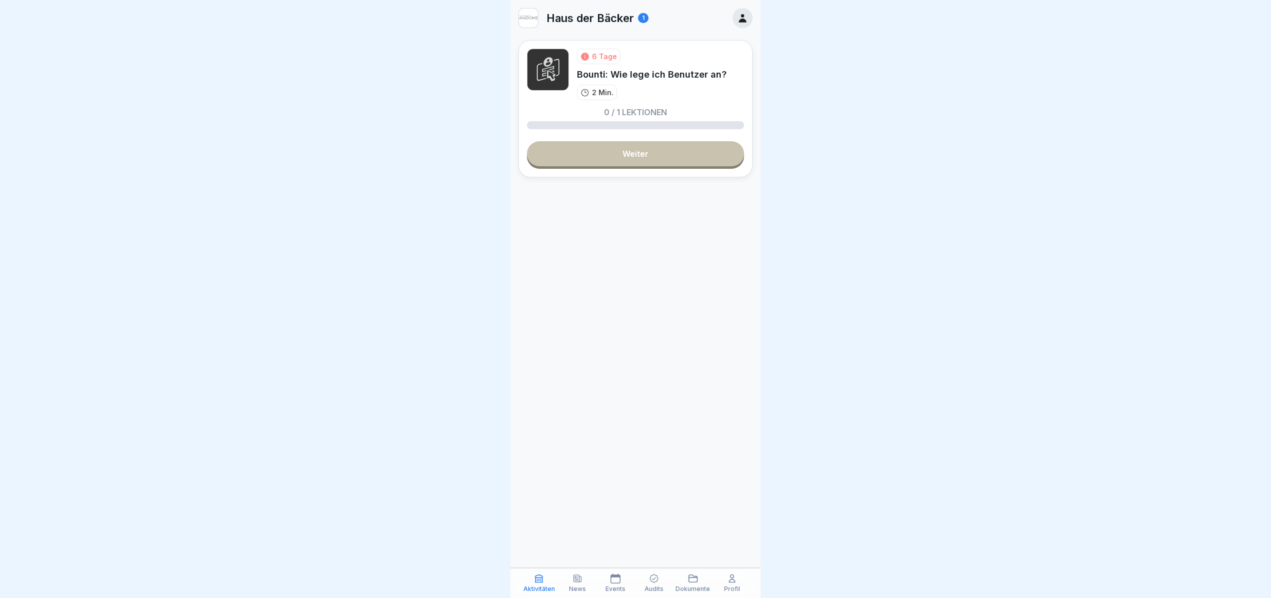
click at [583, 580] on icon at bounding box center [578, 578] width 10 height 10
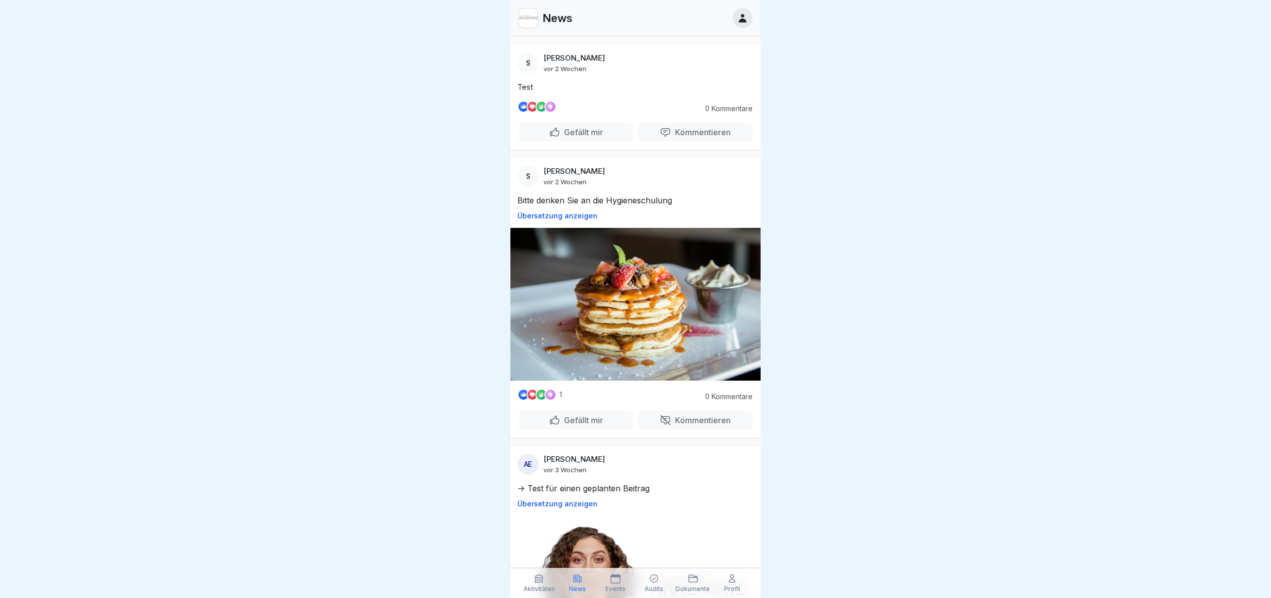
click at [561, 584] on div "News" at bounding box center [578, 582] width 34 height 19
click at [549, 582] on div "Aktivitäten" at bounding box center [540, 582] width 34 height 19
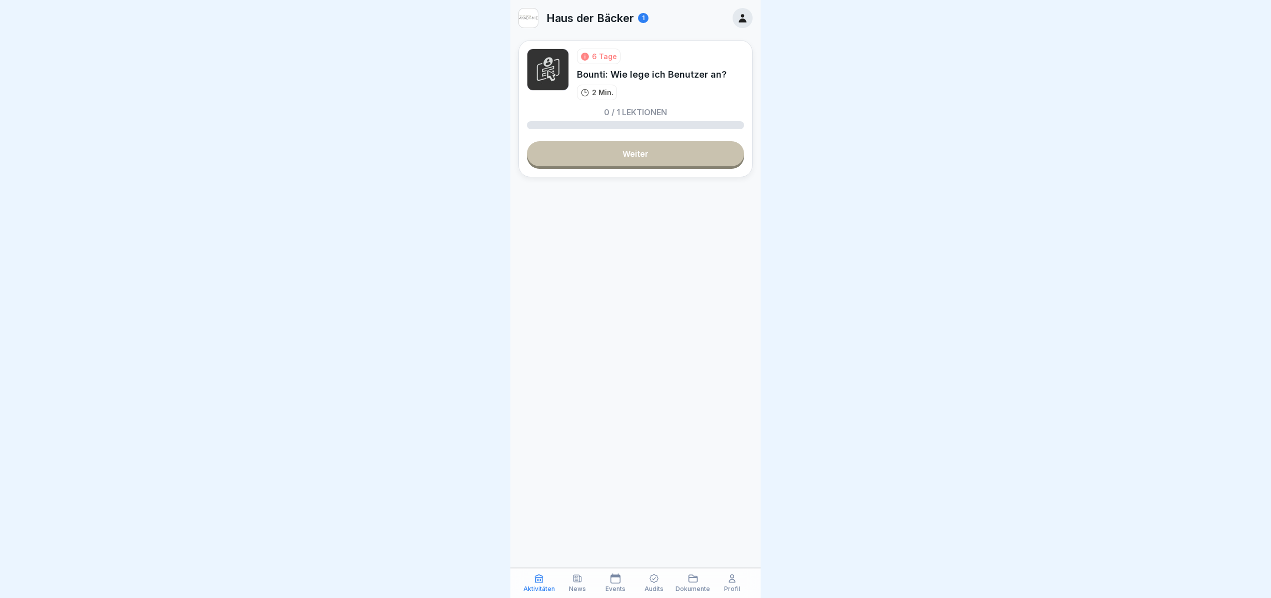
click at [739, 583] on div "Profil" at bounding box center [732, 582] width 34 height 19
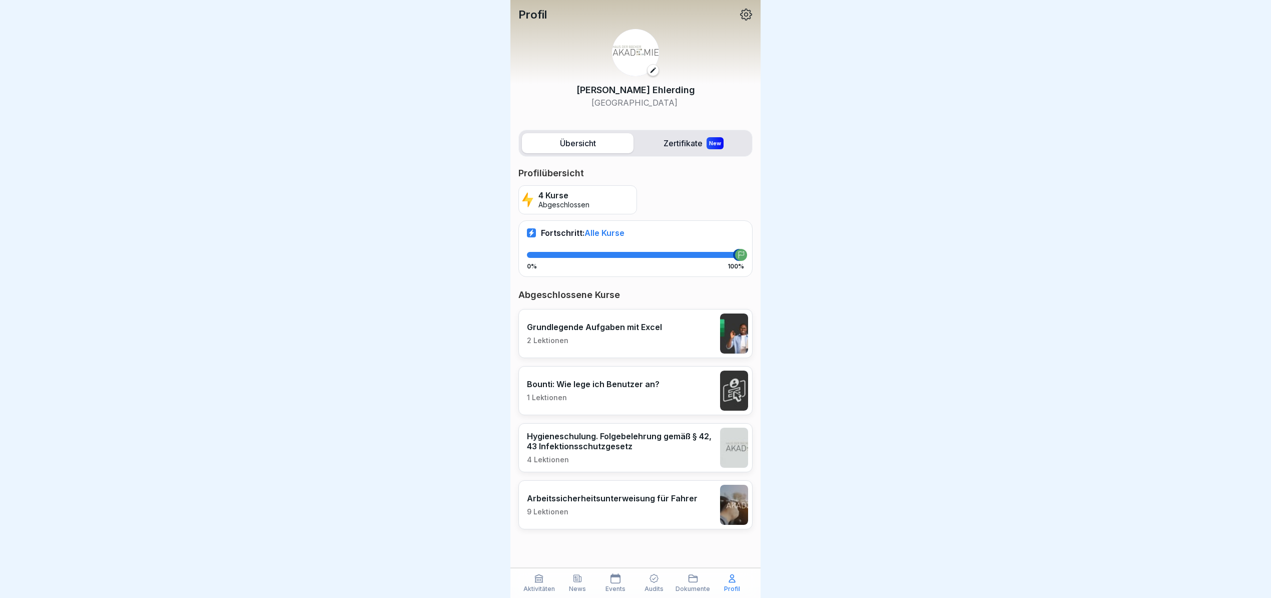
click at [655, 331] on p "Grundlegende Aufgaben mit Excel" at bounding box center [594, 327] width 135 height 10
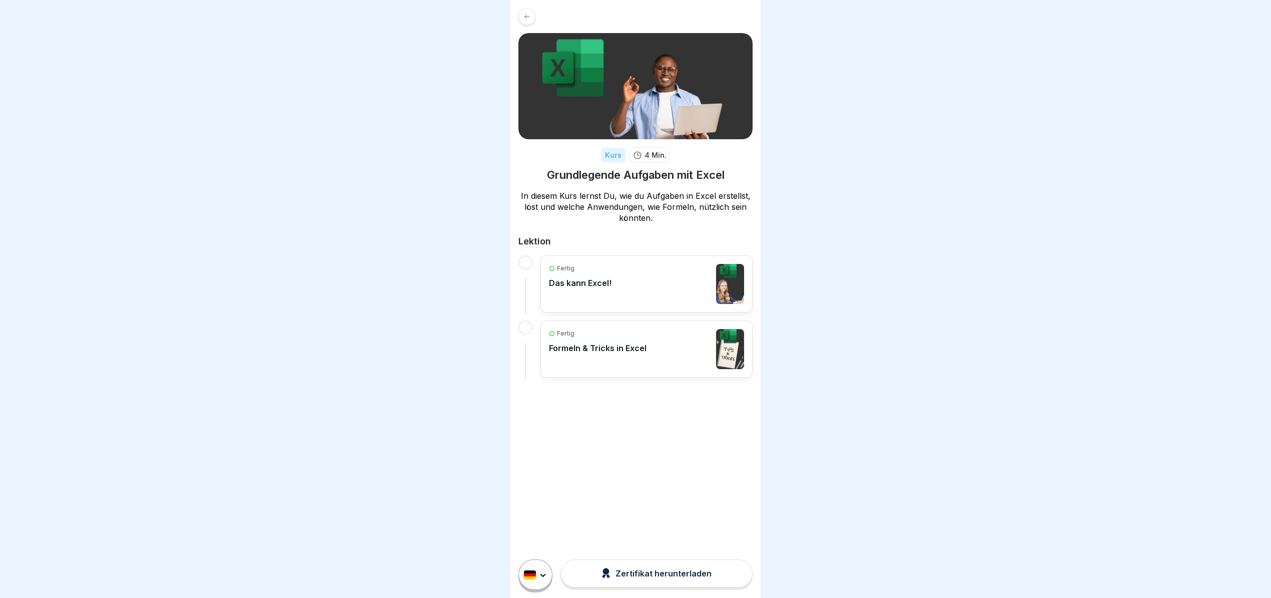
click at [652, 275] on div "Fertig Das kann Excel!" at bounding box center [646, 284] width 195 height 40
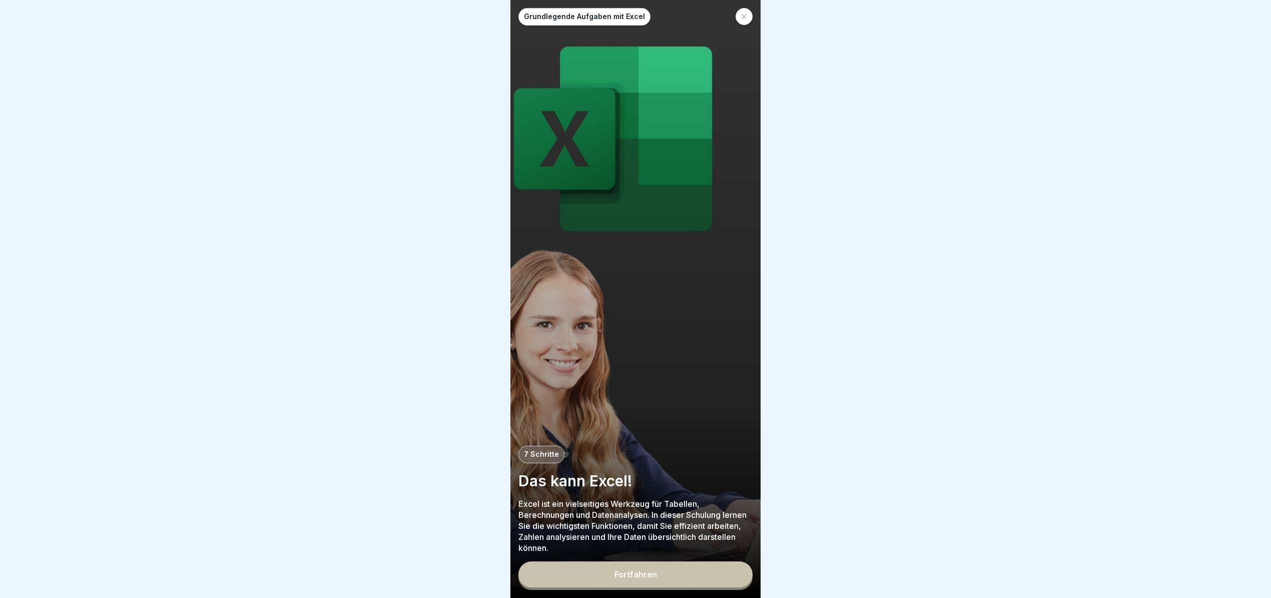
click at [608, 581] on button "Fortfahren" at bounding box center [636, 574] width 234 height 26
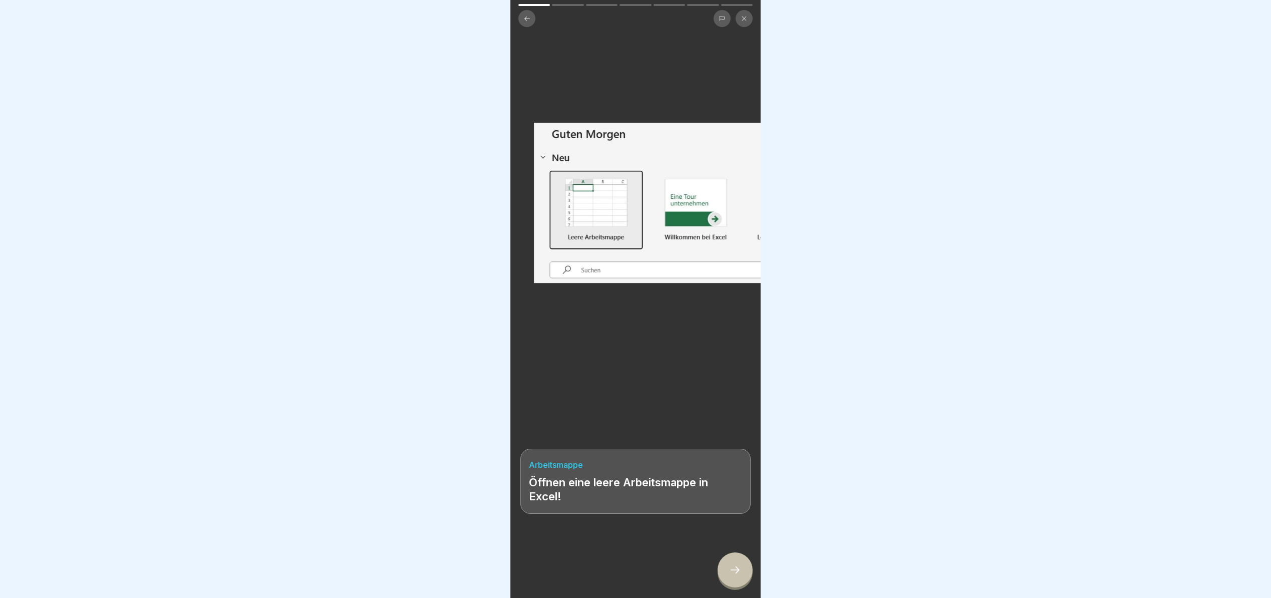
click at [743, 575] on div at bounding box center [735, 569] width 35 height 35
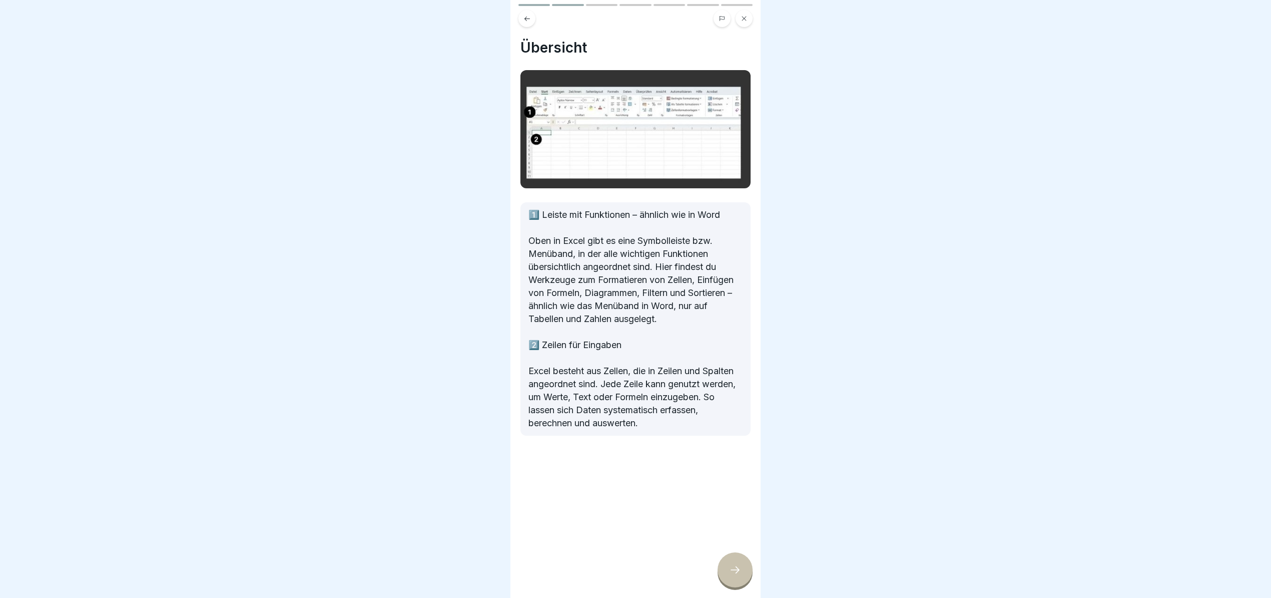
click at [743, 575] on div at bounding box center [735, 569] width 35 height 35
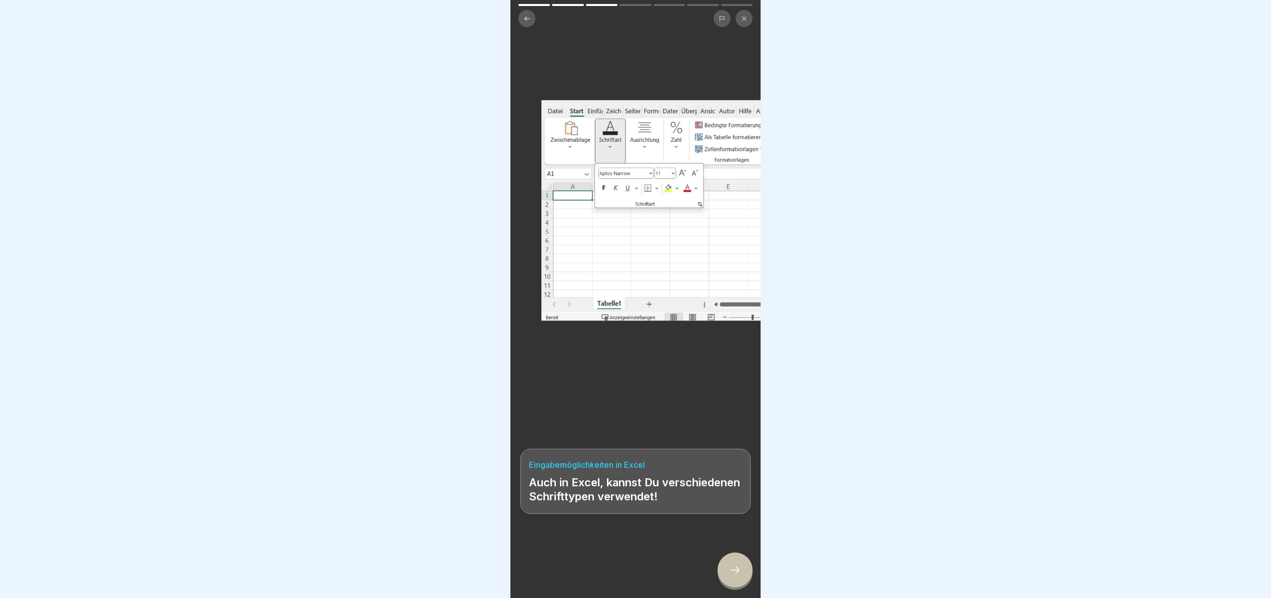
click at [743, 575] on div at bounding box center [735, 569] width 35 height 35
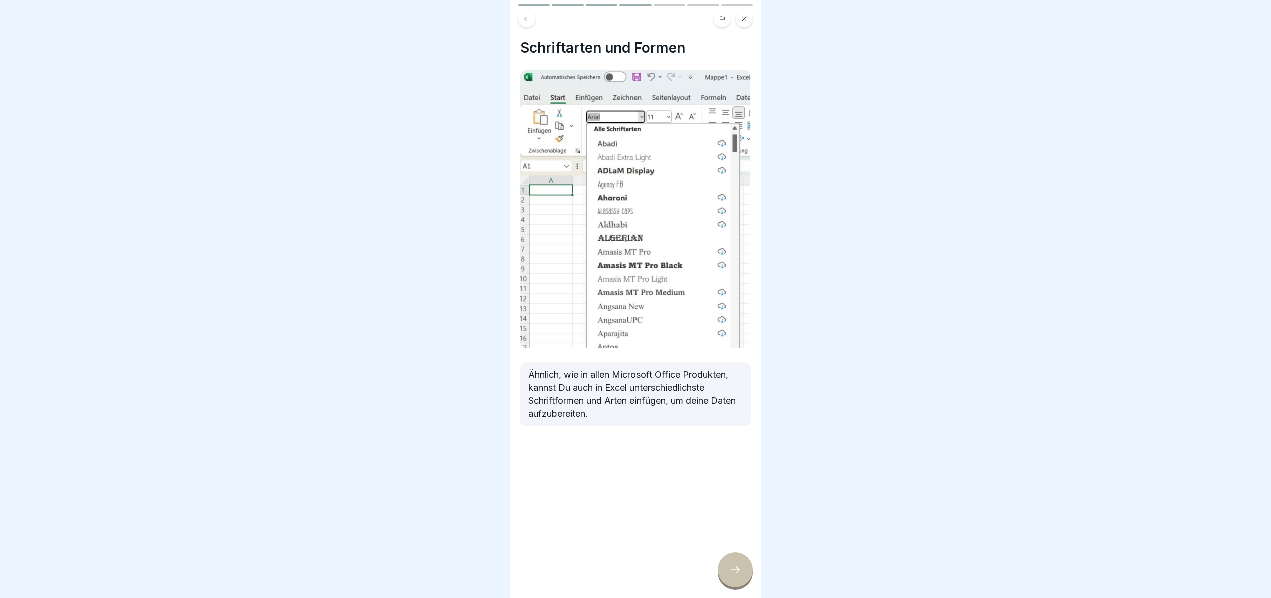
click at [743, 575] on div at bounding box center [735, 569] width 35 height 35
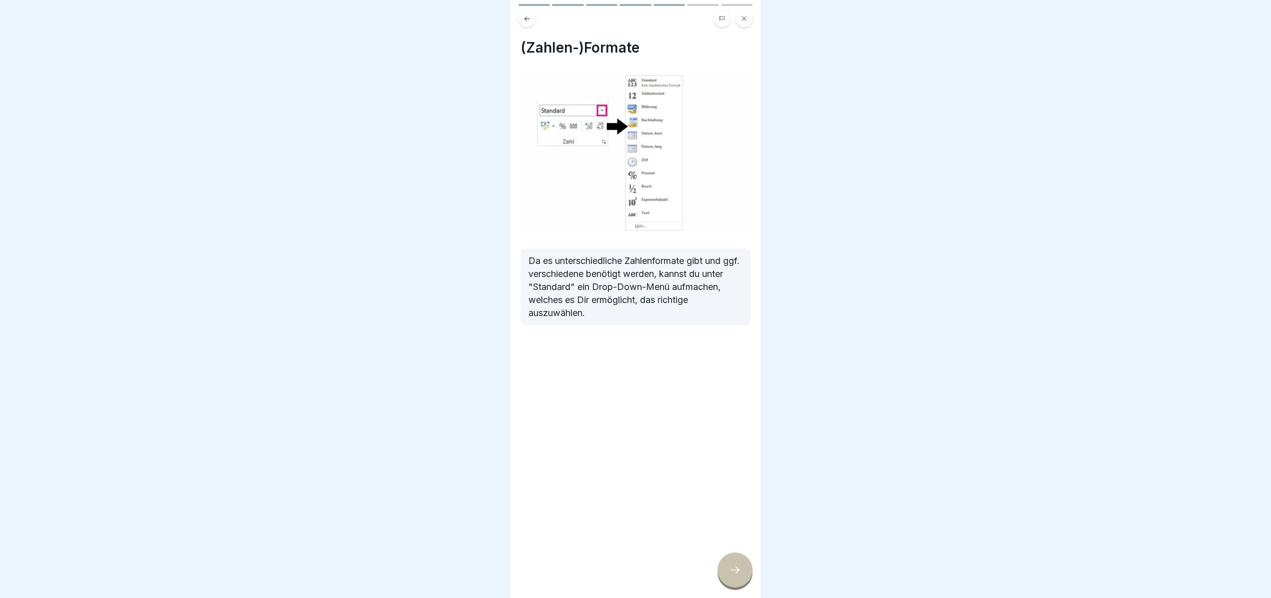
click at [743, 575] on div at bounding box center [735, 569] width 35 height 35
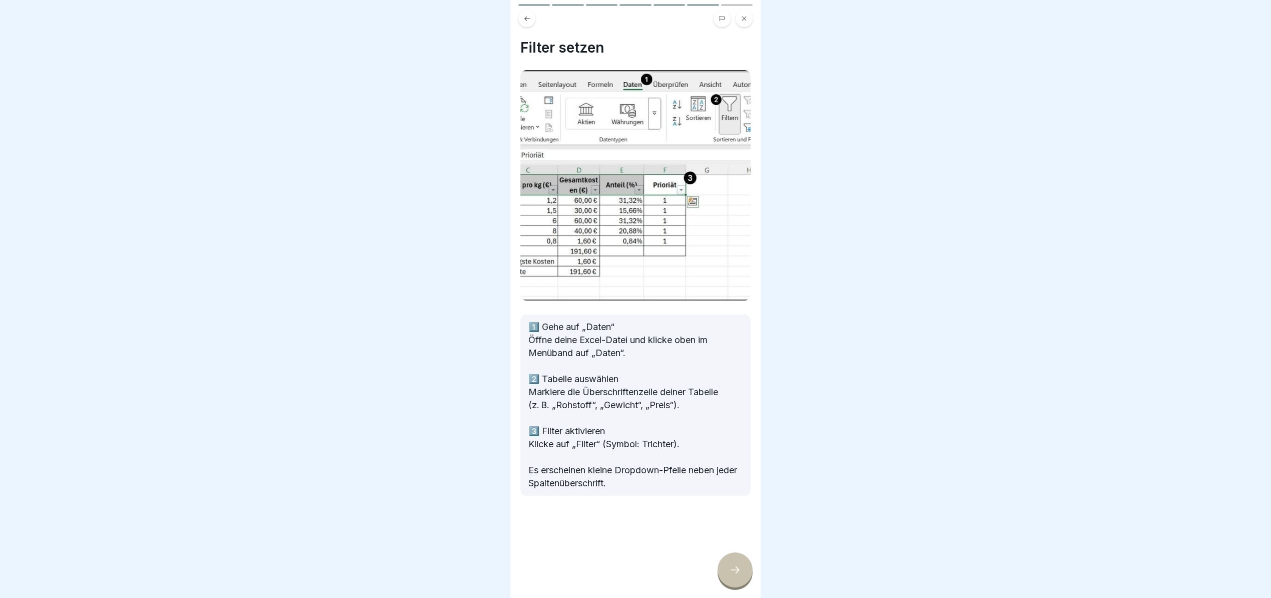
click at [743, 575] on div at bounding box center [735, 569] width 35 height 35
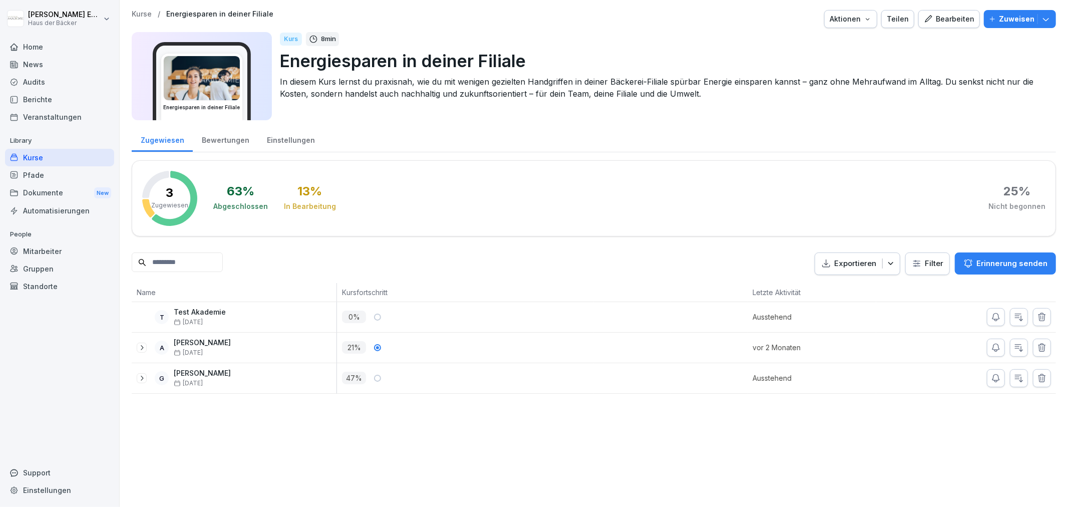
click at [939, 22] on div "Bearbeiten" at bounding box center [948, 19] width 51 height 11
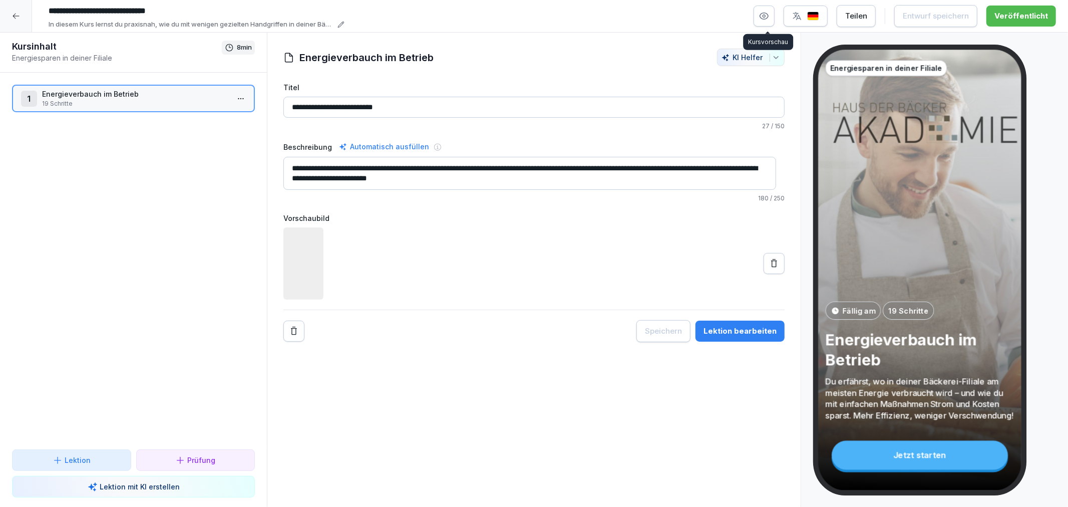
click at [774, 18] on button "button" at bounding box center [763, 16] width 21 height 21
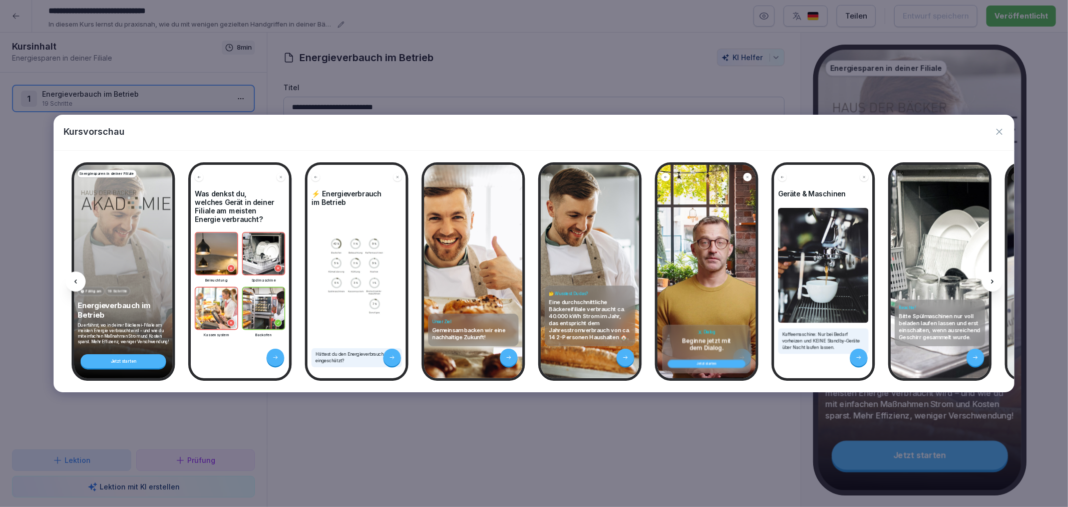
click at [704, 362] on div "Jetzt starten" at bounding box center [706, 364] width 70 height 4
click at [711, 362] on button "Jetzt starten" at bounding box center [706, 363] width 78 height 9
click at [709, 284] on div "Dialog Beginne jetzt mit dem Dialog. Jetzt starten" at bounding box center [706, 271] width 99 height 213
click at [1004, 132] on icon "button" at bounding box center [999, 132] width 10 height 10
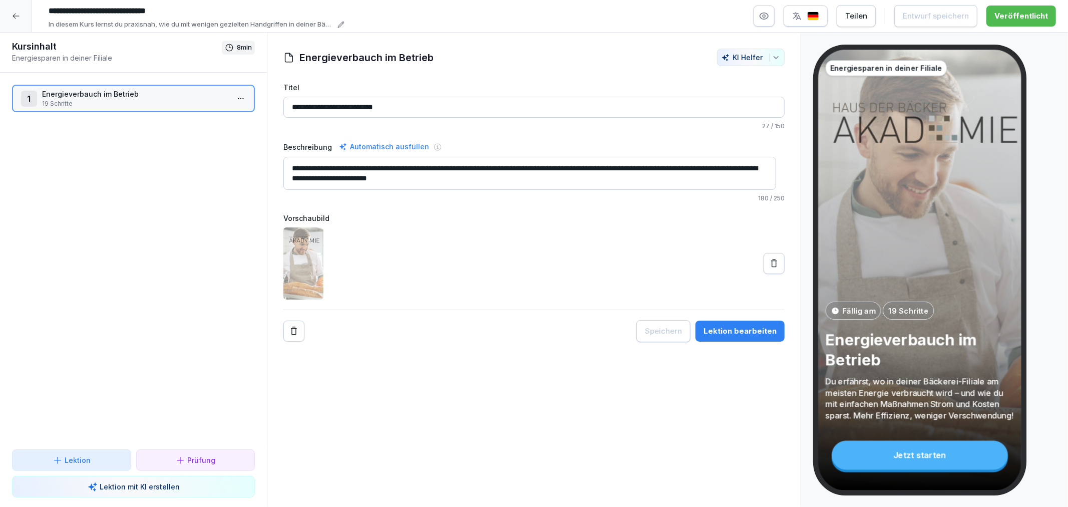
click at [28, 12] on div at bounding box center [16, 16] width 32 height 32
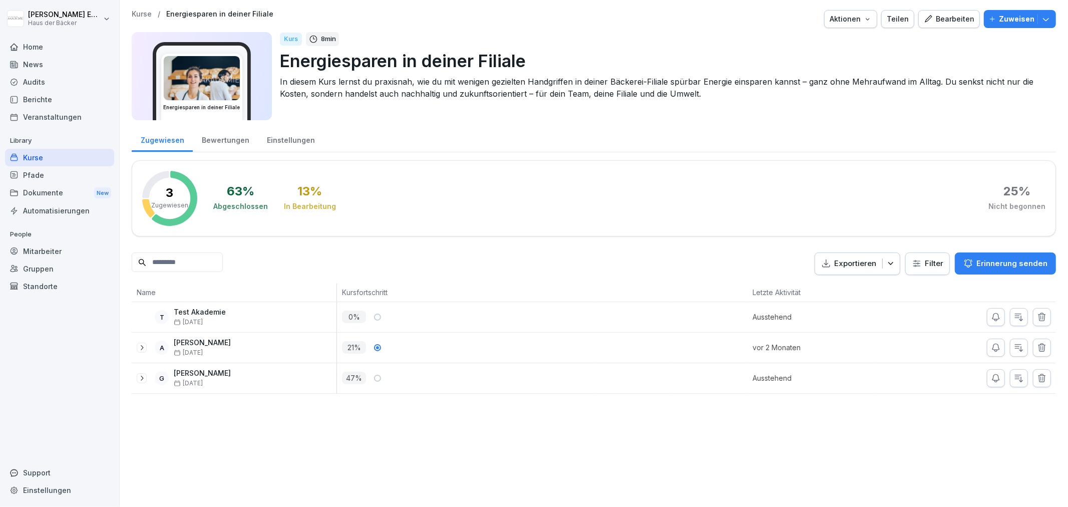
click at [56, 182] on div "Pfade" at bounding box center [59, 175] width 109 height 18
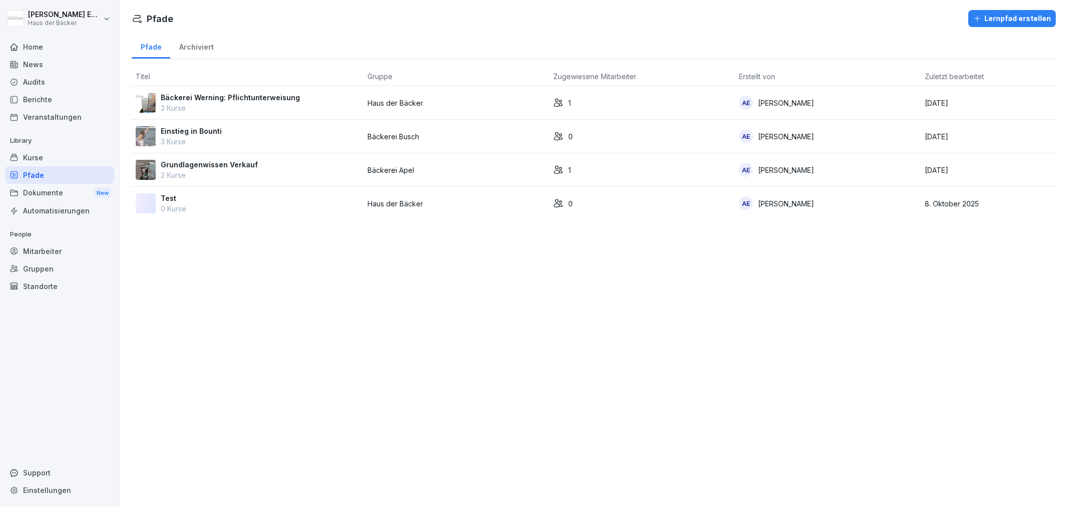
click at [52, 244] on div "Mitarbeiter" at bounding box center [59, 251] width 109 height 18
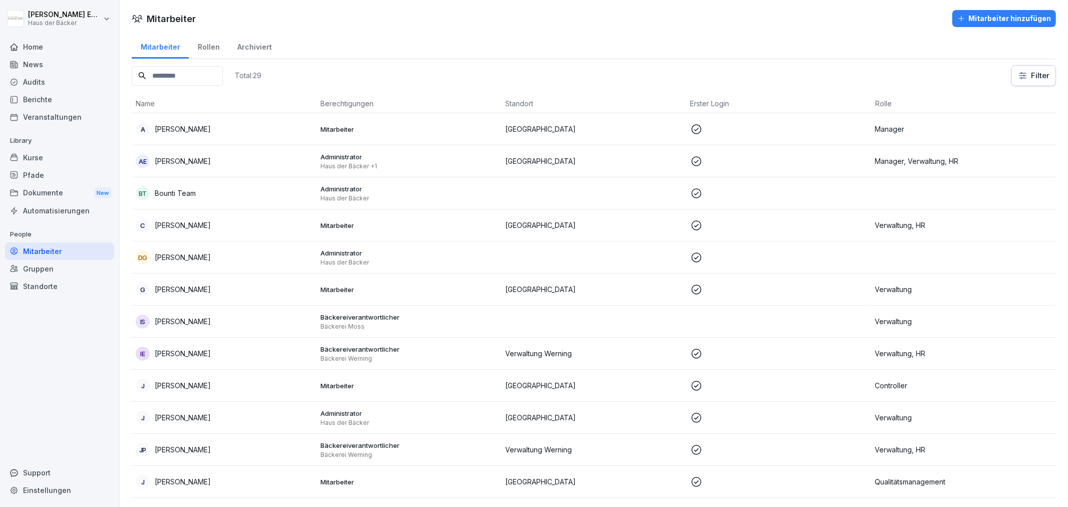
click at [167, 79] on input at bounding box center [177, 76] width 91 height 20
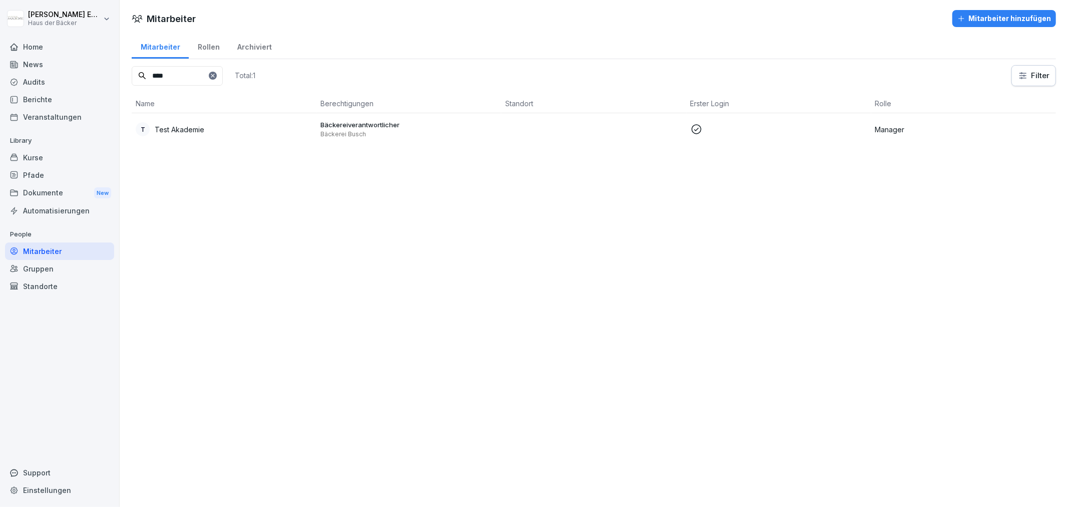
type input "****"
click at [199, 130] on p "Test Akademie" at bounding box center [180, 129] width 50 height 11
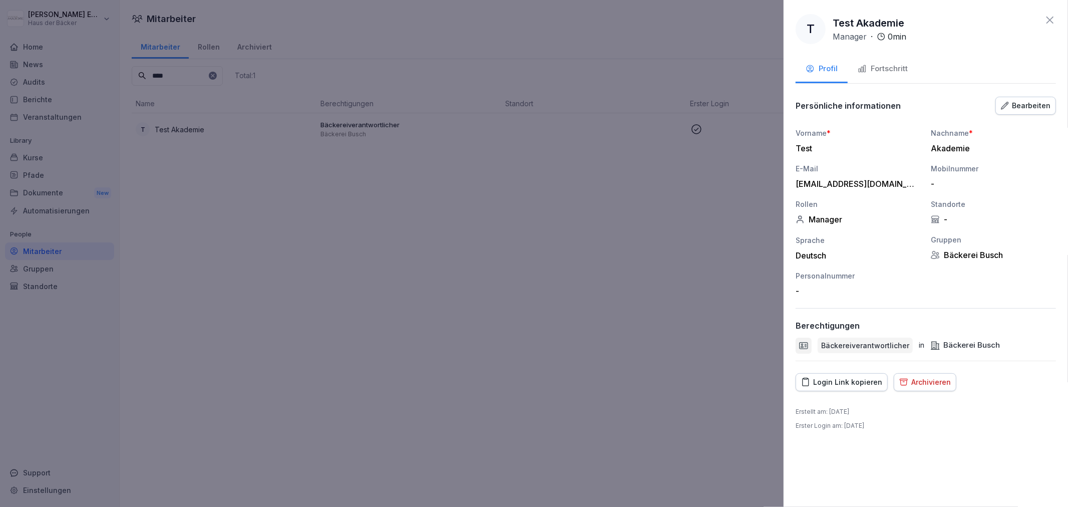
click at [822, 383] on div "Login Link kopieren" at bounding box center [841, 381] width 81 height 11
